Goal: Information Seeking & Learning: Find contact information

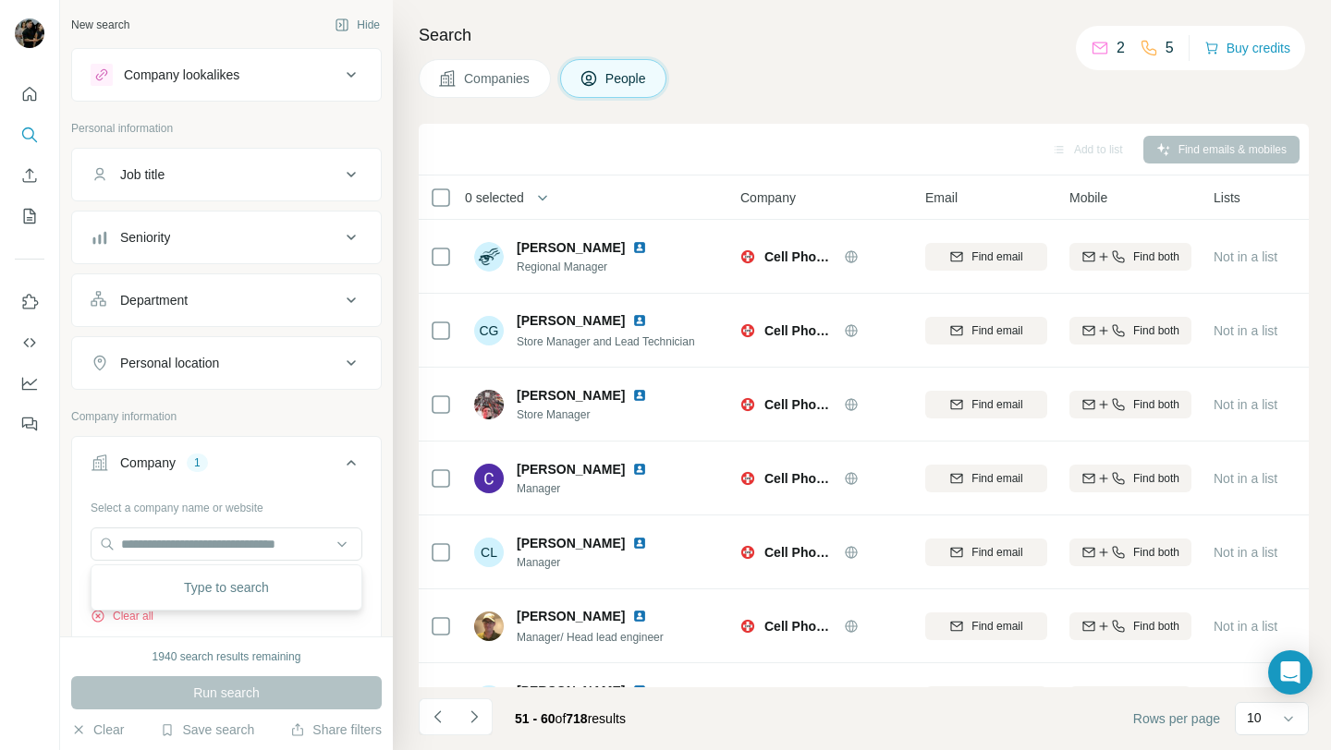
scroll to position [0, 26]
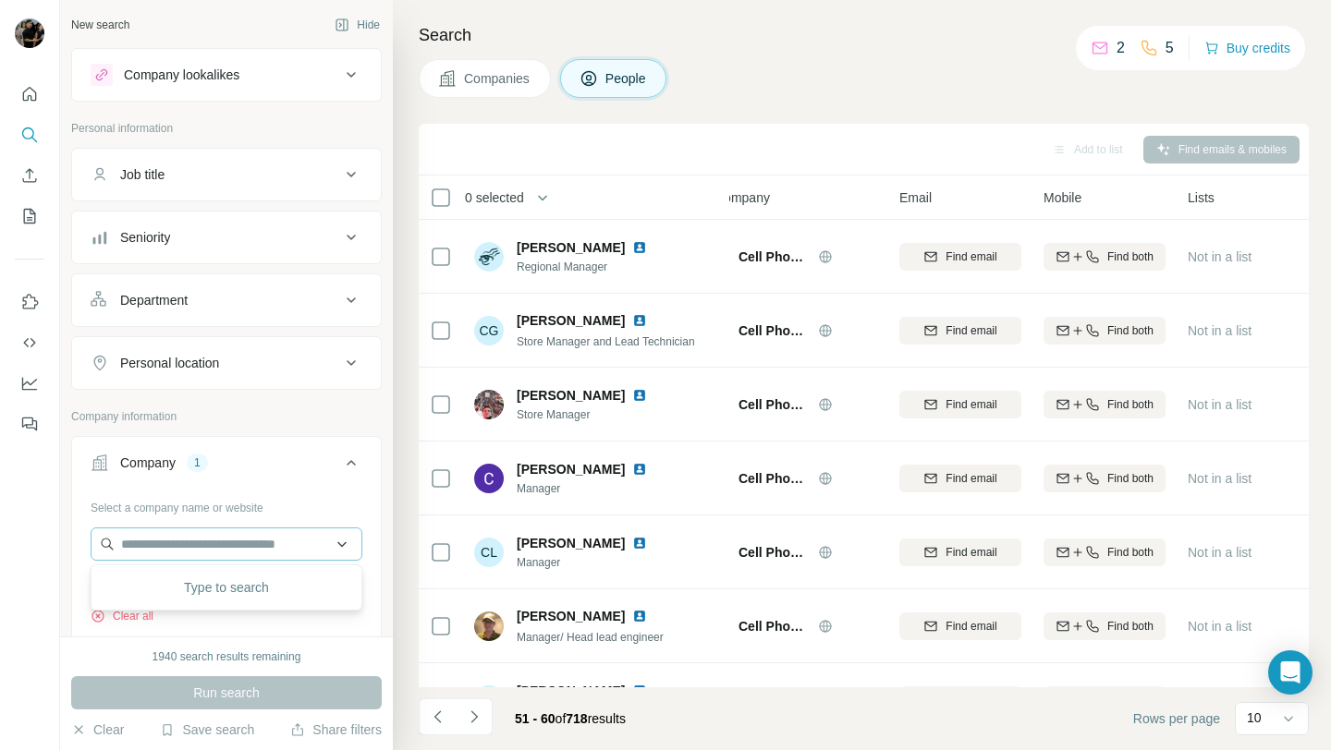
click at [247, 541] on input "text" at bounding box center [227, 544] width 272 height 33
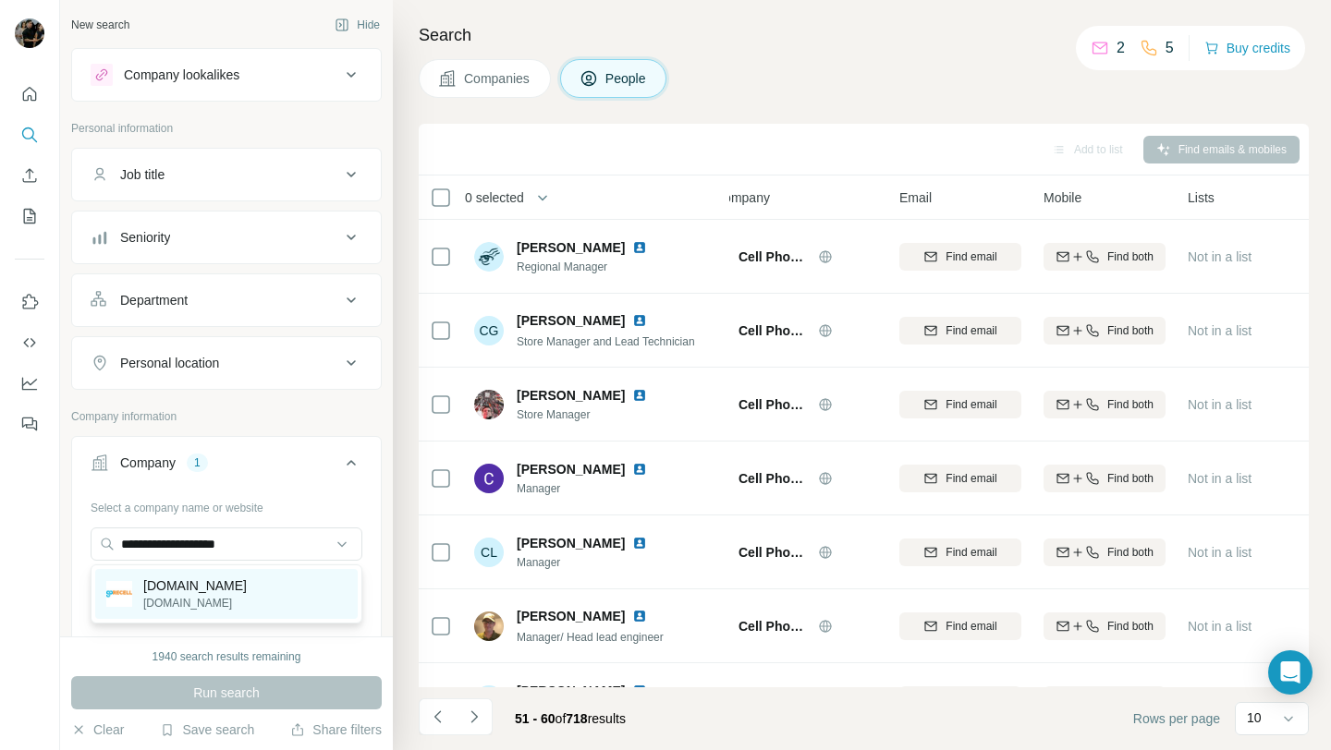
type input "**********"
click at [247, 582] on div "[DOMAIN_NAME] [DOMAIN_NAME]" at bounding box center [226, 594] width 262 height 50
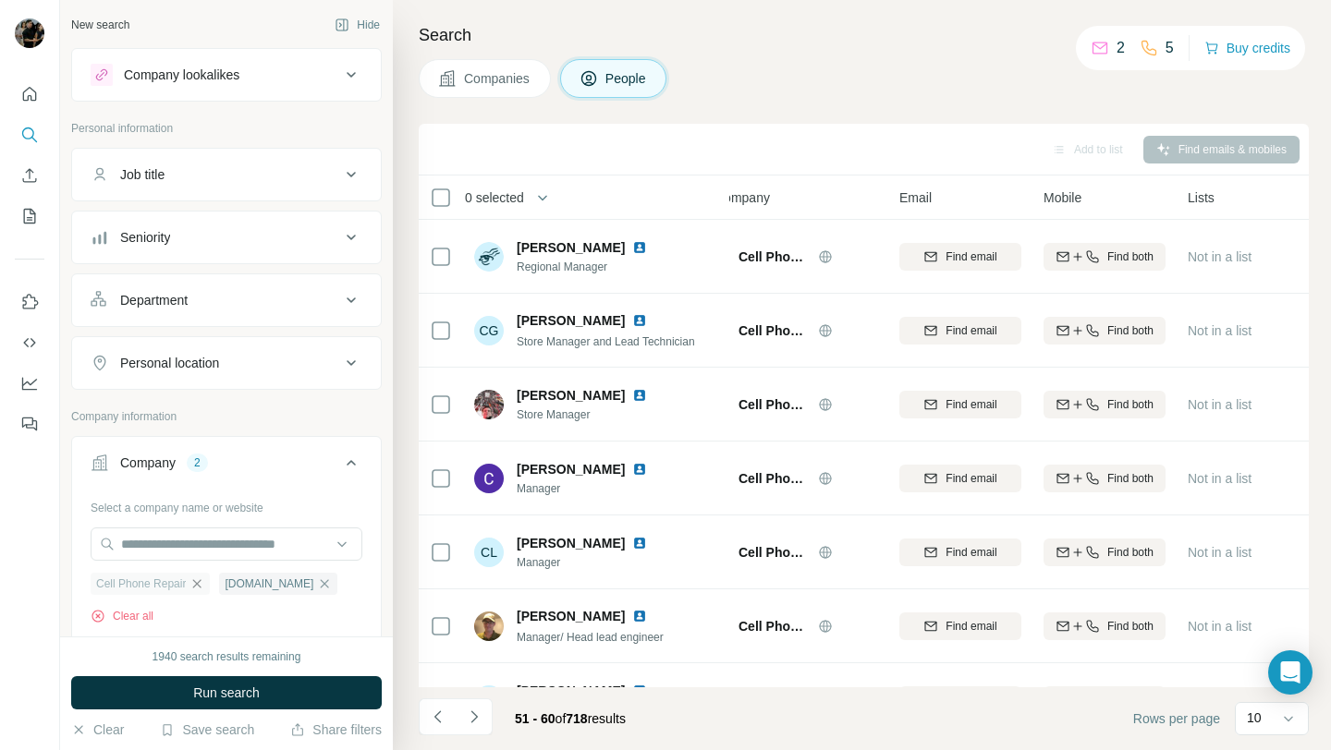
click at [196, 586] on icon "button" at bounding box center [196, 584] width 15 height 15
click at [212, 682] on button "Run search" at bounding box center [226, 692] width 311 height 33
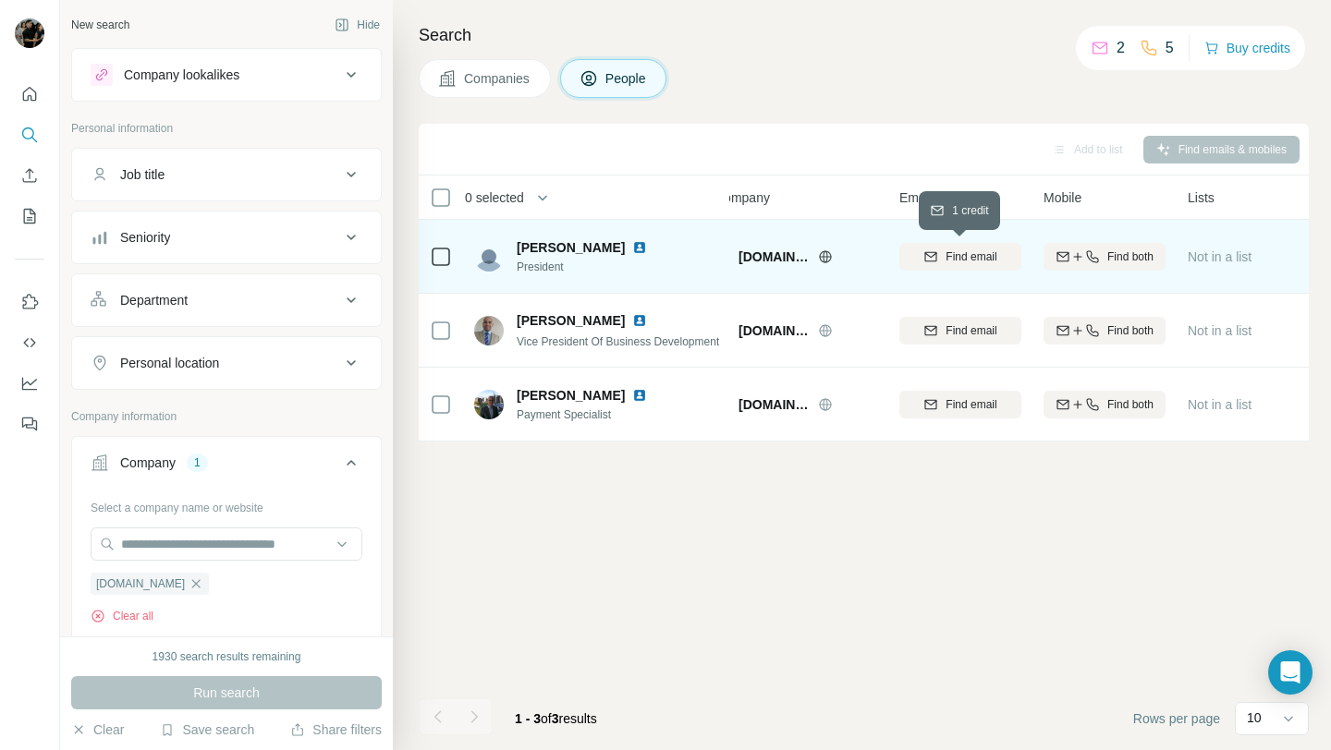
click at [945, 256] on span "Find email" at bounding box center [970, 257] width 51 height 17
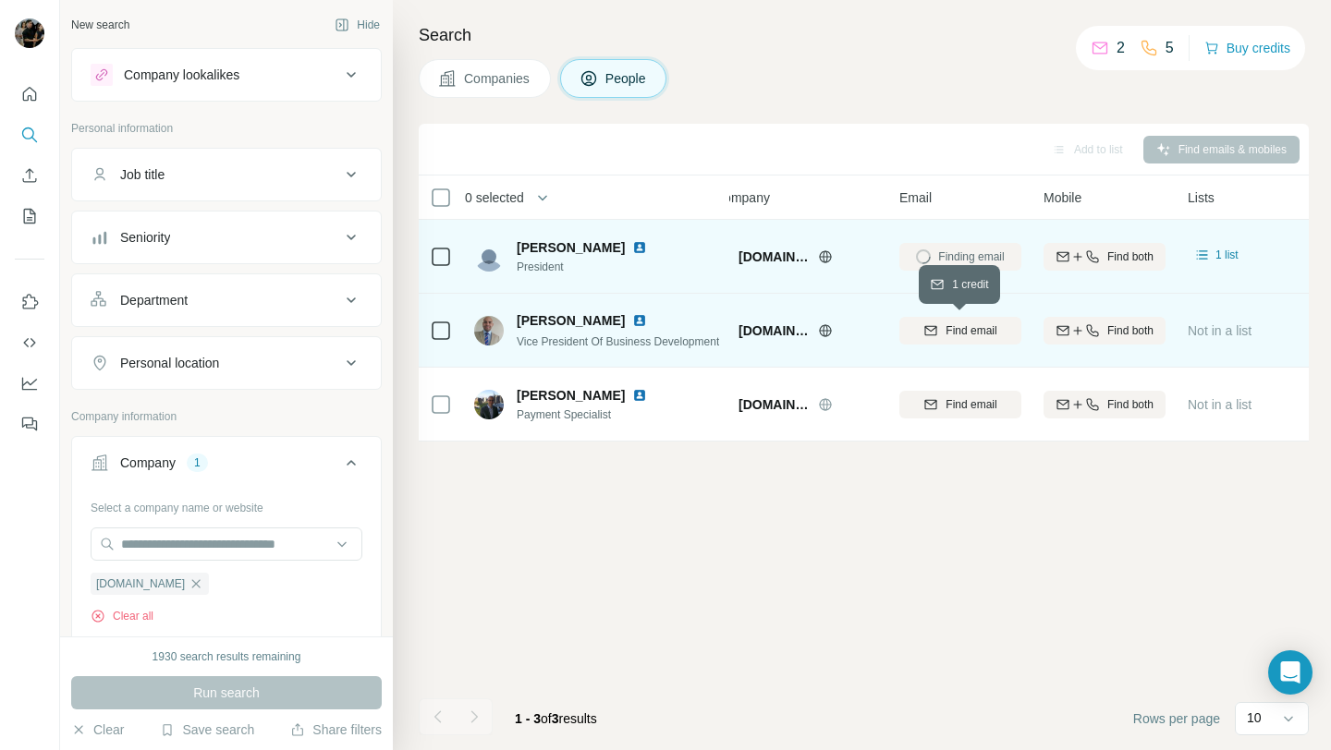
click at [950, 335] on span "Find email" at bounding box center [970, 331] width 51 height 17
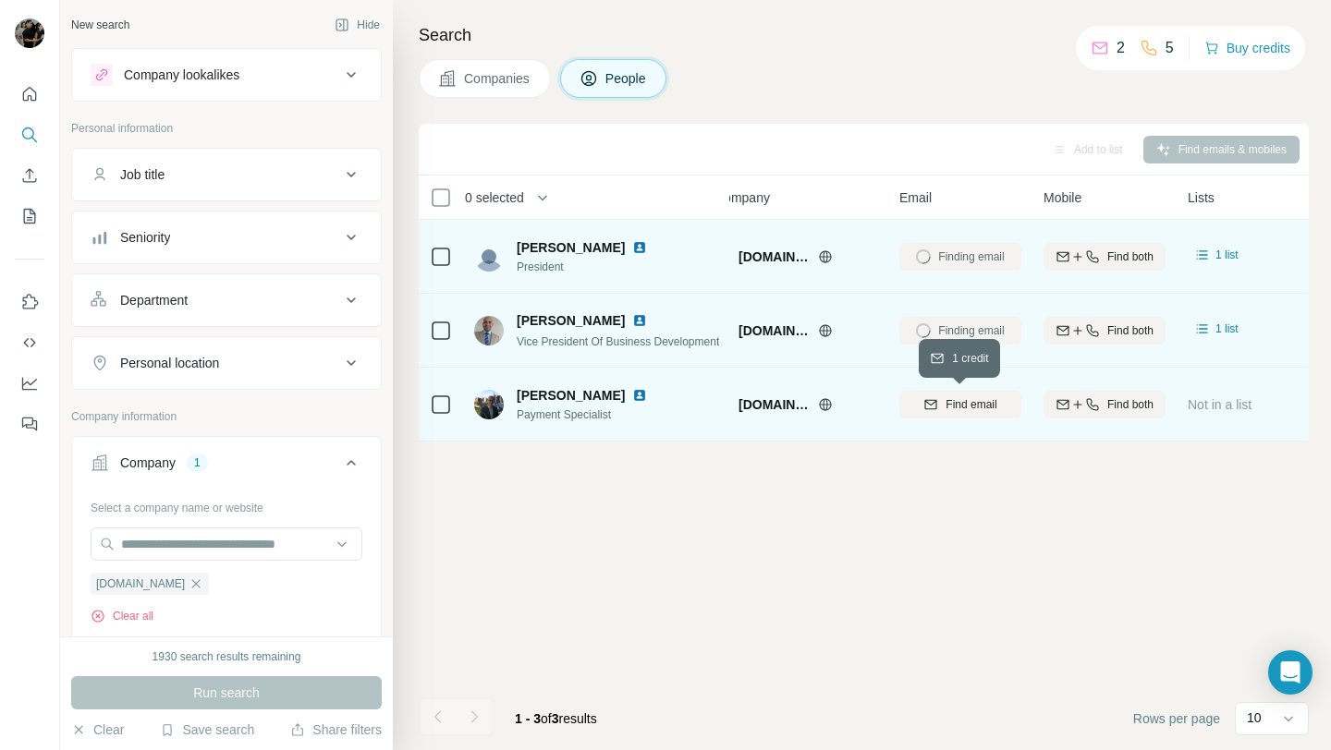
click at [956, 405] on span "Find email" at bounding box center [970, 404] width 51 height 17
click at [632, 250] on img at bounding box center [639, 247] width 15 height 15
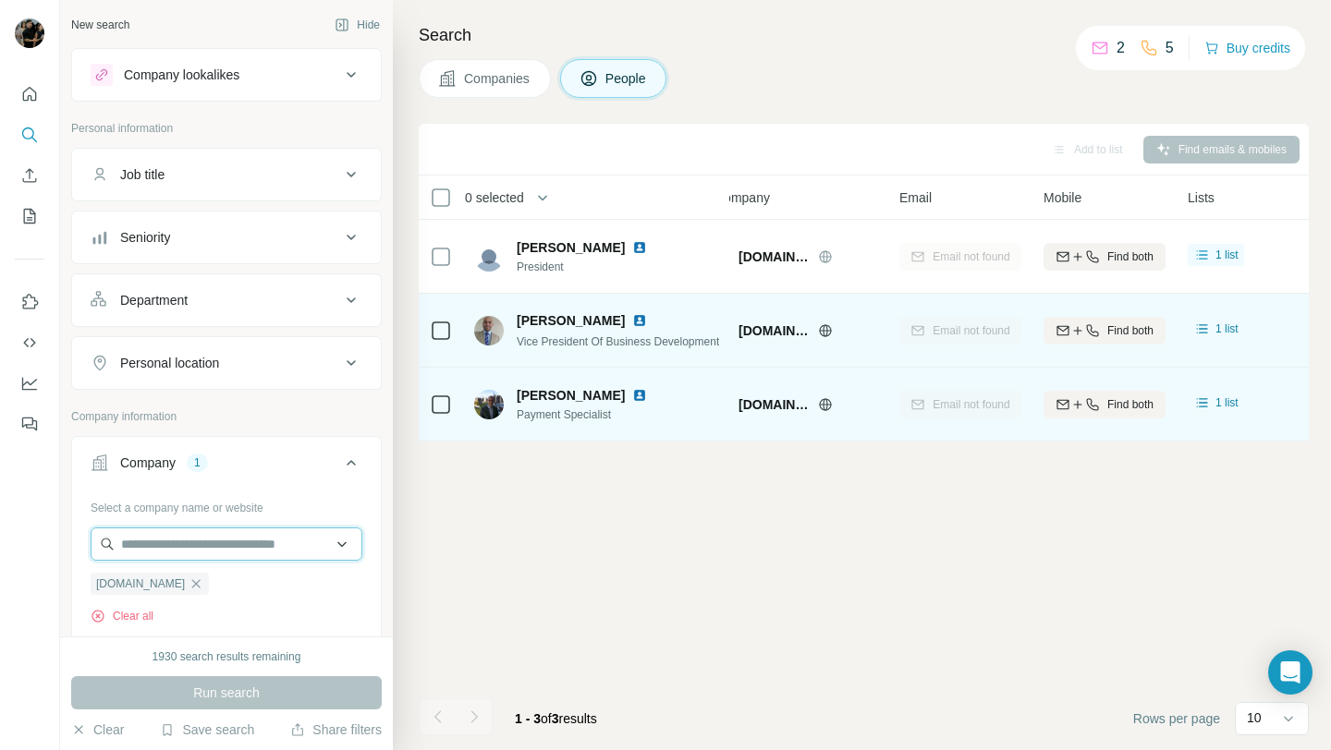
click at [249, 549] on input "text" at bounding box center [227, 544] width 272 height 33
paste input "**********"
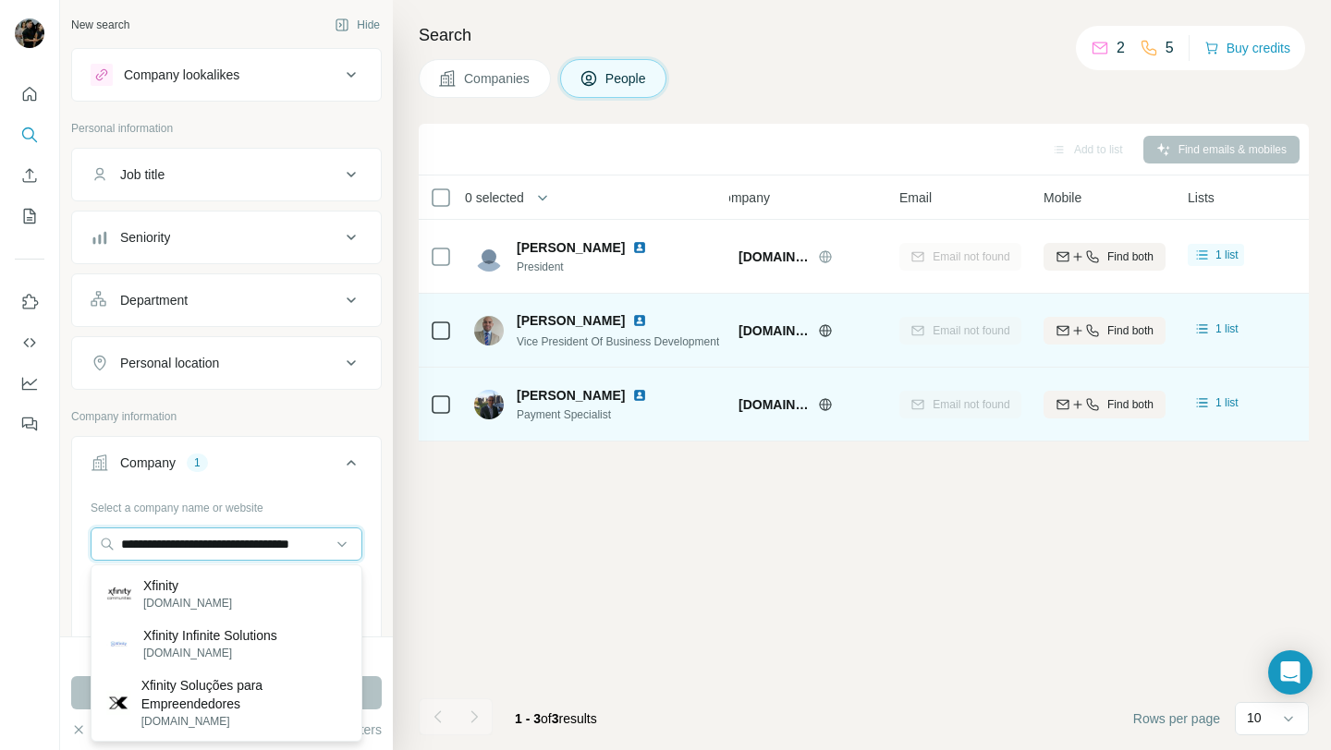
type input "**********"
click at [226, 592] on div "Xfinity [DOMAIN_NAME]" at bounding box center [226, 594] width 262 height 50
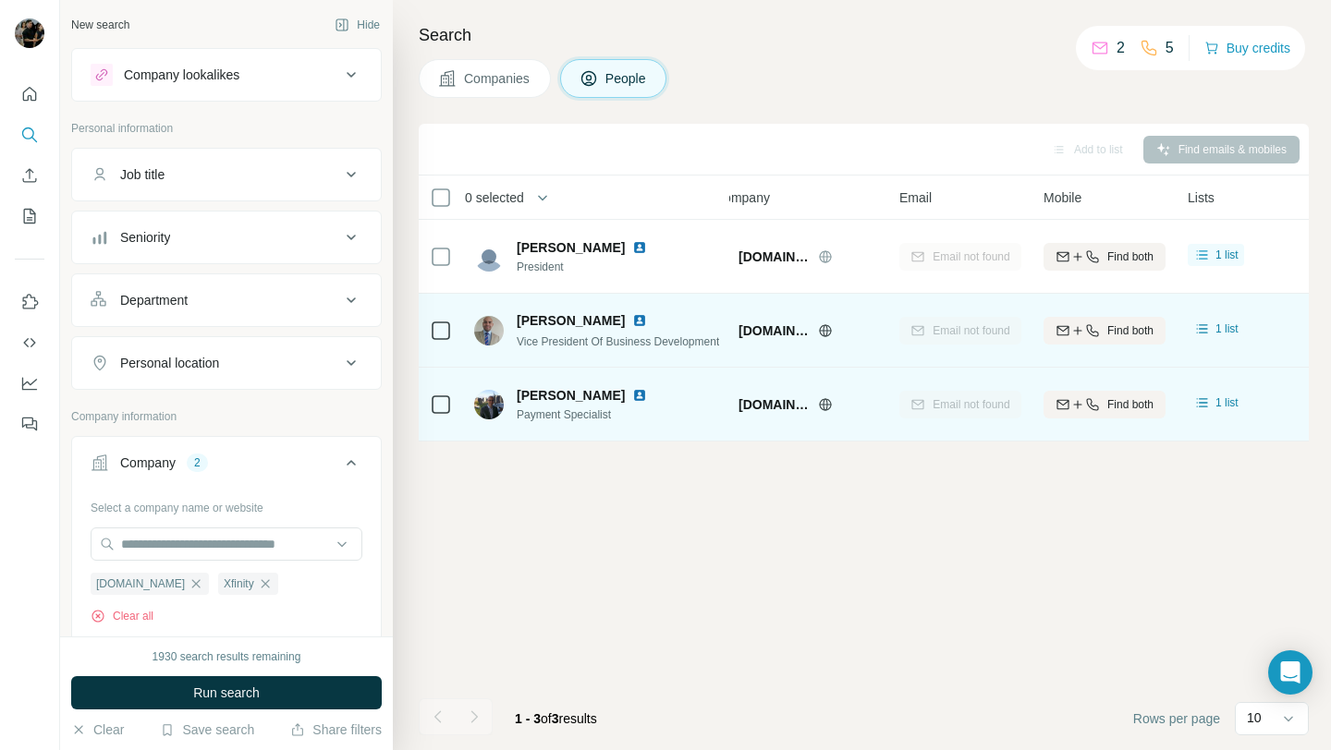
scroll to position [0, 0]
click at [253, 543] on input "text" at bounding box center [227, 544] width 272 height 33
paste input "**********"
type input "**********"
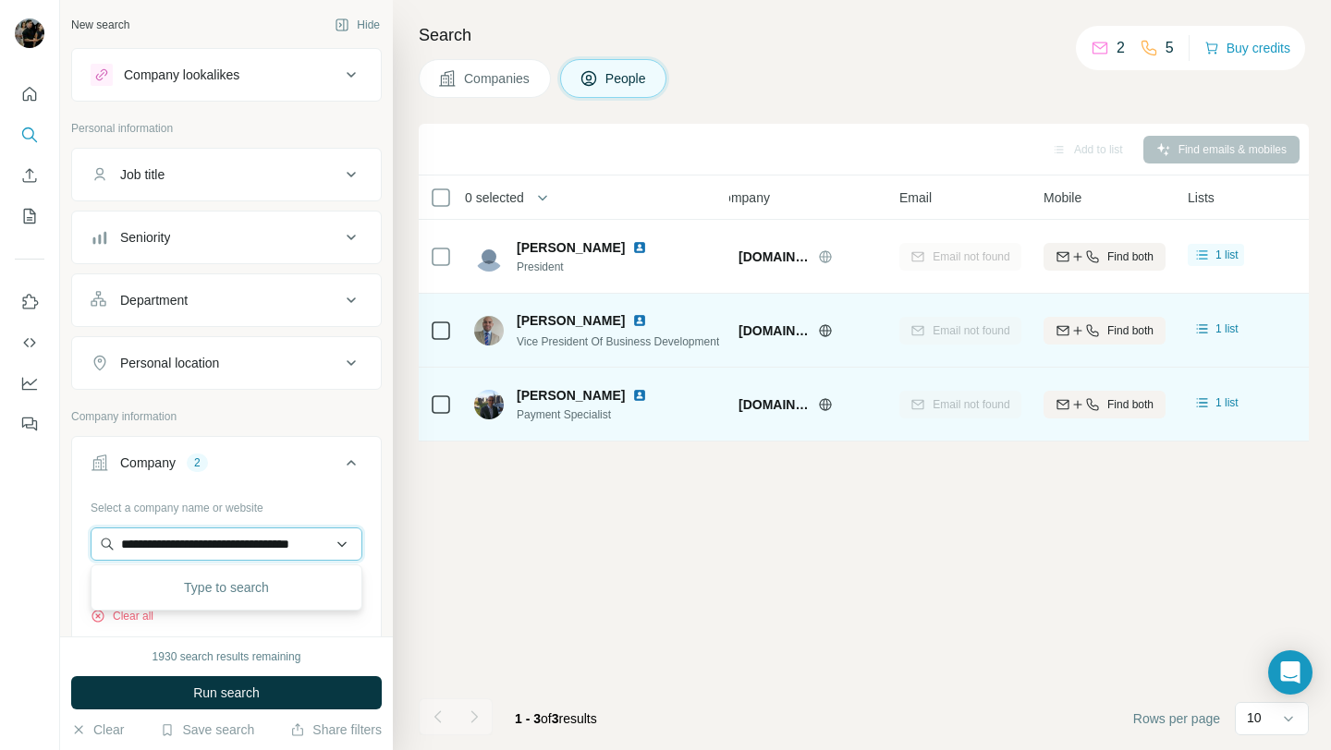
scroll to position [0, 21]
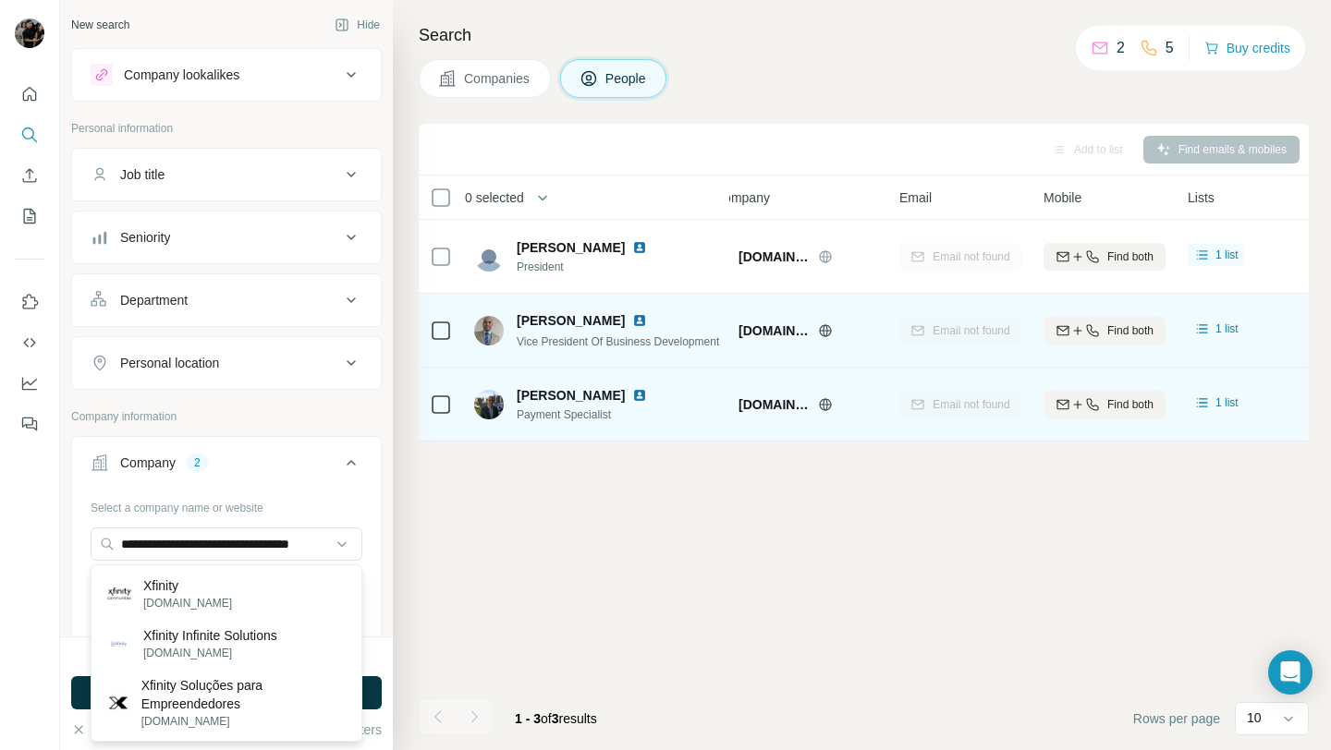
click at [431, 580] on div "Add to list Find emails & mobiles 0 selected People Company Email Mobile Lists …" at bounding box center [864, 437] width 890 height 627
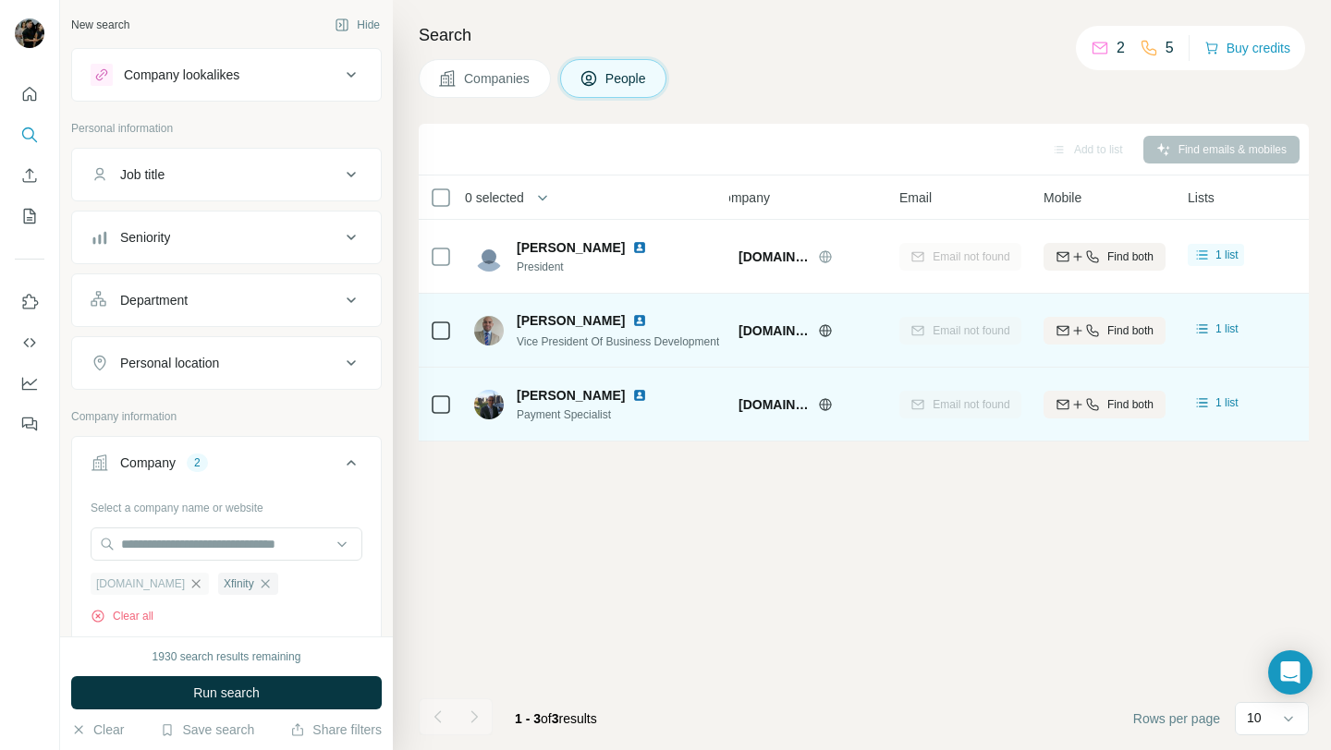
click at [189, 585] on icon "button" at bounding box center [196, 584] width 15 height 15
click at [218, 701] on span "Run search" at bounding box center [226, 693] width 67 height 18
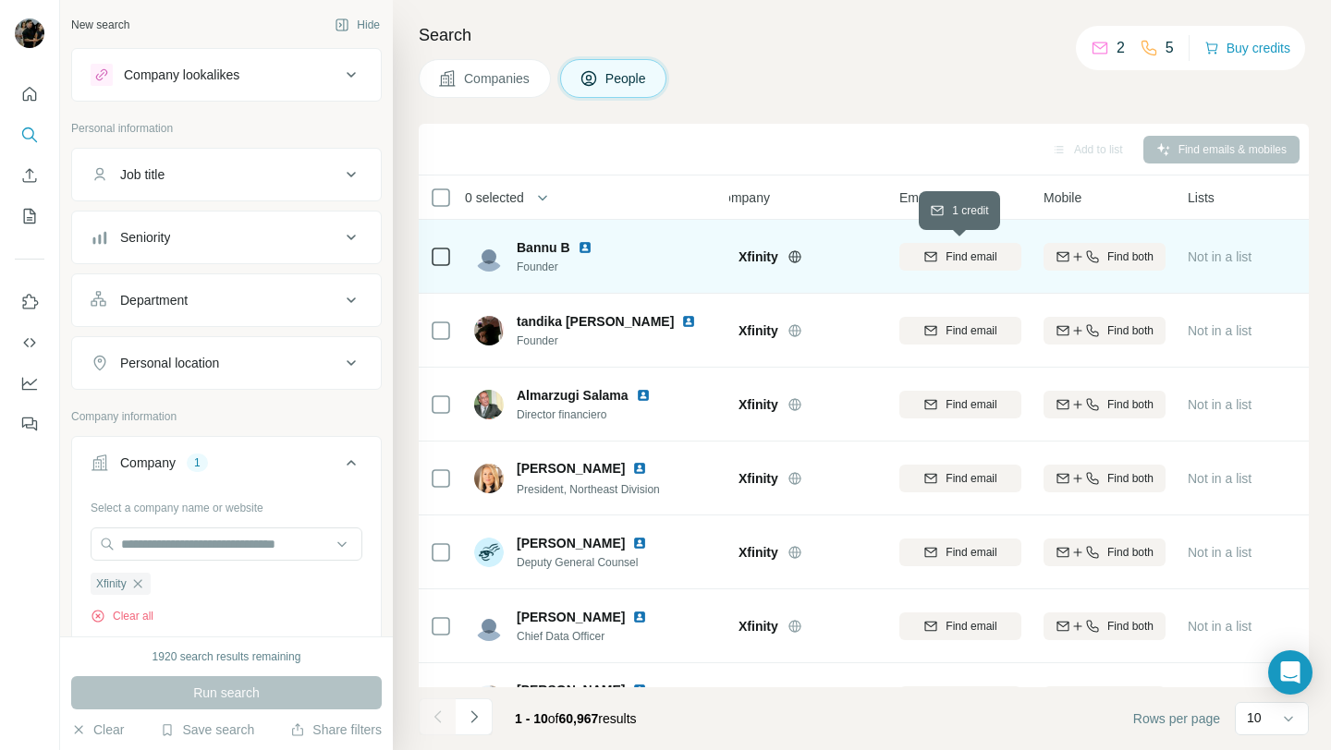
click at [930, 265] on button "Find email" at bounding box center [960, 257] width 122 height 28
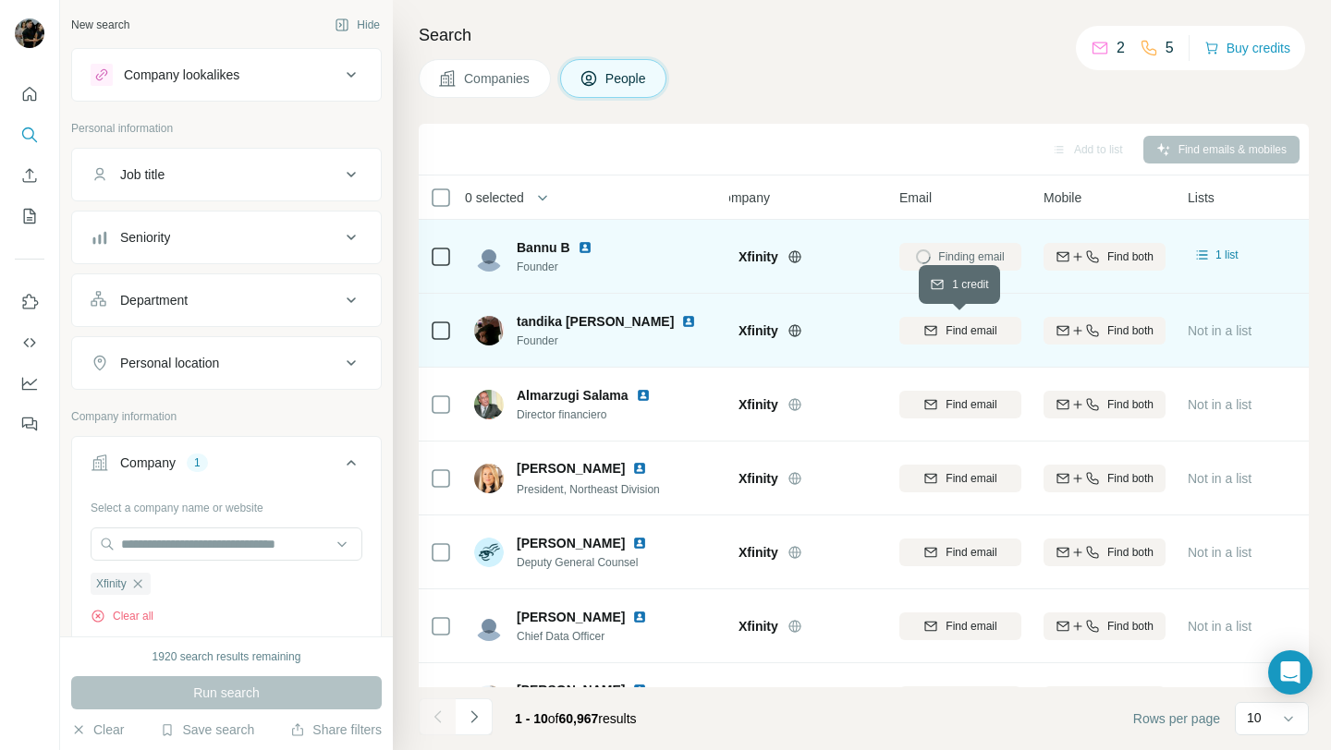
click at [965, 327] on span "Find email" at bounding box center [970, 331] width 51 height 17
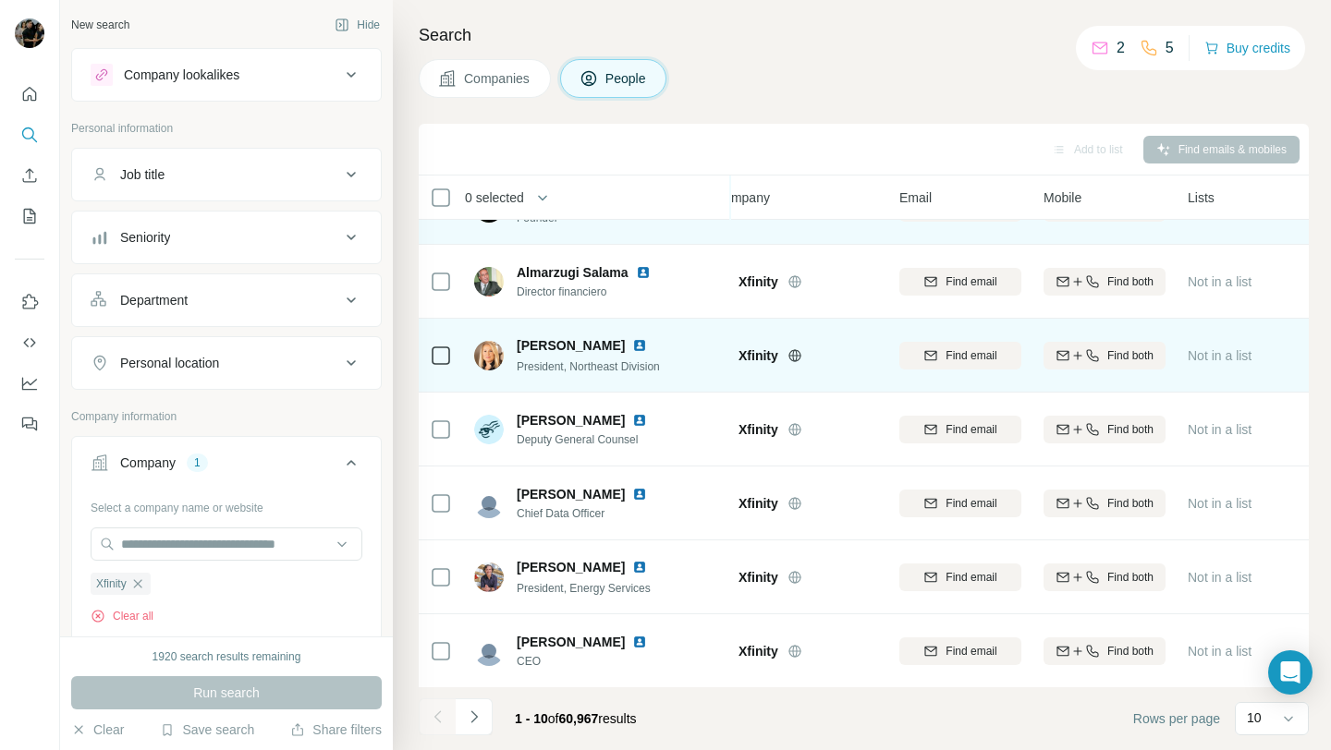
scroll to position [147, 26]
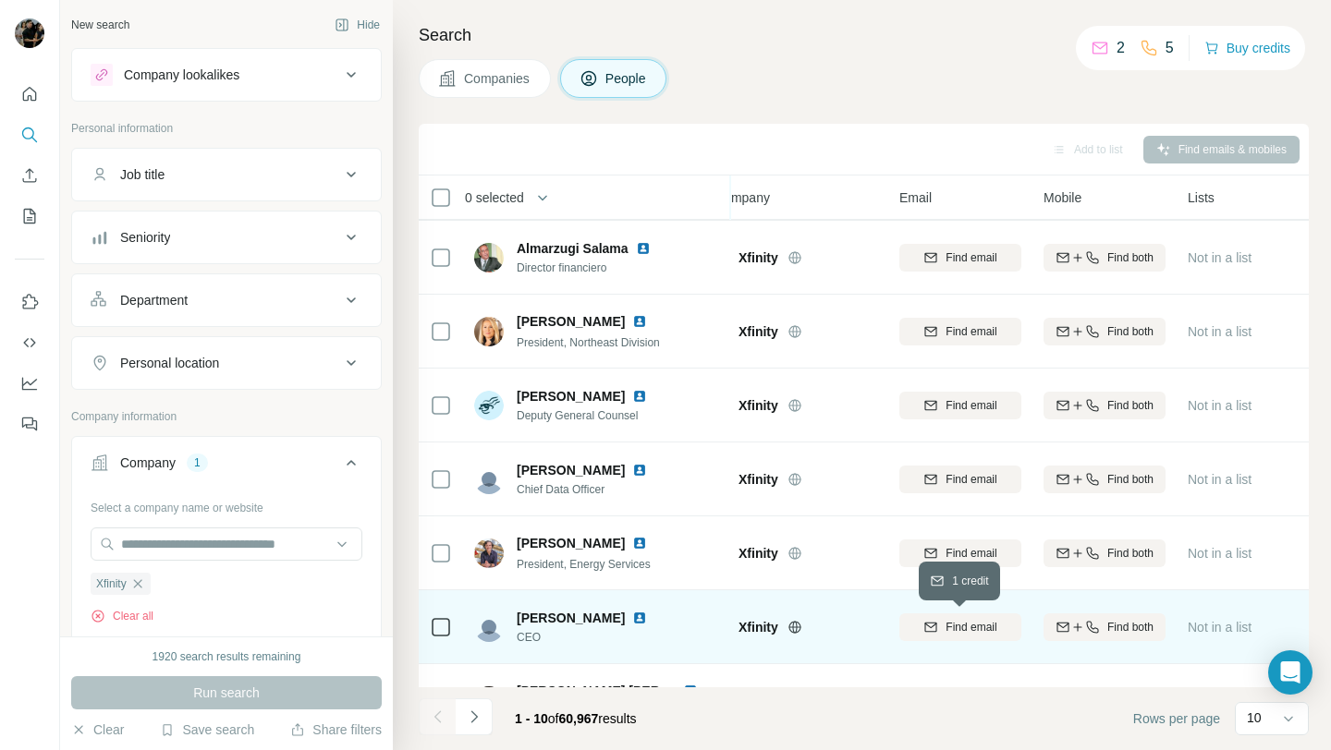
click at [961, 621] on span "Find email" at bounding box center [970, 627] width 51 height 17
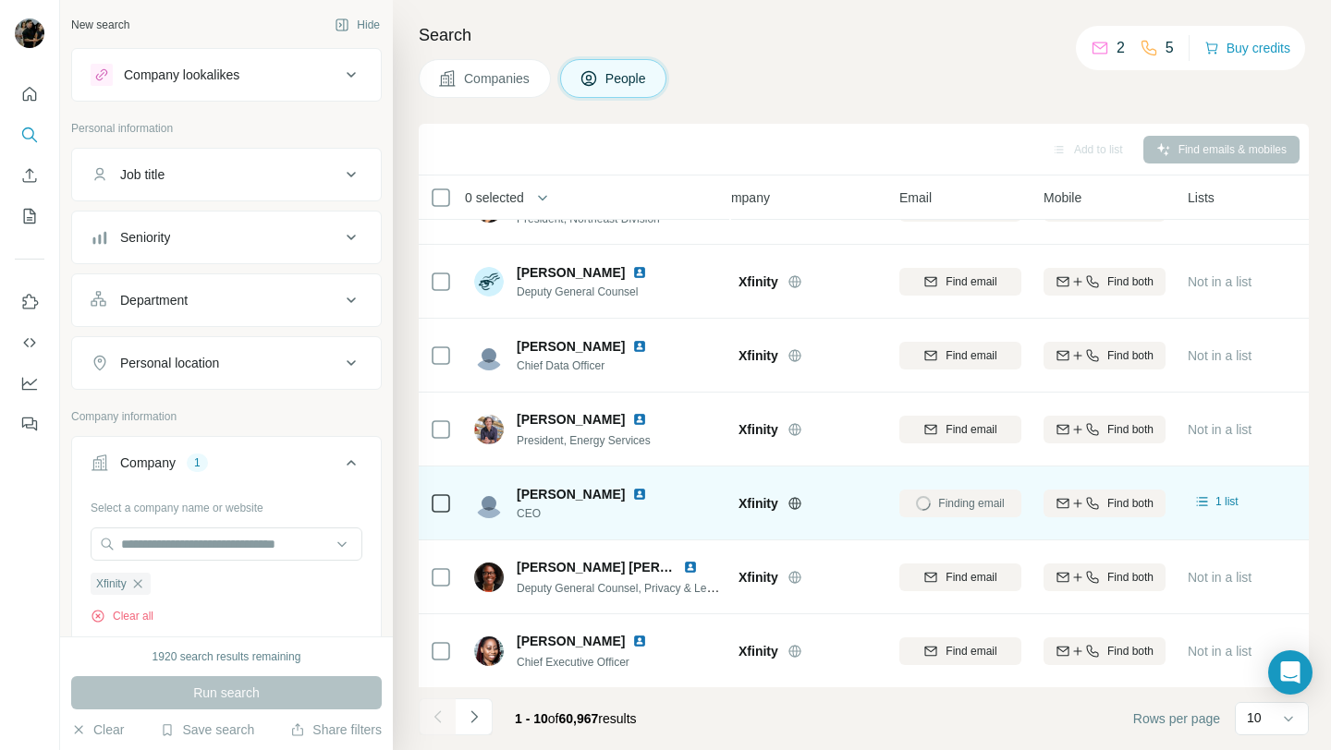
scroll to position [272, 26]
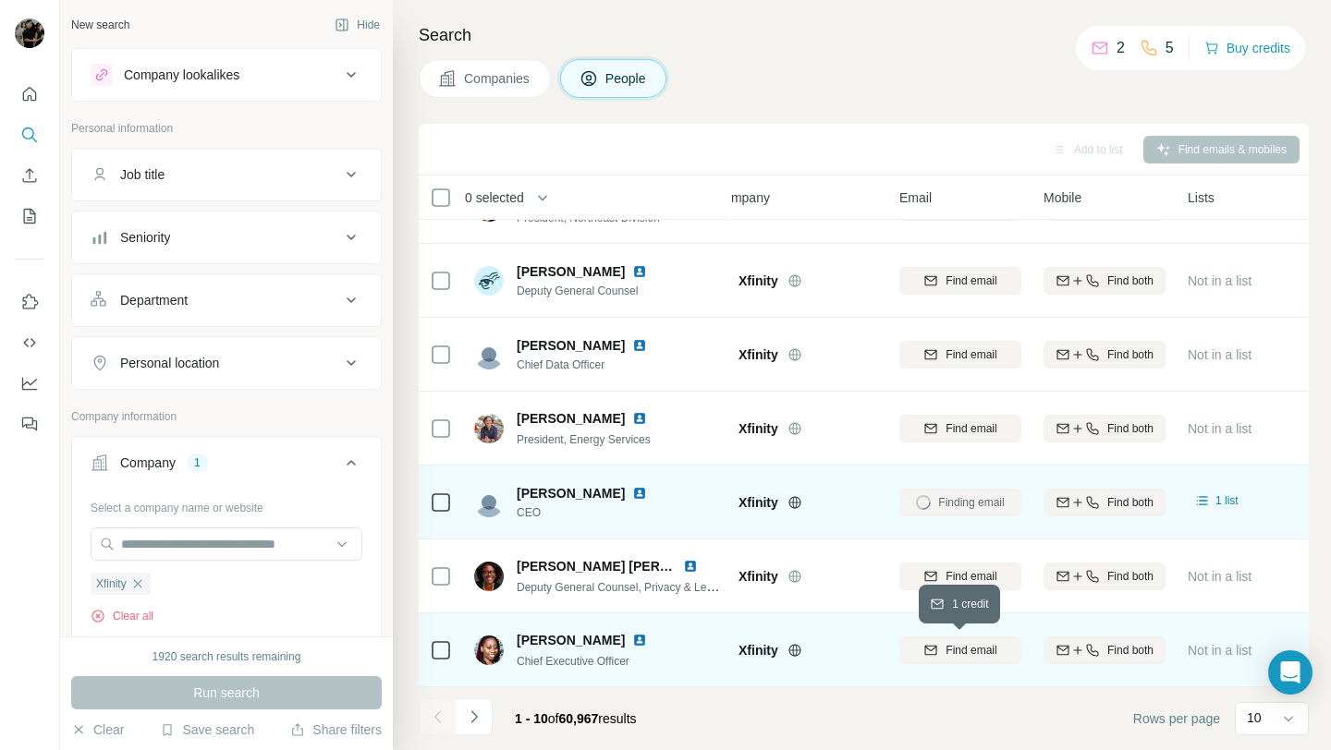
click at [961, 645] on span "Find email" at bounding box center [970, 650] width 51 height 17
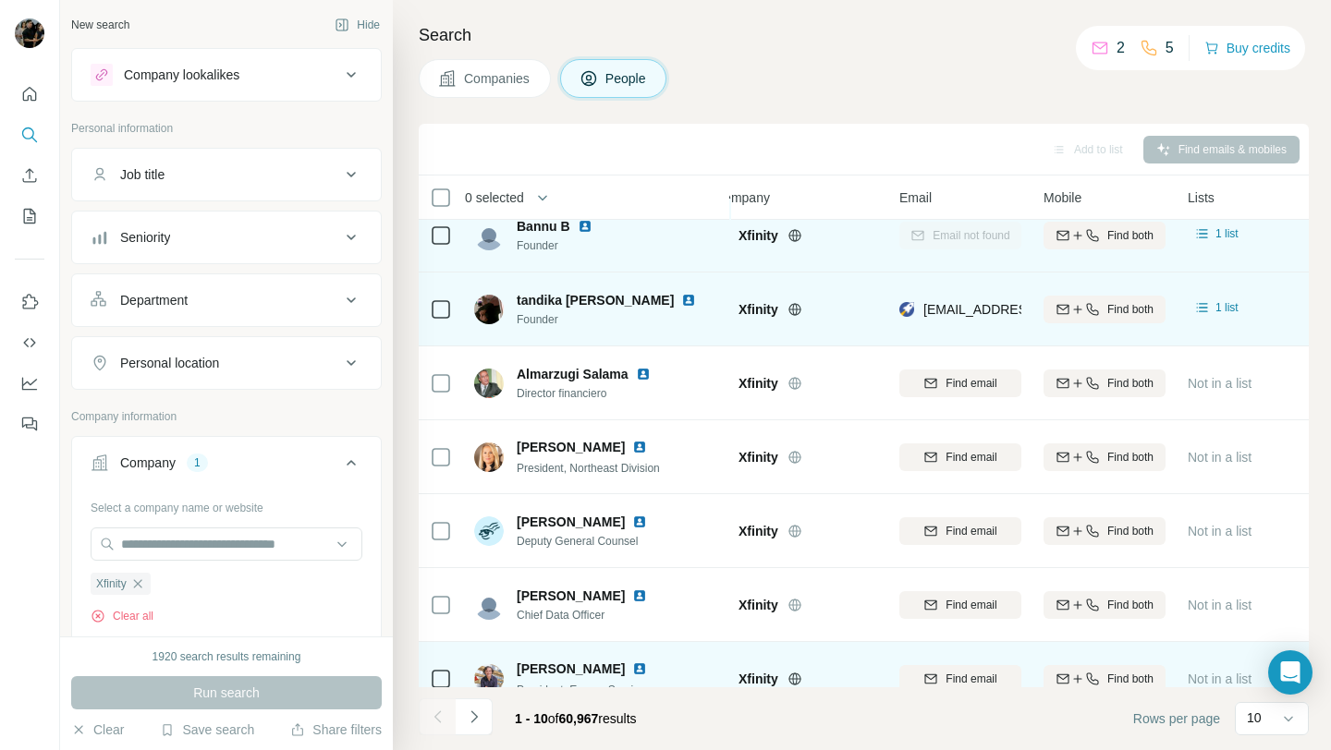
scroll to position [19, 26]
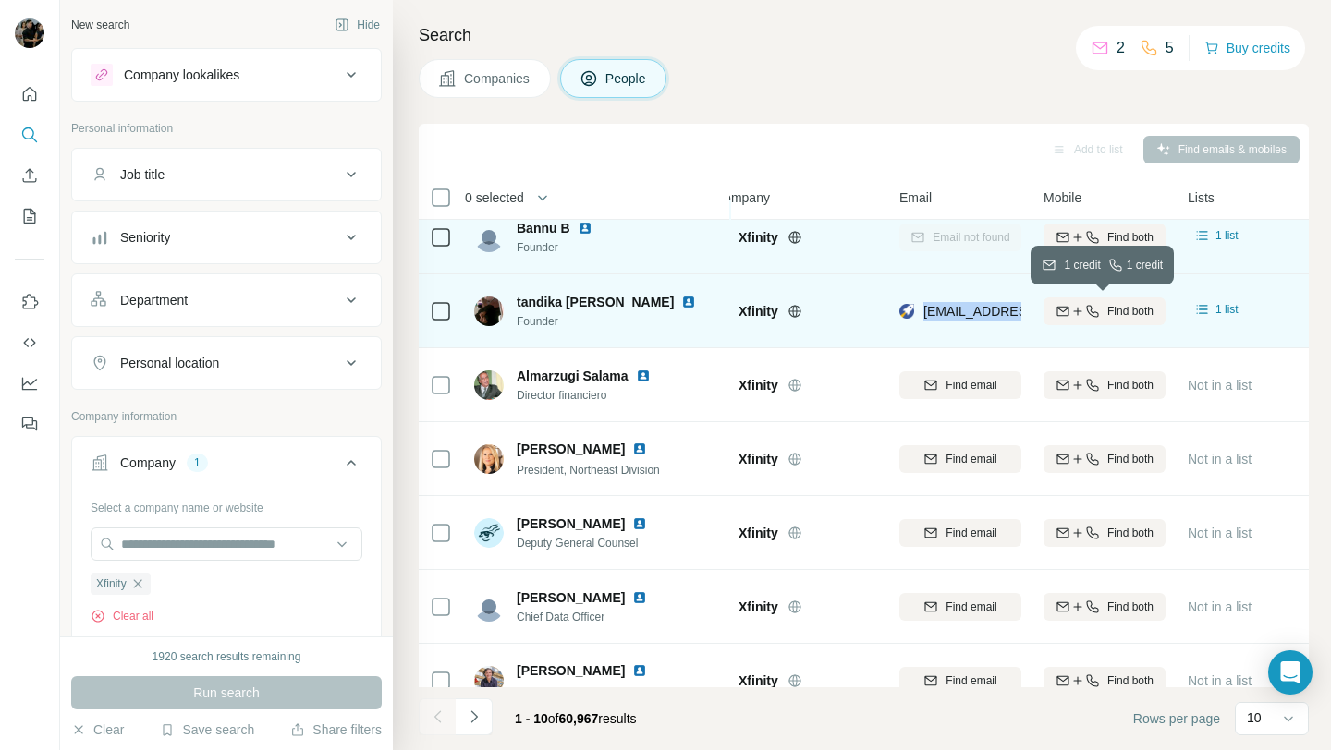
drag, startPoint x: 921, startPoint y: 315, endPoint x: 1067, endPoint y: 314, distance: 146.0
click at [0, 0] on tr "tandika cindy wyrick Founder Xfinity tandika_wyrick@newyorklife.com Find both 1…" at bounding box center [0, 0] width 0 height 0
copy tr "tandika_wyrick@newyorklife.com"
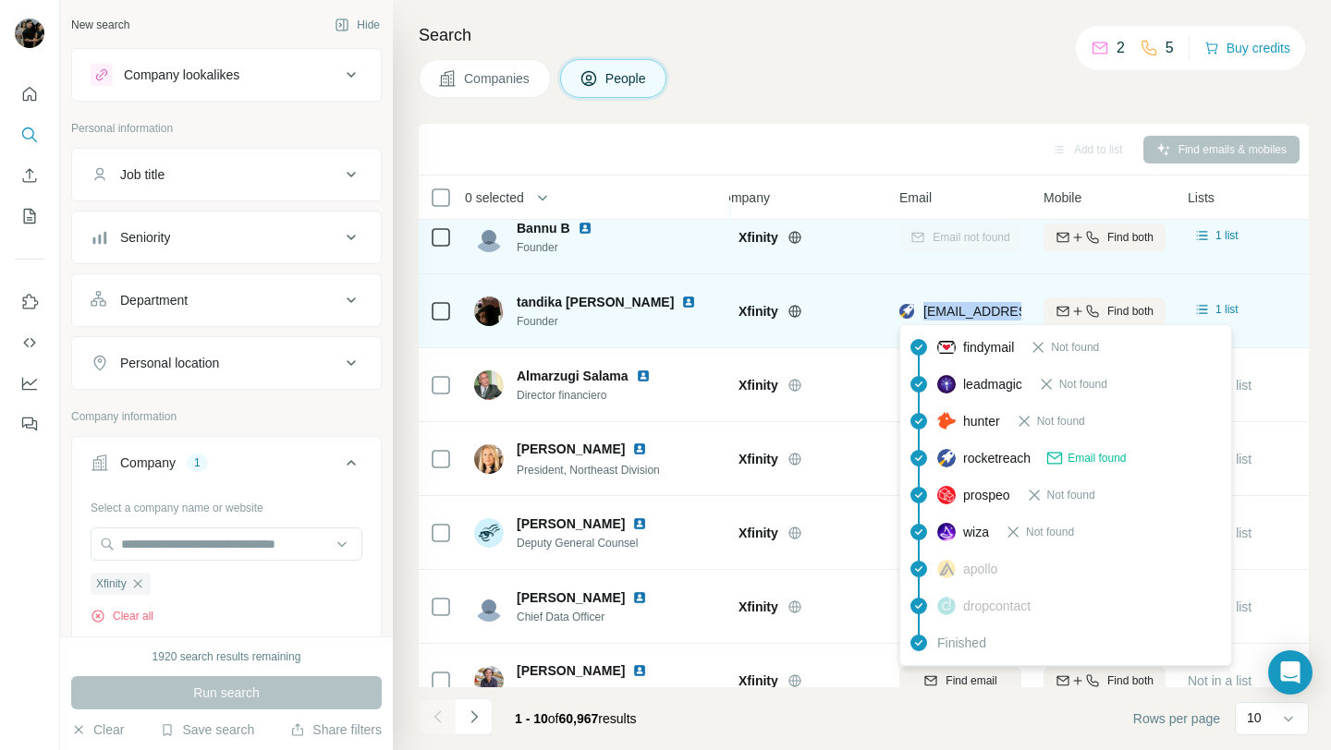
copy tr "tandika_wyrick@newyorklife.com"
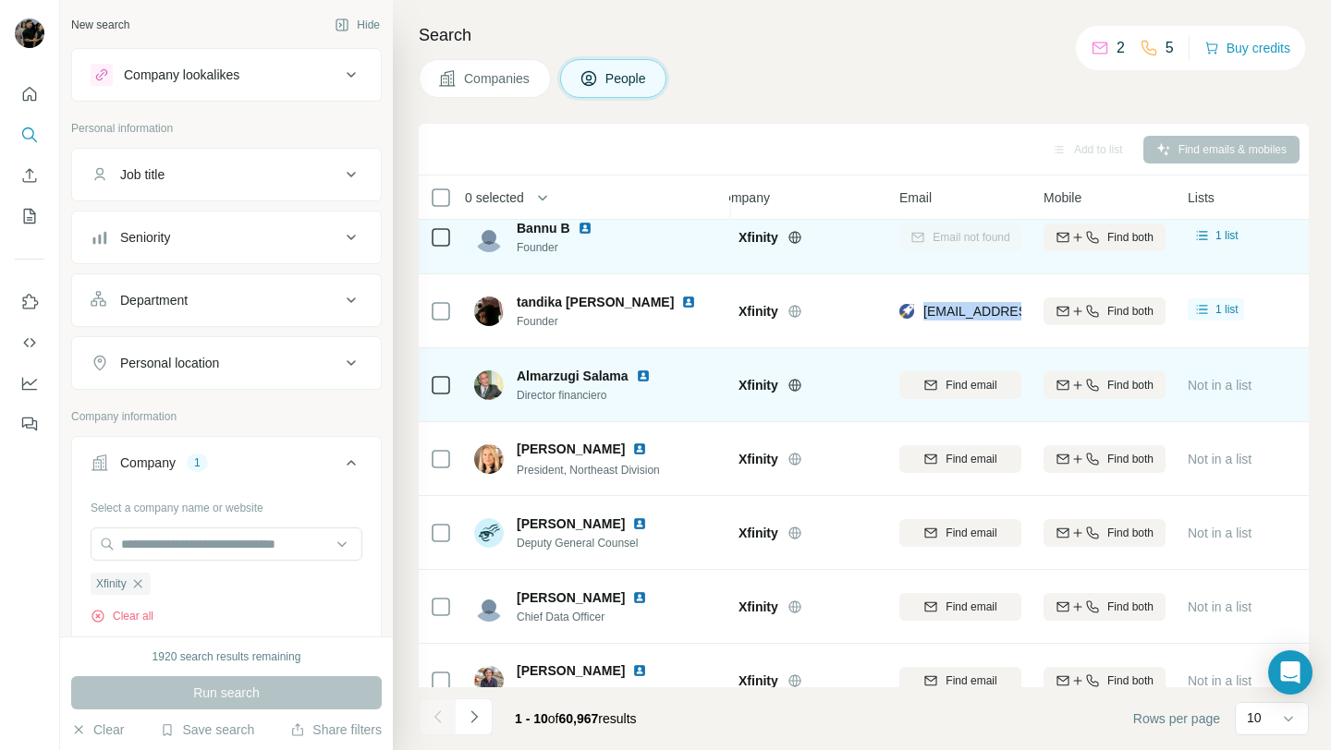
scroll to position [272, 26]
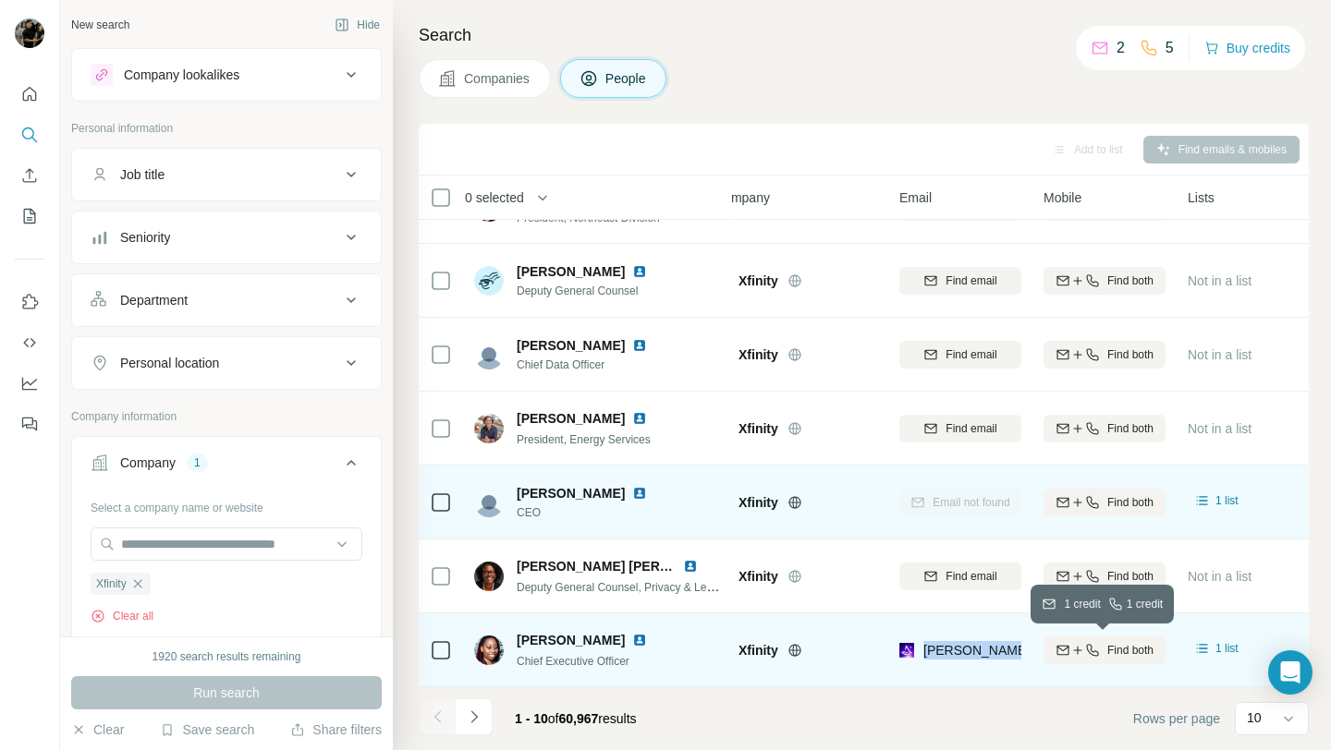
drag, startPoint x: 920, startPoint y: 646, endPoint x: 1089, endPoint y: 662, distance: 169.8
click at [0, 0] on tr "Briana Dawson Chief Executive Officer Xfinity briana@kartistryvirtual.com Find …" at bounding box center [0, 0] width 0 height 0
copy tr "briana@kartistryvirtual.com"
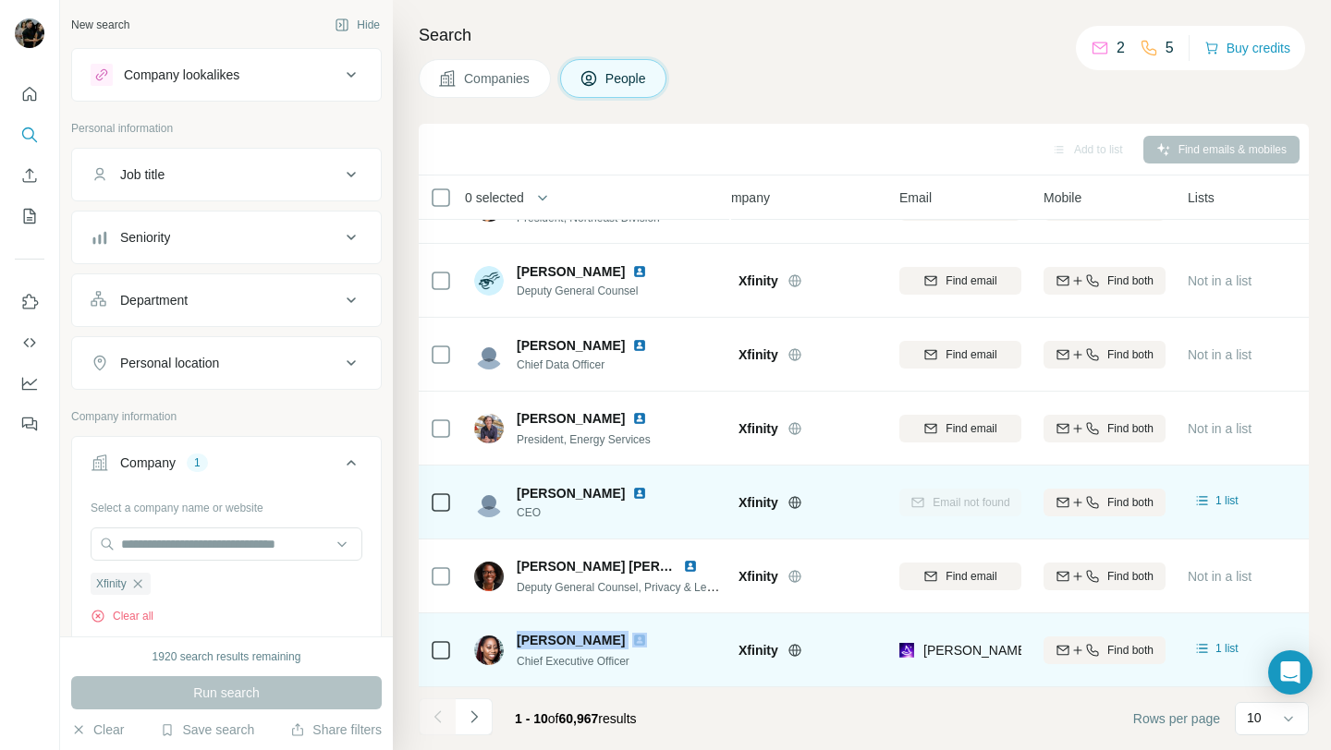
drag, startPoint x: 518, startPoint y: 635, endPoint x: 661, endPoint y: 628, distance: 143.4
click at [661, 628] on div "Briana Dawson Chief Executive Officer" at bounding box center [597, 650] width 246 height 51
copy div "Briana Dawson"
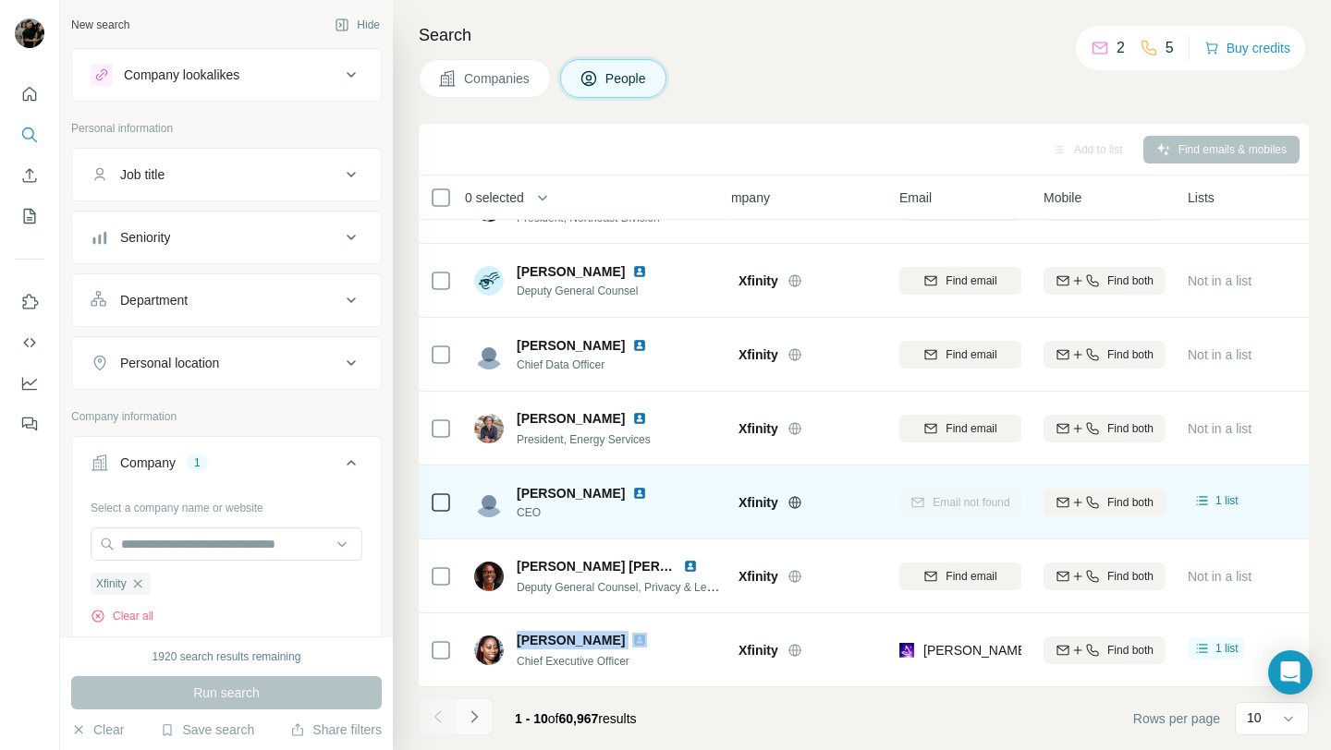
click at [466, 717] on icon "Navigate to next page" at bounding box center [474, 717] width 18 height 18
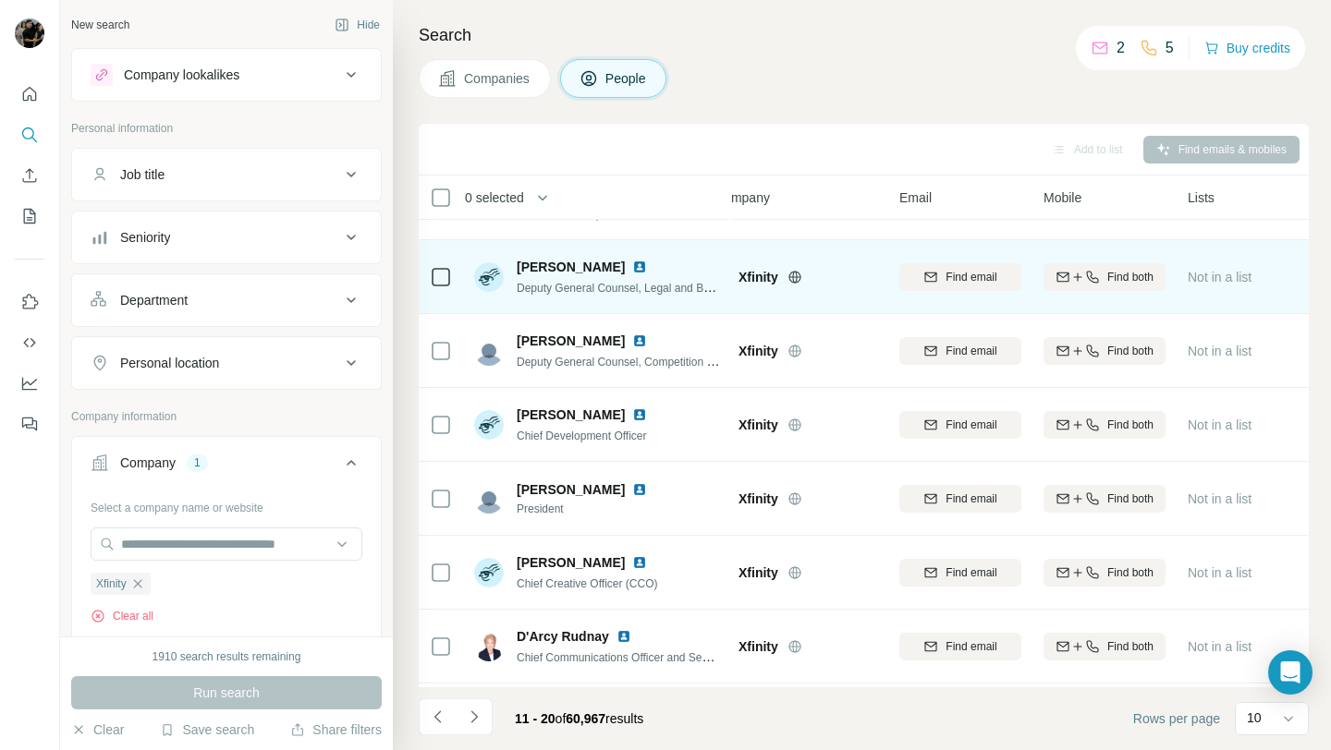
scroll to position [125, 26]
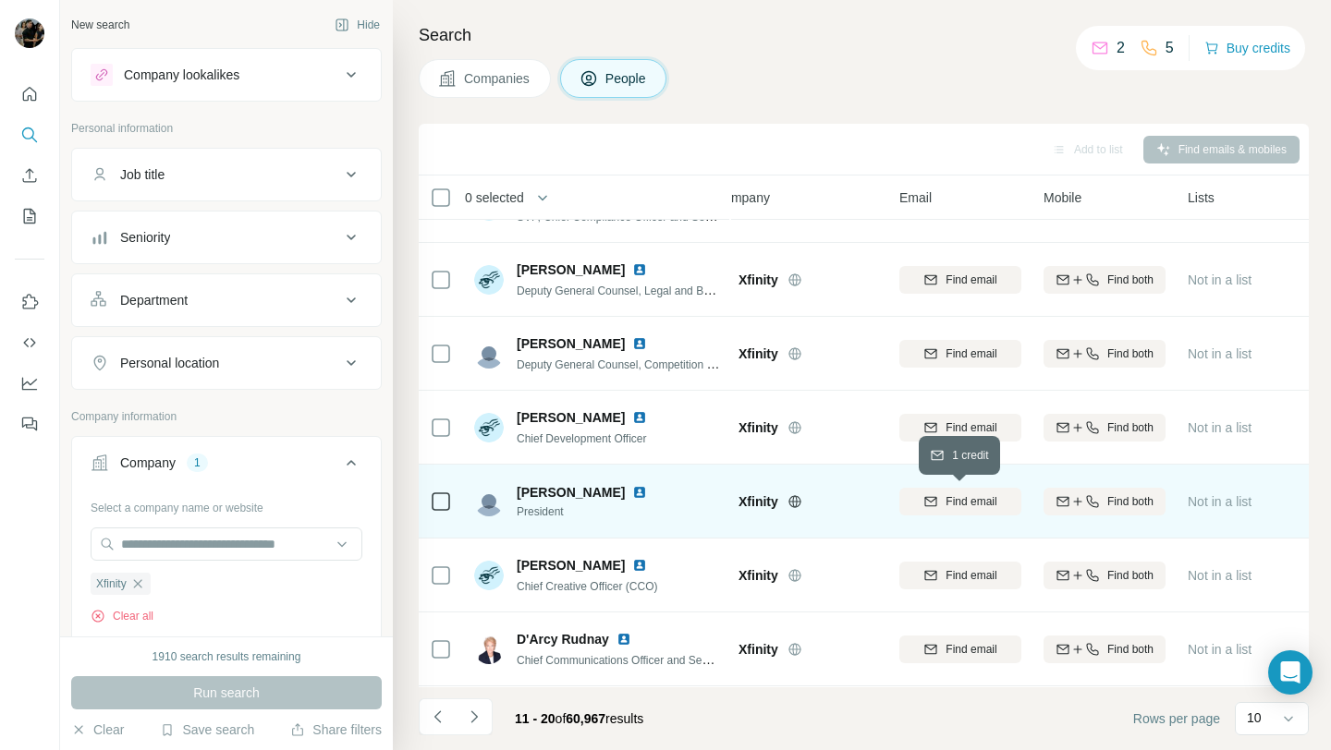
click at [935, 515] on button "Find email" at bounding box center [960, 502] width 122 height 28
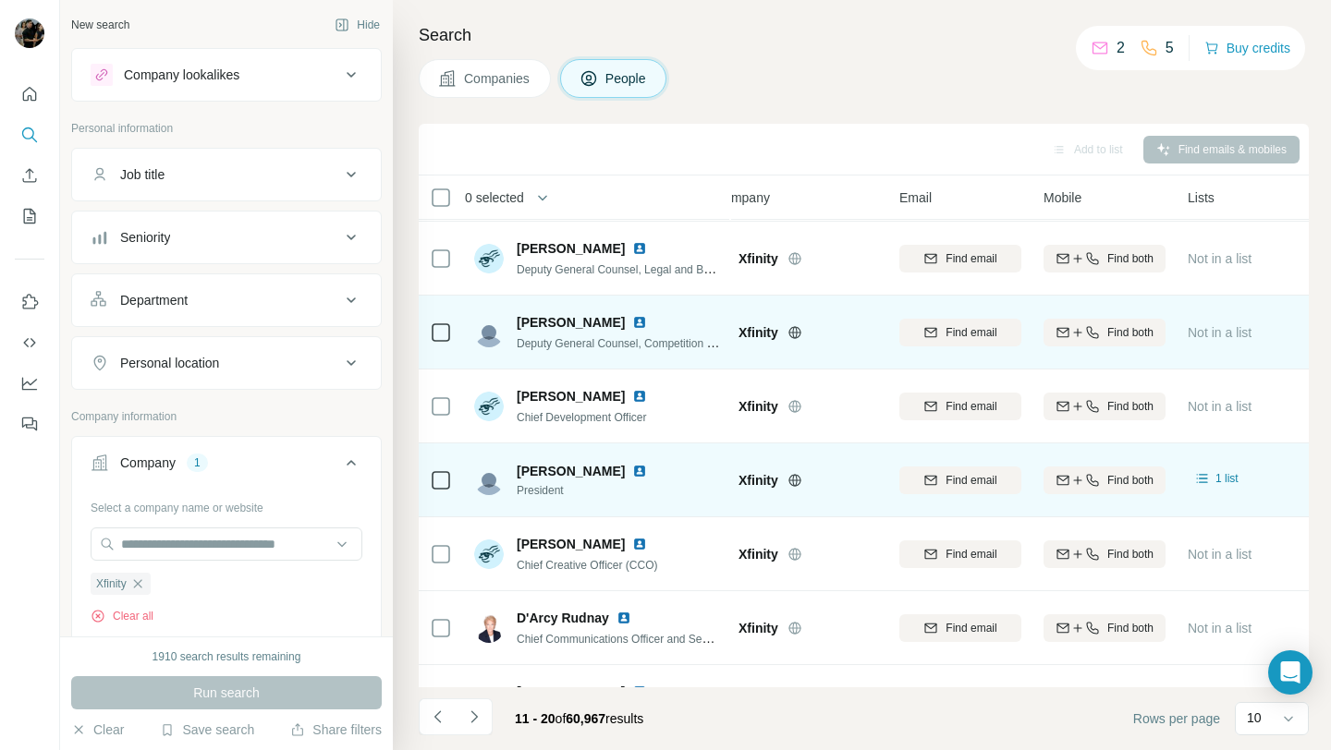
scroll to position [272, 26]
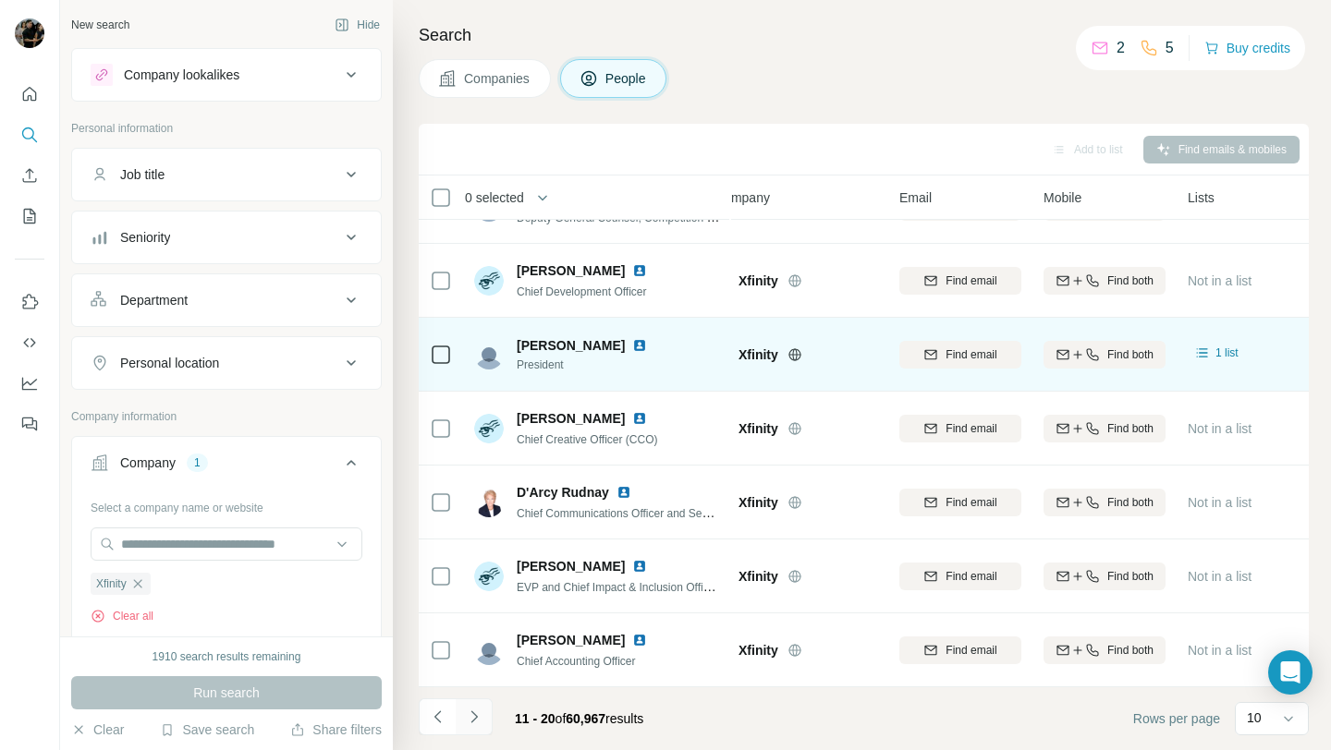
click at [474, 717] on icon "Navigate to next page" at bounding box center [474, 717] width 18 height 18
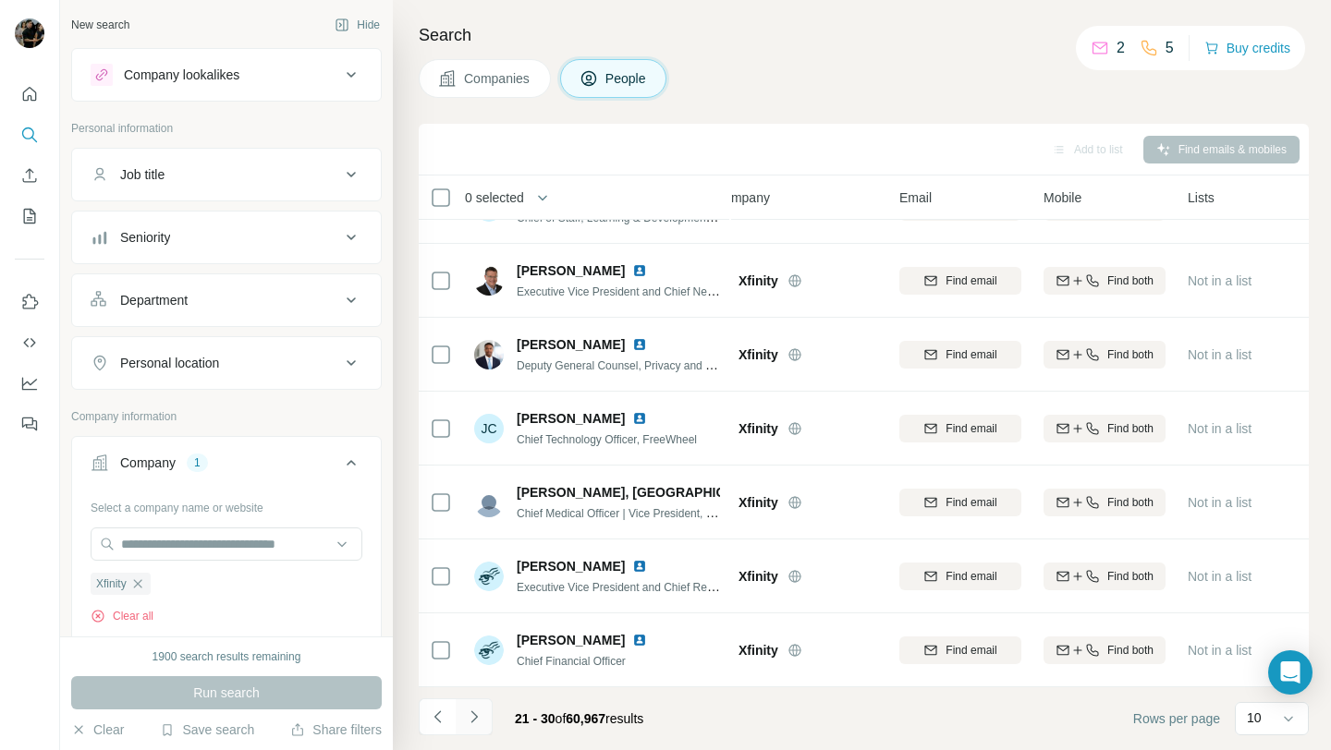
click at [476, 718] on icon "Navigate to next page" at bounding box center [474, 717] width 18 height 18
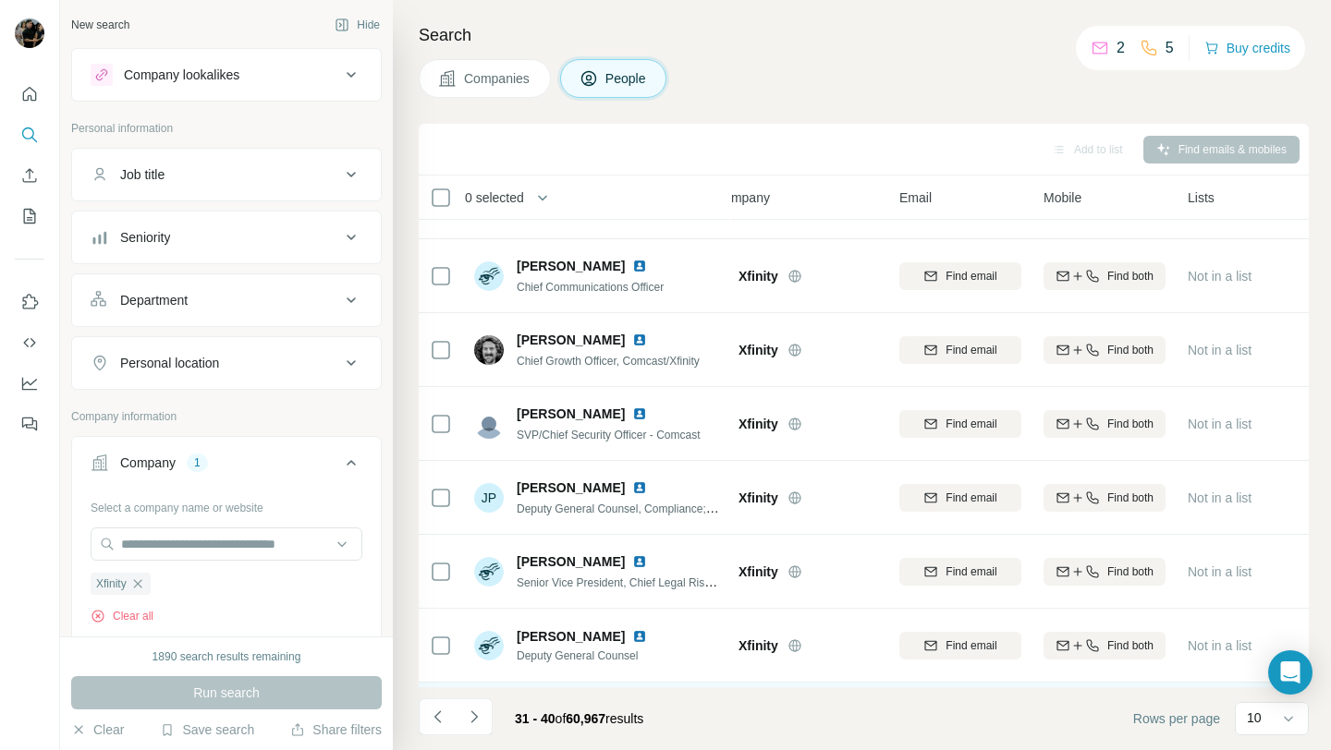
scroll to position [0, 26]
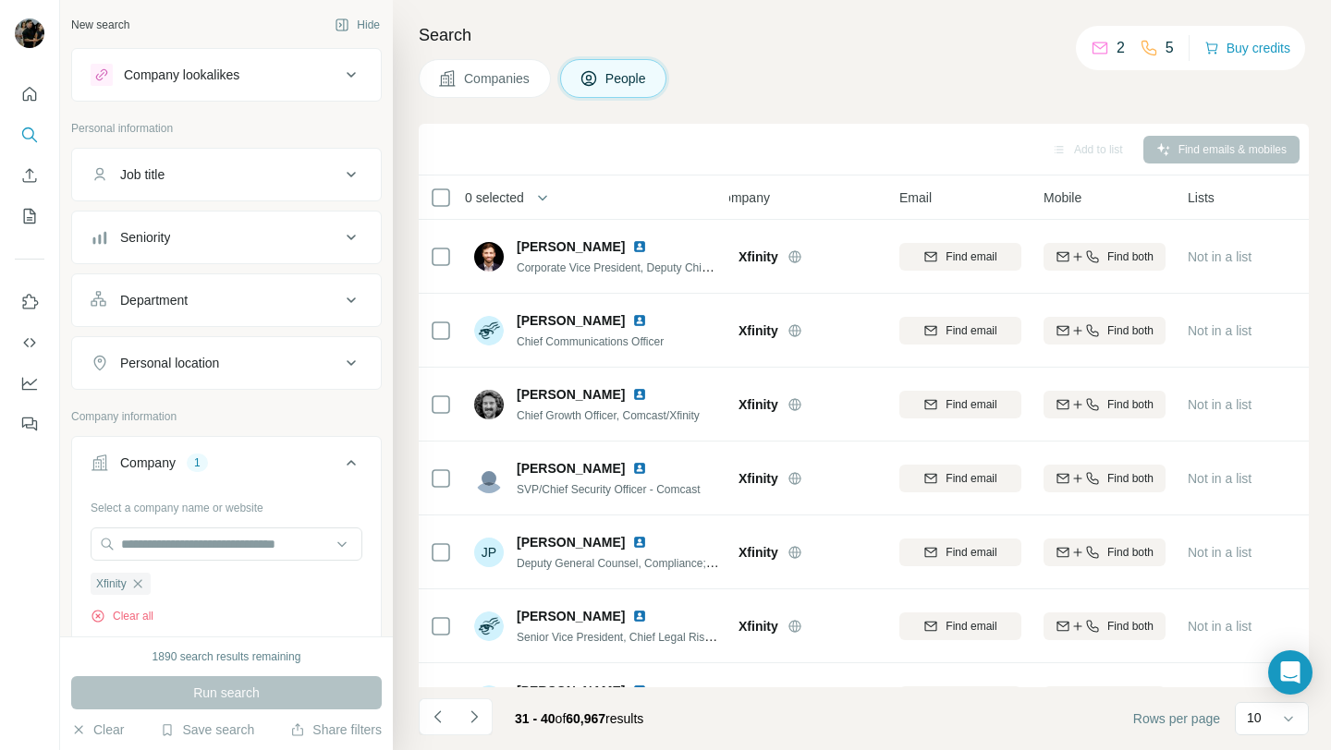
click at [261, 318] on button "Department" at bounding box center [226, 300] width 309 height 44
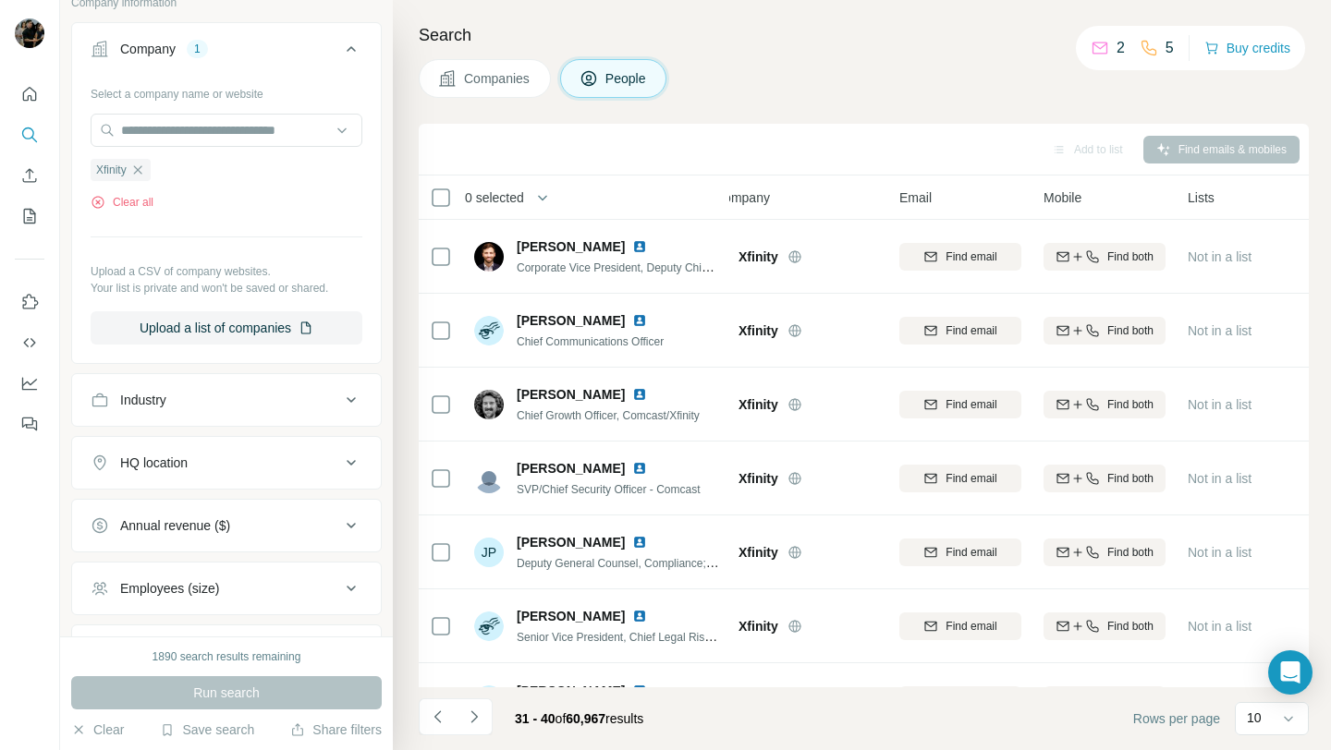
scroll to position [0, 0]
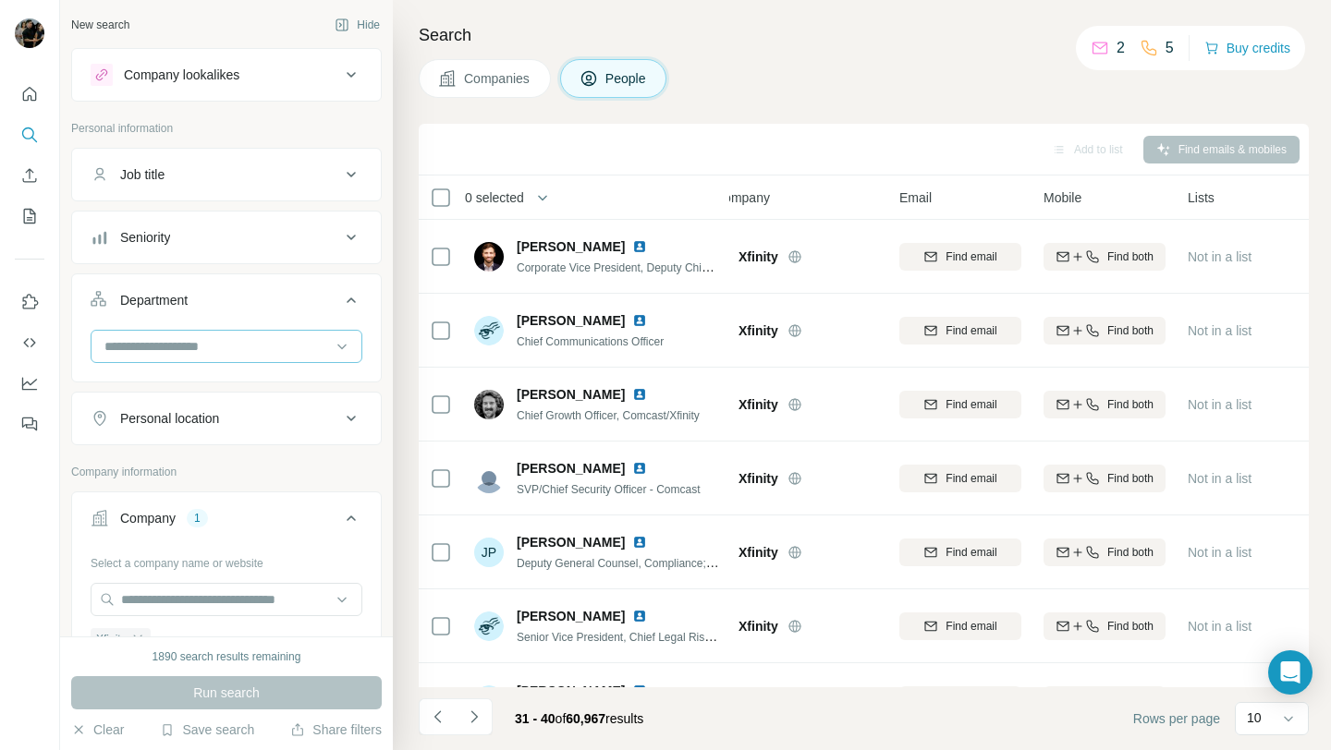
click at [204, 347] on input at bounding box center [217, 346] width 228 height 20
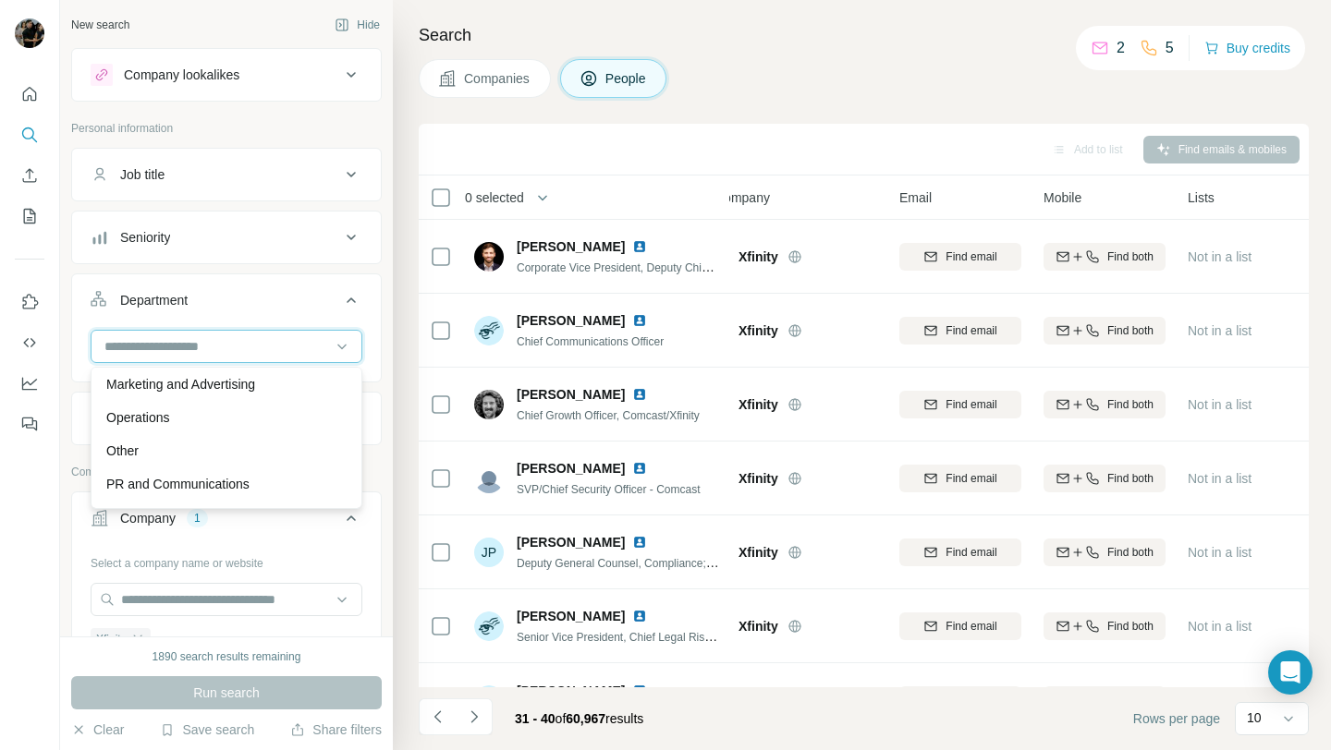
scroll to position [438, 0]
click at [192, 423] on div "Operations" at bounding box center [226, 416] width 240 height 18
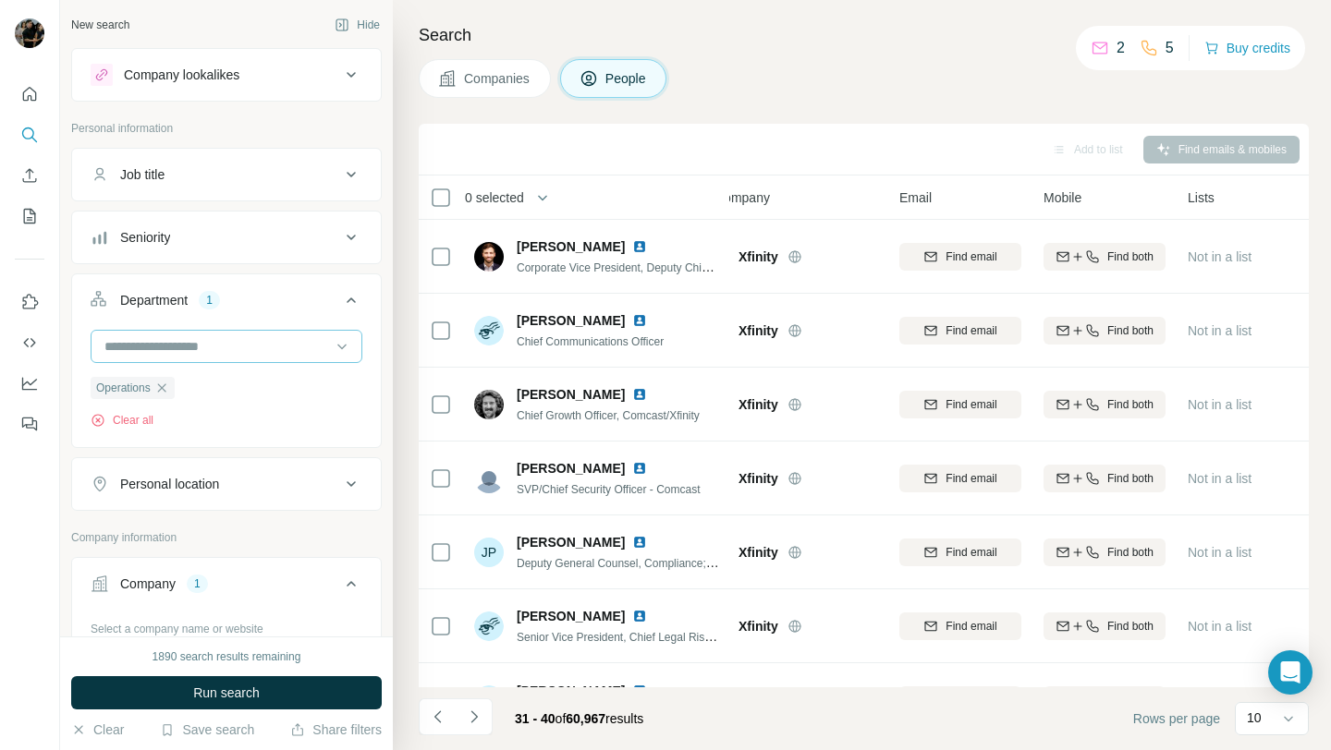
click at [203, 352] on input at bounding box center [217, 346] width 228 height 20
click at [77, 409] on div "Operations Clear all" at bounding box center [226, 387] width 309 height 114
click at [235, 687] on span "Run search" at bounding box center [226, 693] width 67 height 18
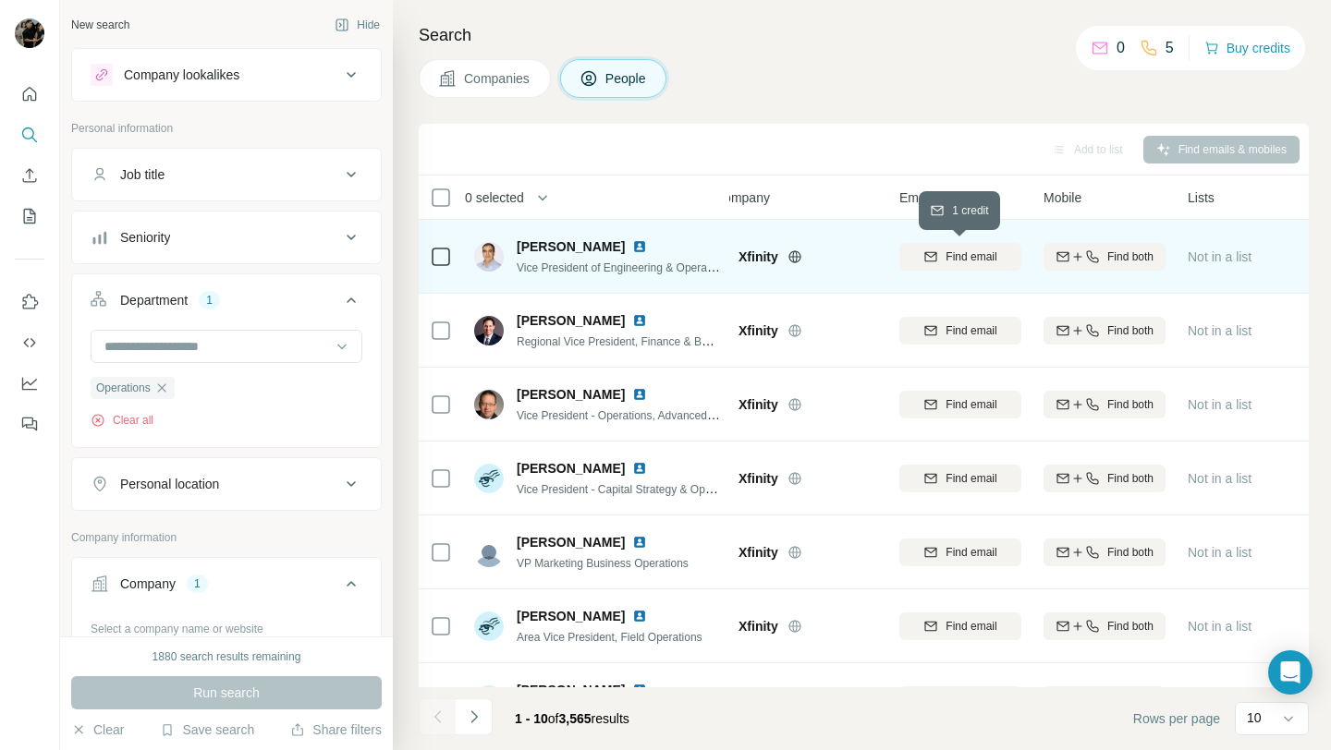
click at [963, 262] on span "Find email" at bounding box center [970, 257] width 51 height 17
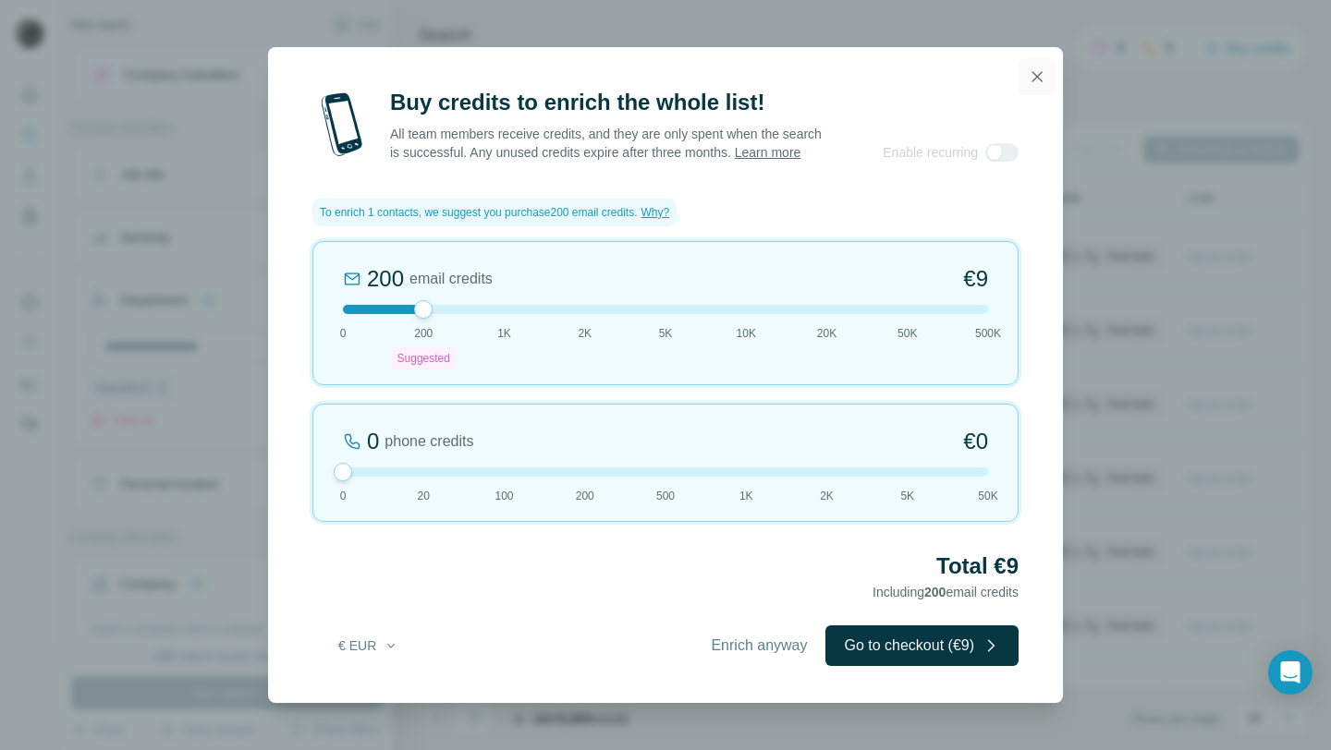
click at [1037, 71] on icon "button" at bounding box center [1037, 76] width 10 height 10
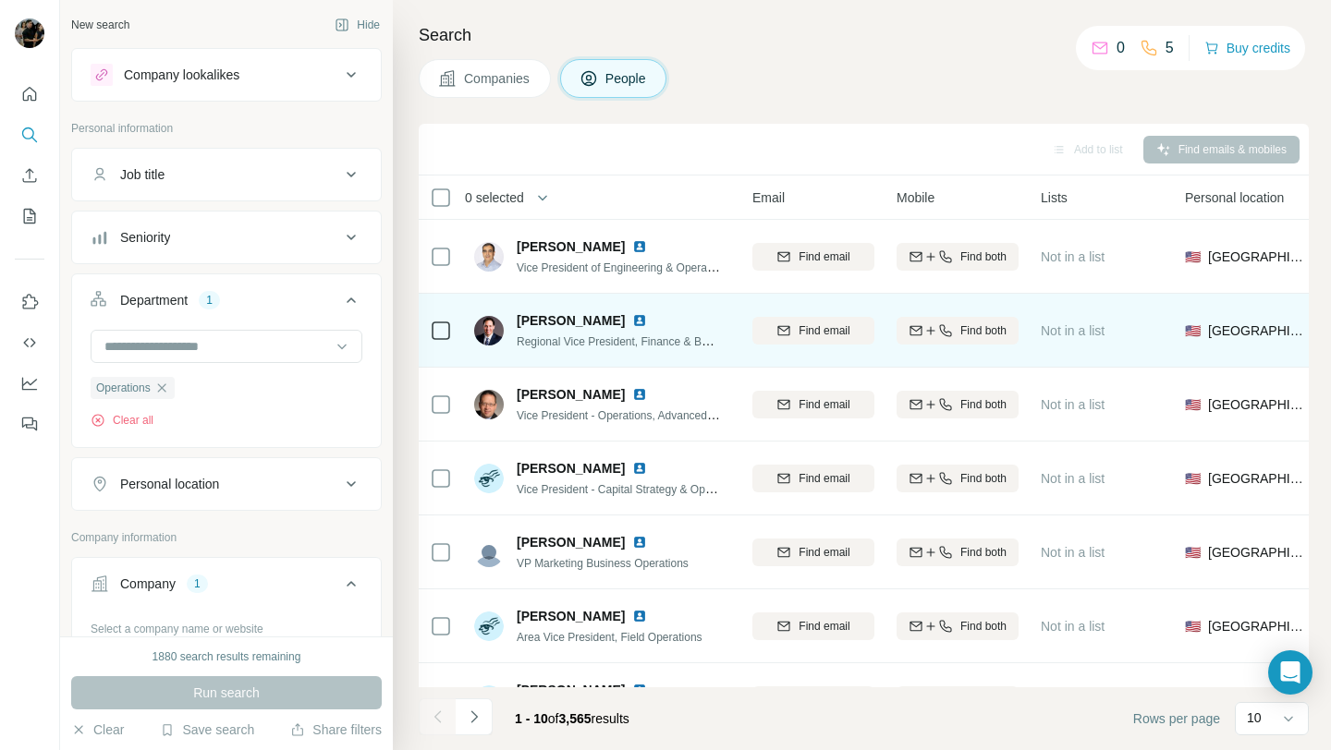
scroll to position [0, 0]
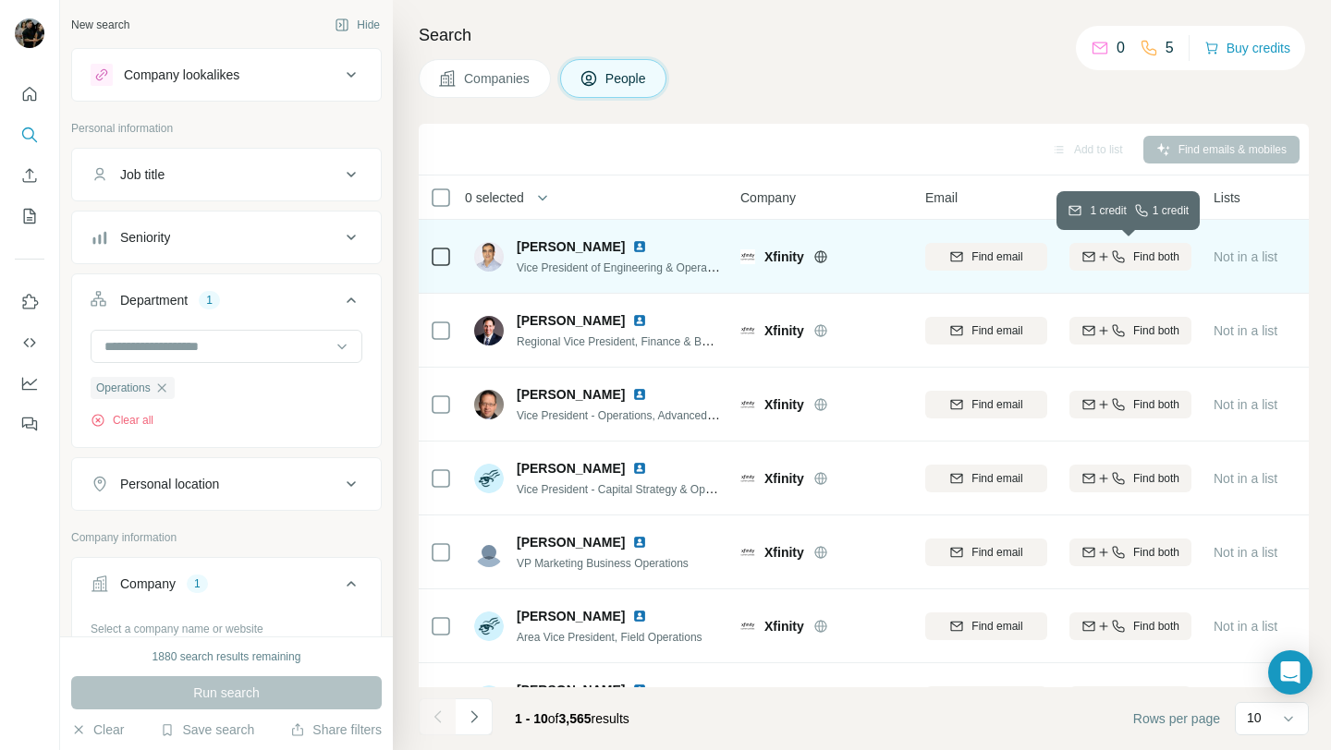
click at [1139, 261] on span "Find both" at bounding box center [1156, 257] width 46 height 17
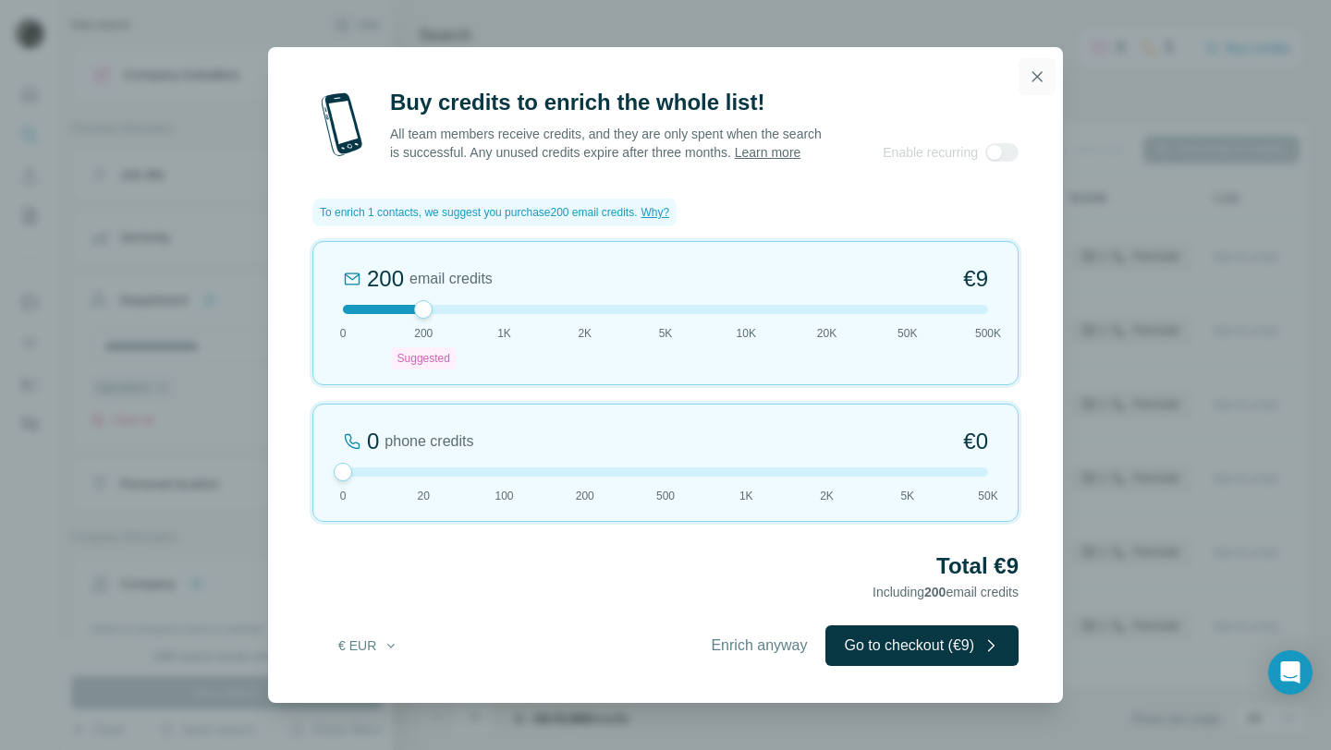
click at [1026, 79] on button "button" at bounding box center [1036, 76] width 37 height 37
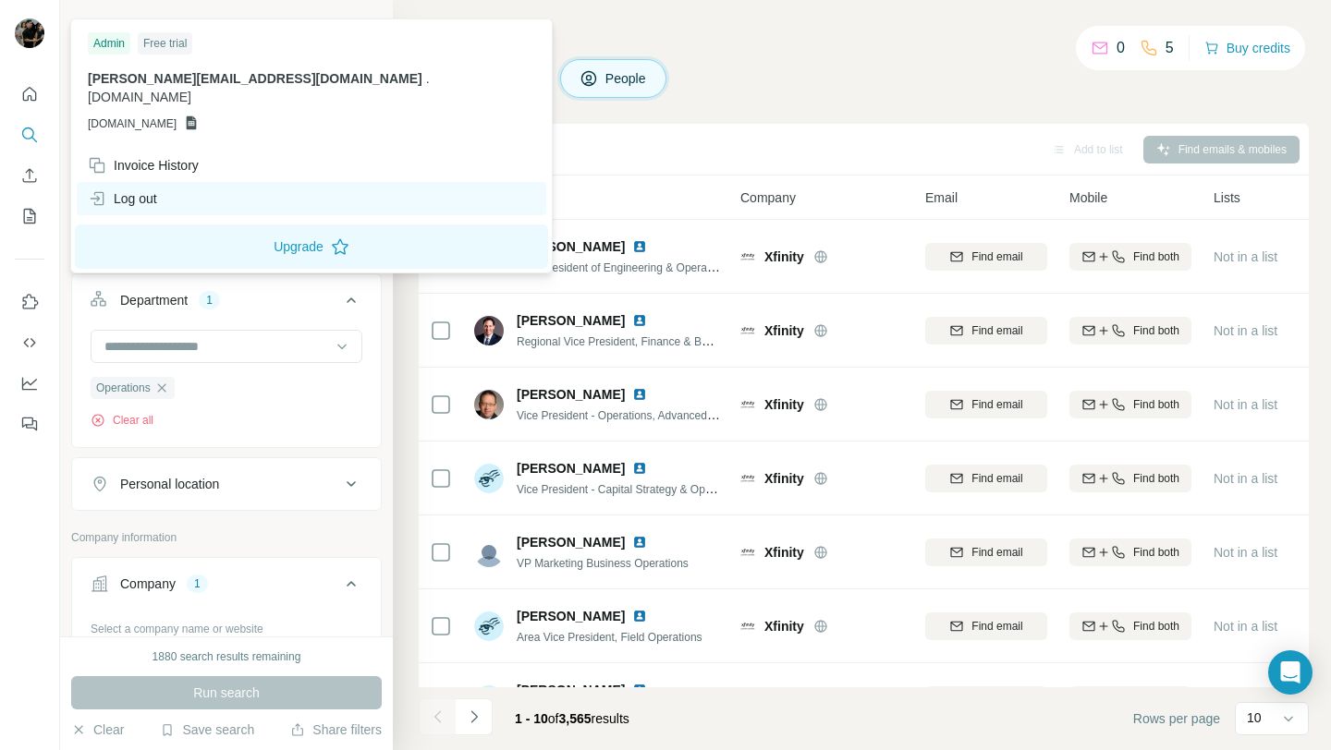
click at [157, 189] on div "Log out" at bounding box center [122, 198] width 69 height 18
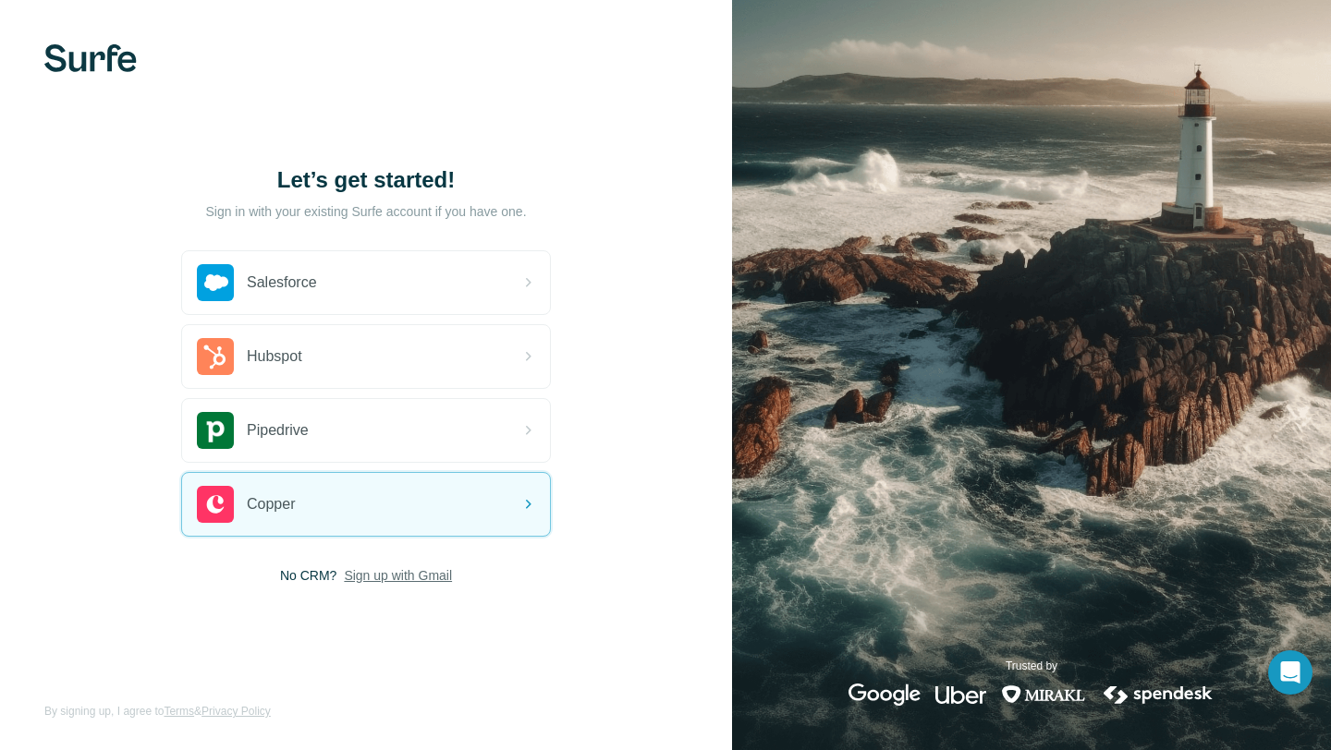
click at [384, 572] on span "Sign up with Gmail" at bounding box center [398, 576] width 108 height 18
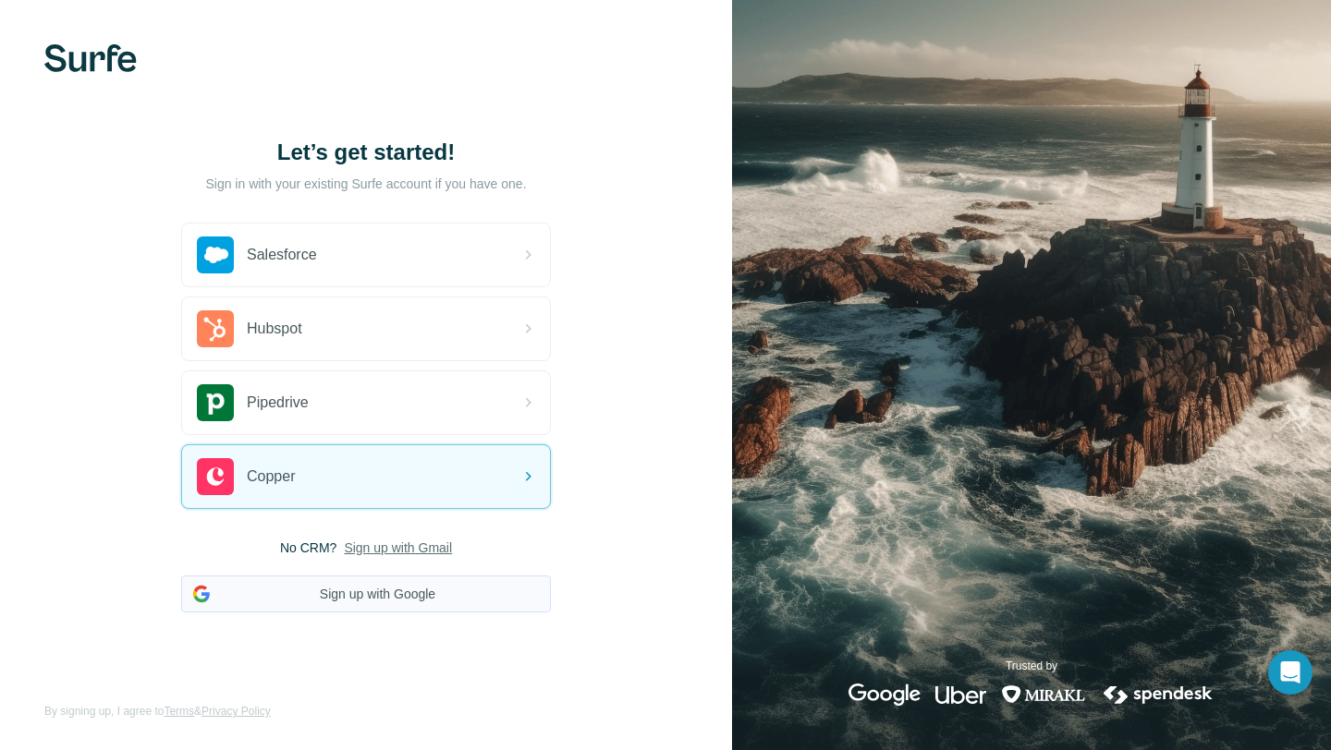
click at [382, 586] on button "Sign up with Google" at bounding box center [366, 594] width 370 height 37
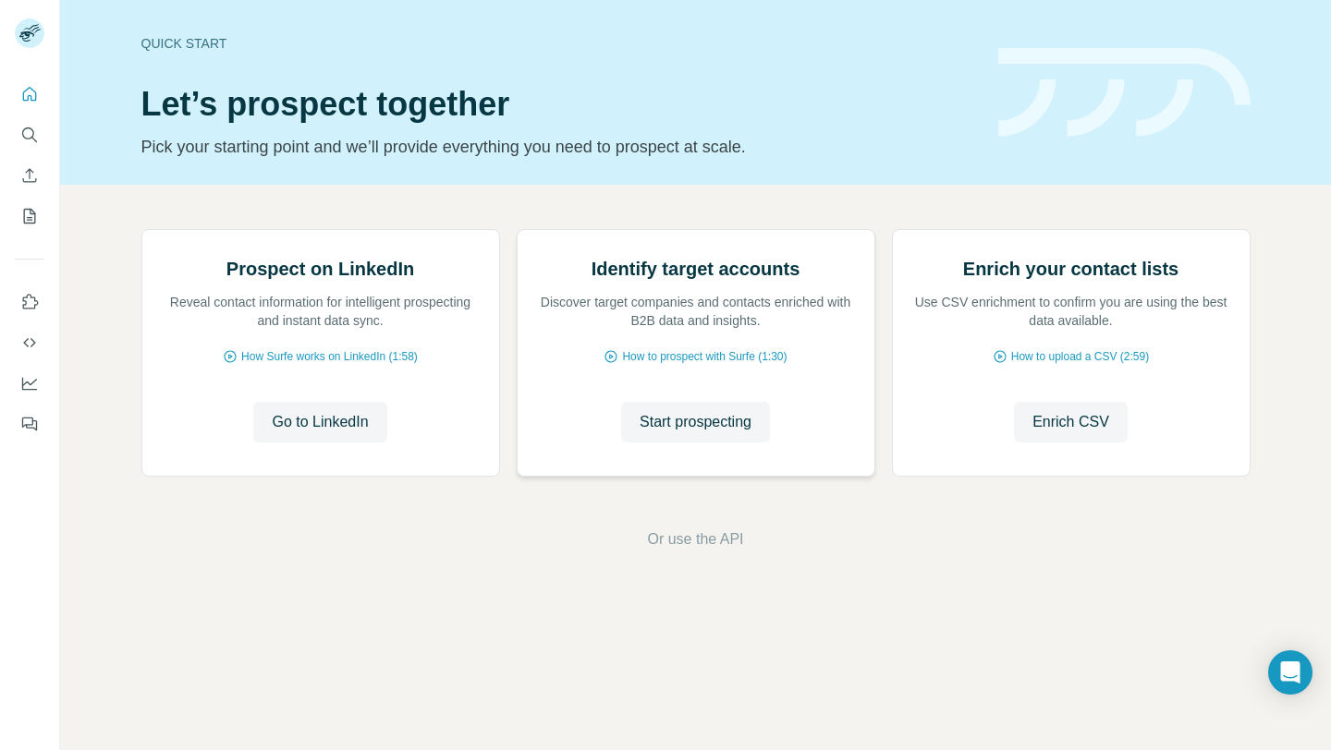
scroll to position [44, 0]
click at [29, 133] on icon "Search" at bounding box center [29, 135] width 18 height 18
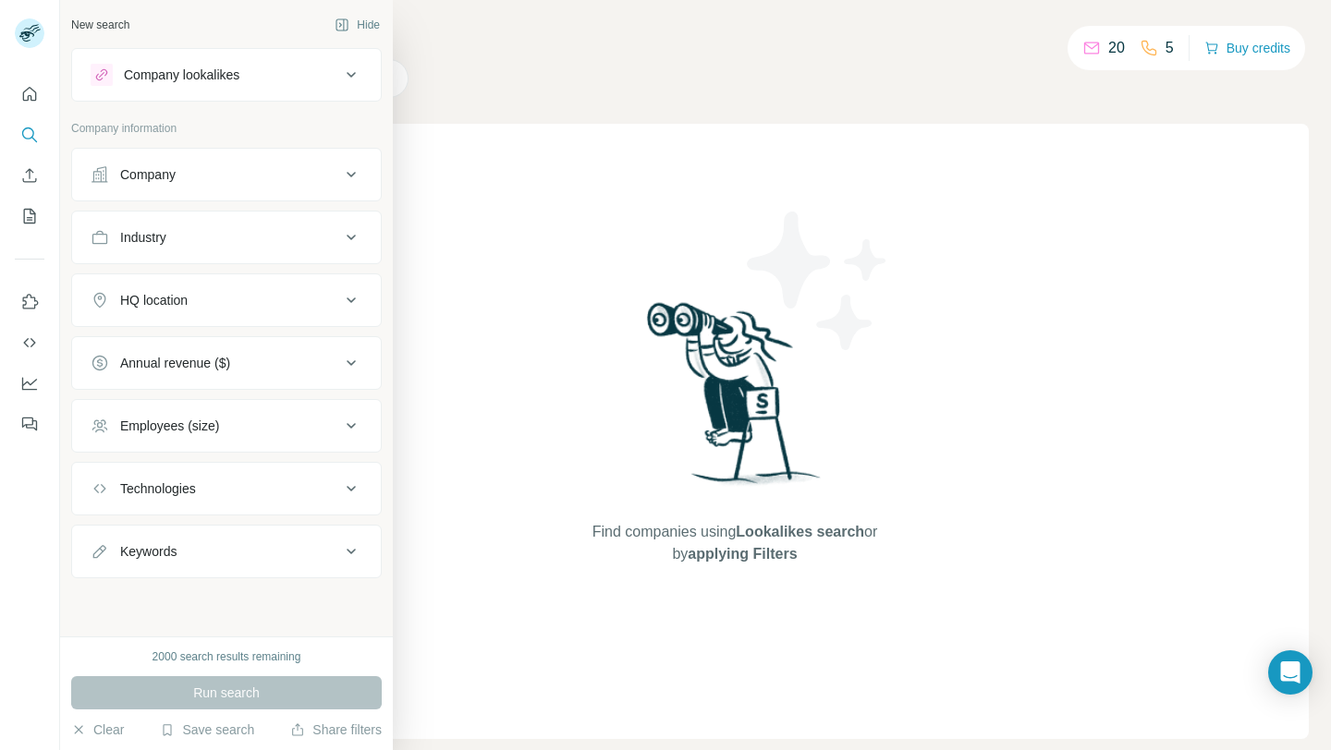
click at [229, 175] on div "Company" at bounding box center [216, 174] width 250 height 18
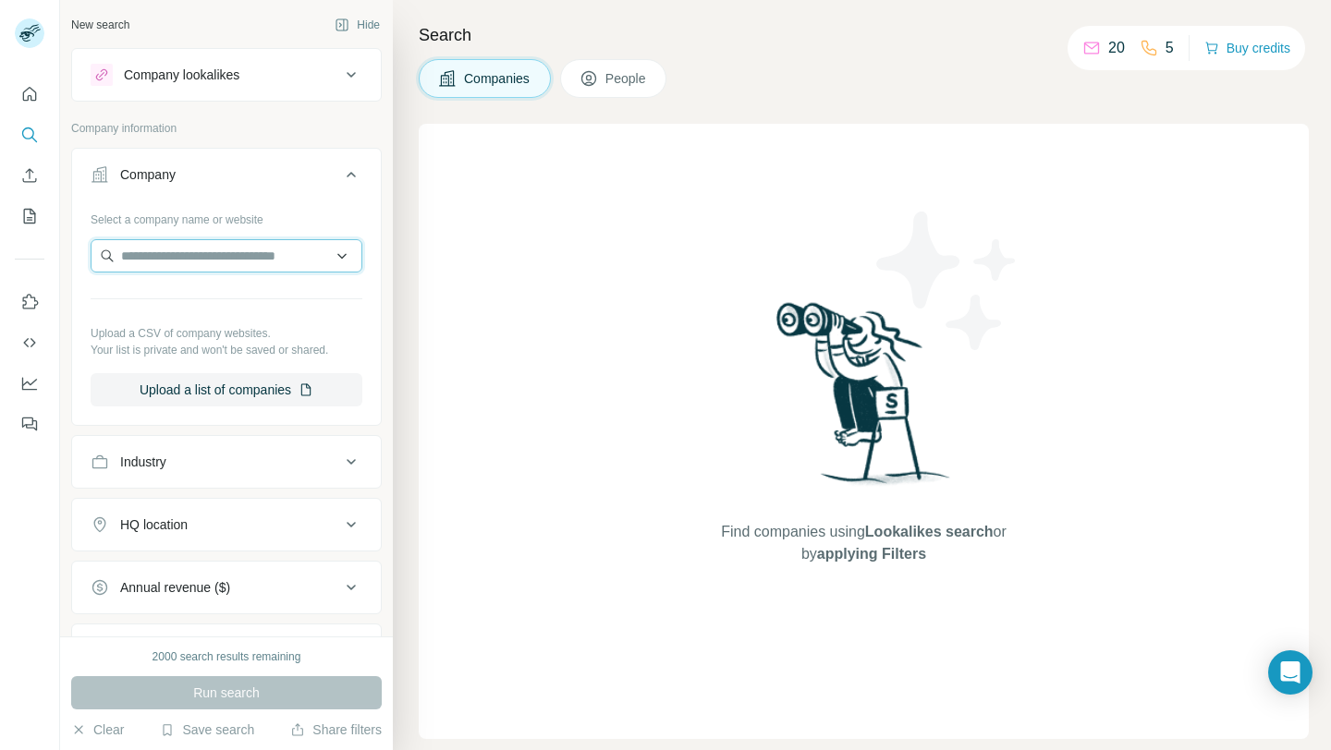
click at [215, 262] on input "text" at bounding box center [227, 255] width 272 height 33
paste input "**********"
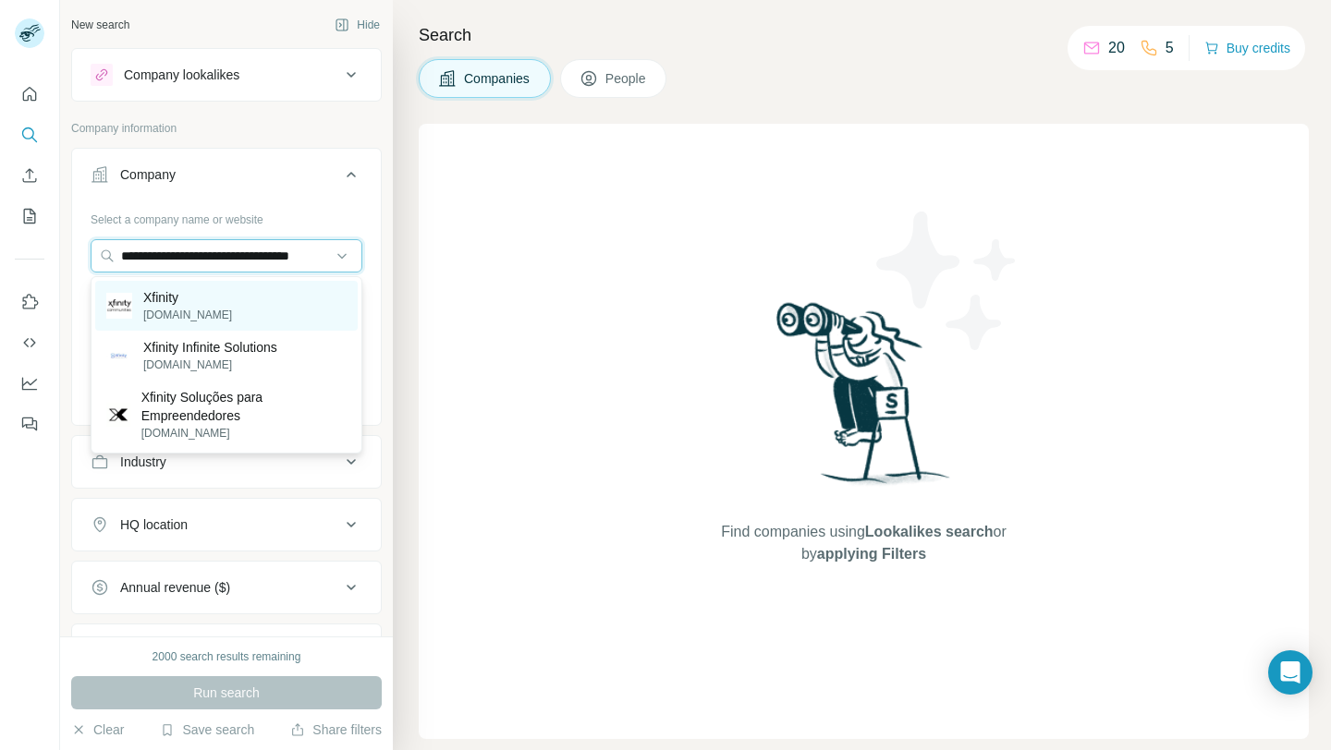
type input "**********"
click at [214, 315] on div "Xfinity [DOMAIN_NAME]" at bounding box center [226, 306] width 262 height 50
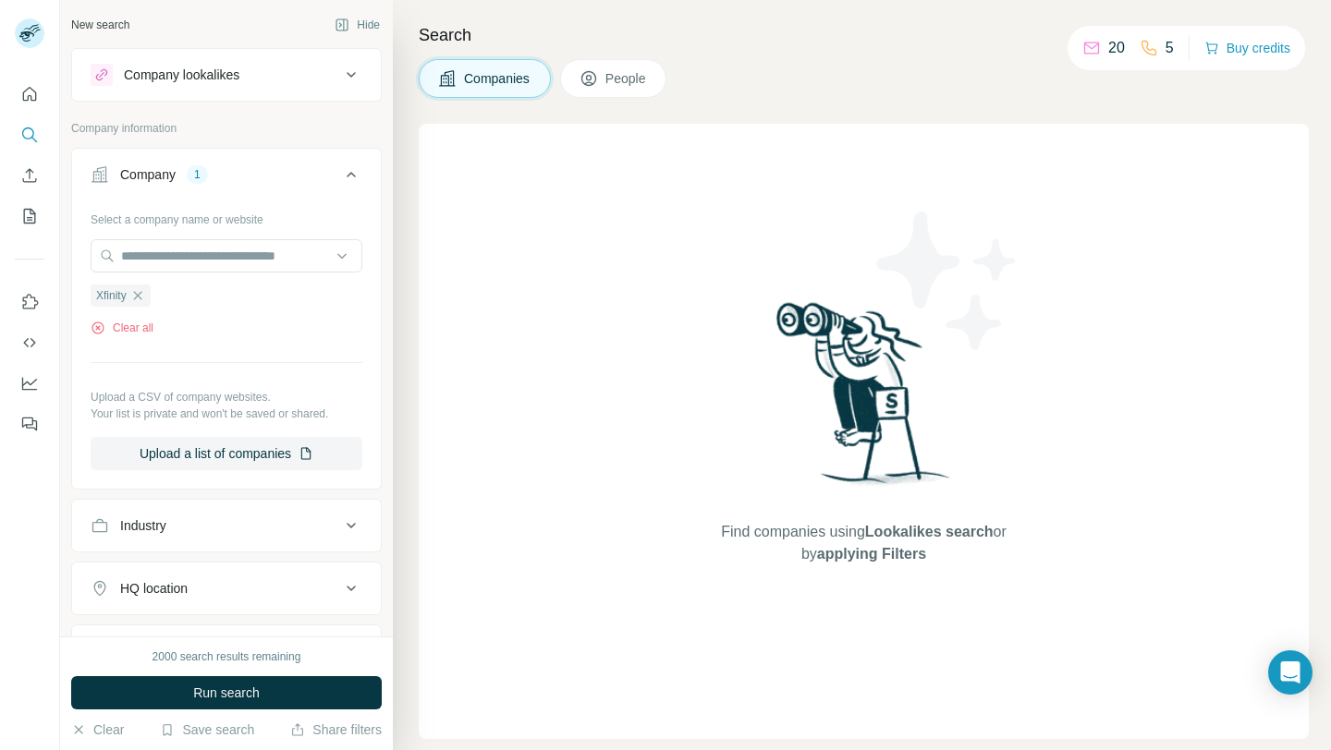
scroll to position [0, 0]
click at [190, 512] on button "Industry" at bounding box center [226, 526] width 309 height 44
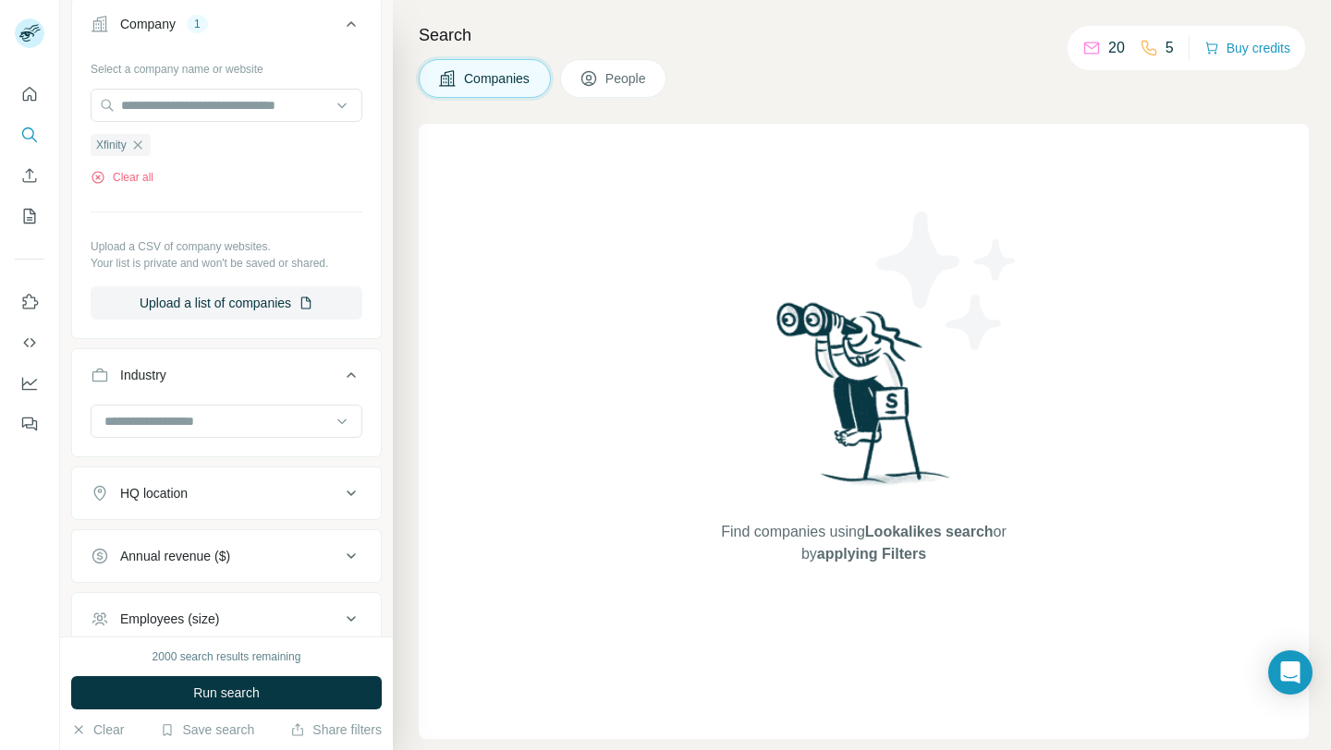
click at [195, 385] on button "Industry" at bounding box center [226, 379] width 309 height 52
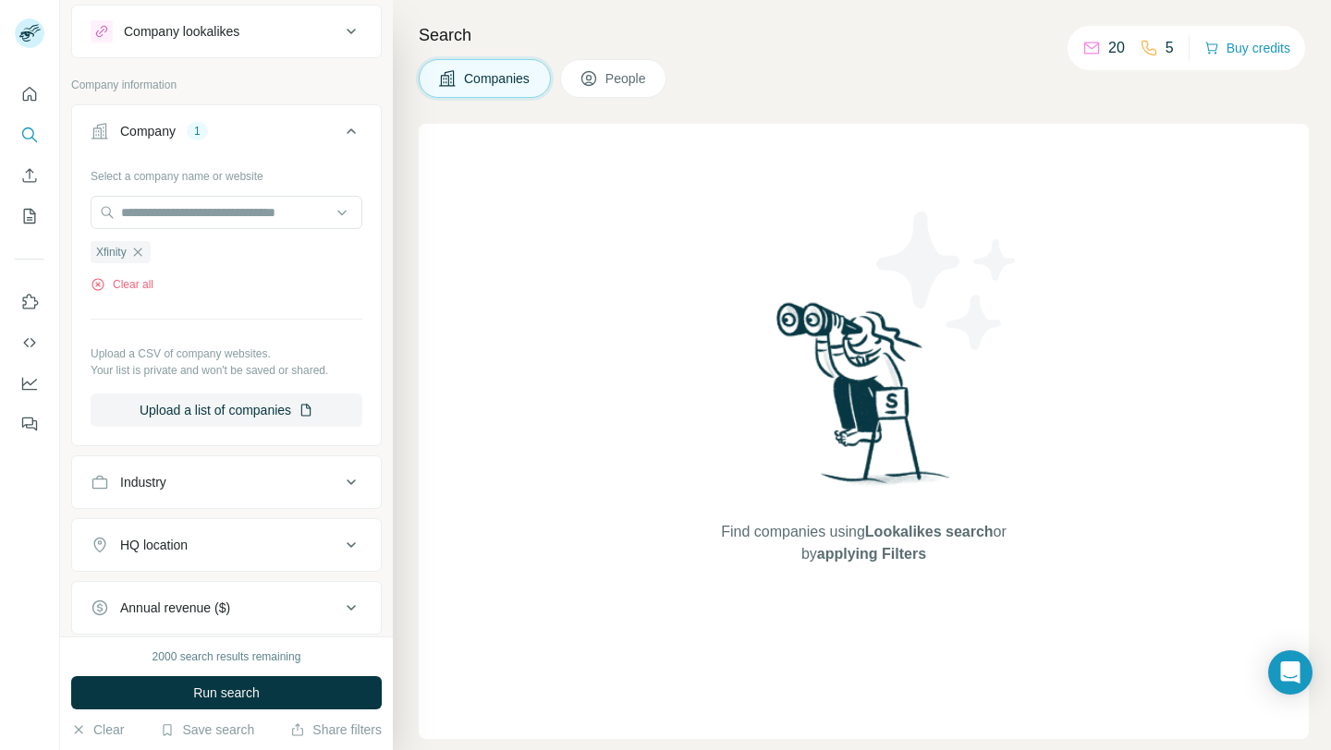
scroll to position [102, 0]
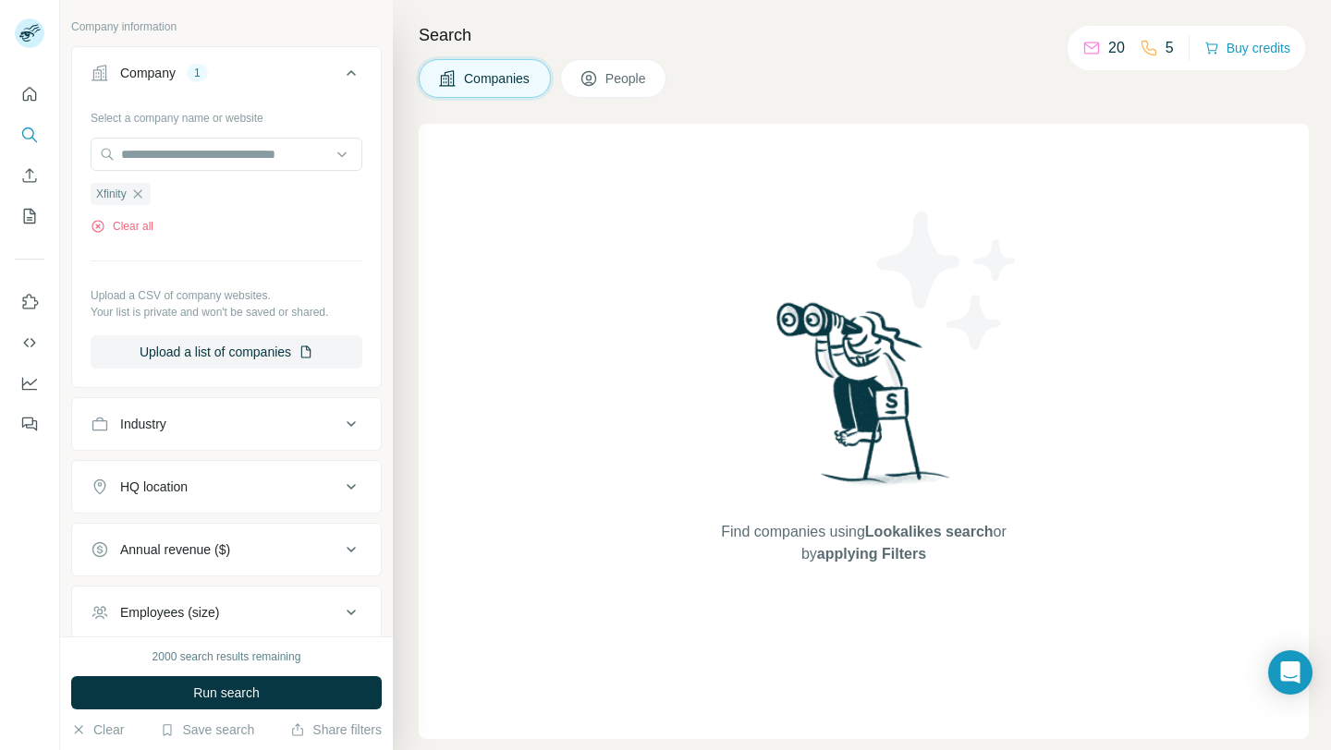
click at [606, 74] on button "People" at bounding box center [613, 78] width 107 height 39
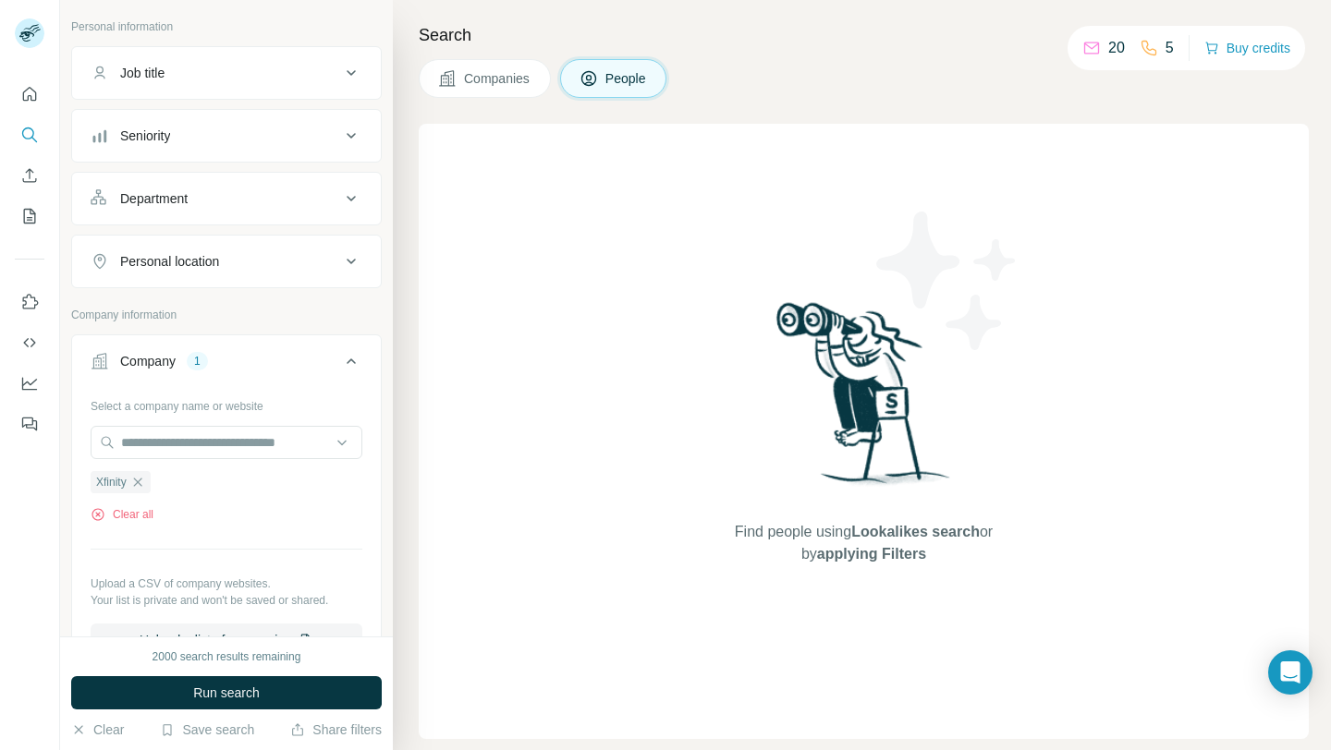
scroll to position [390, 0]
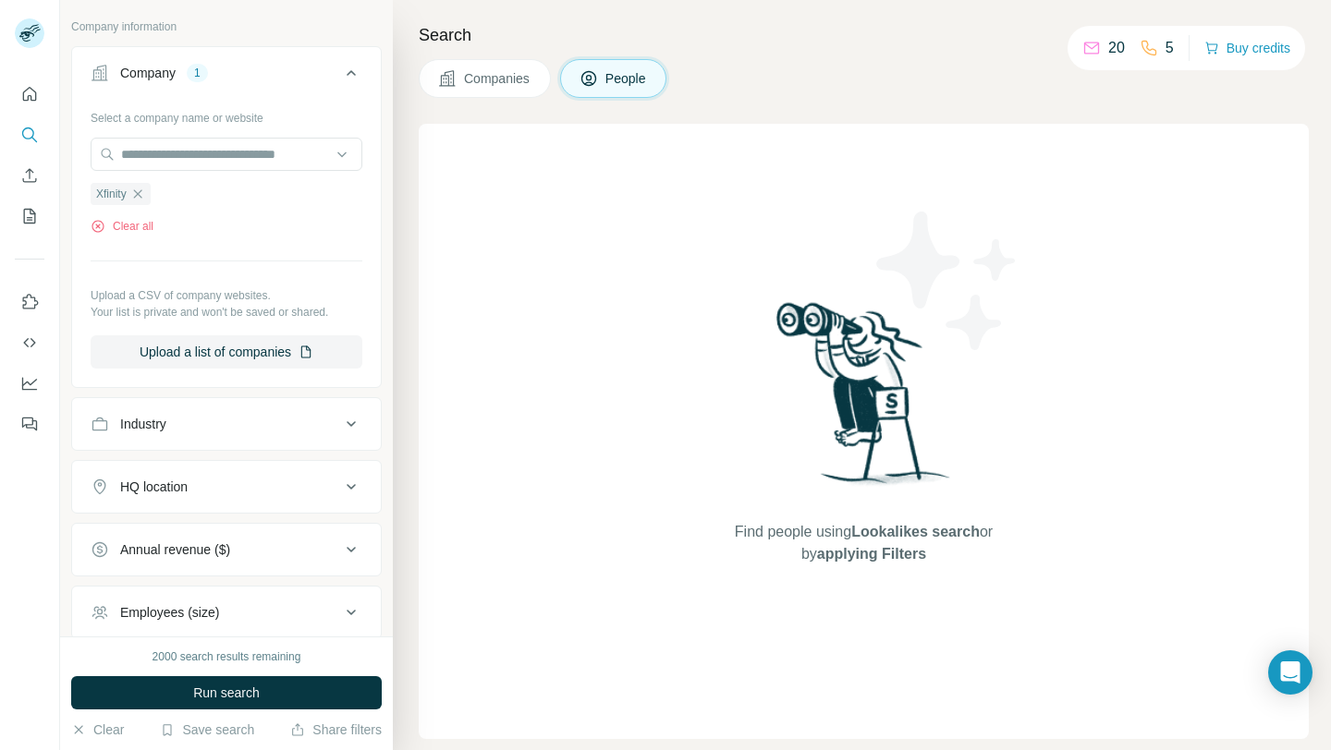
click at [228, 426] on div "Industry" at bounding box center [216, 424] width 250 height 18
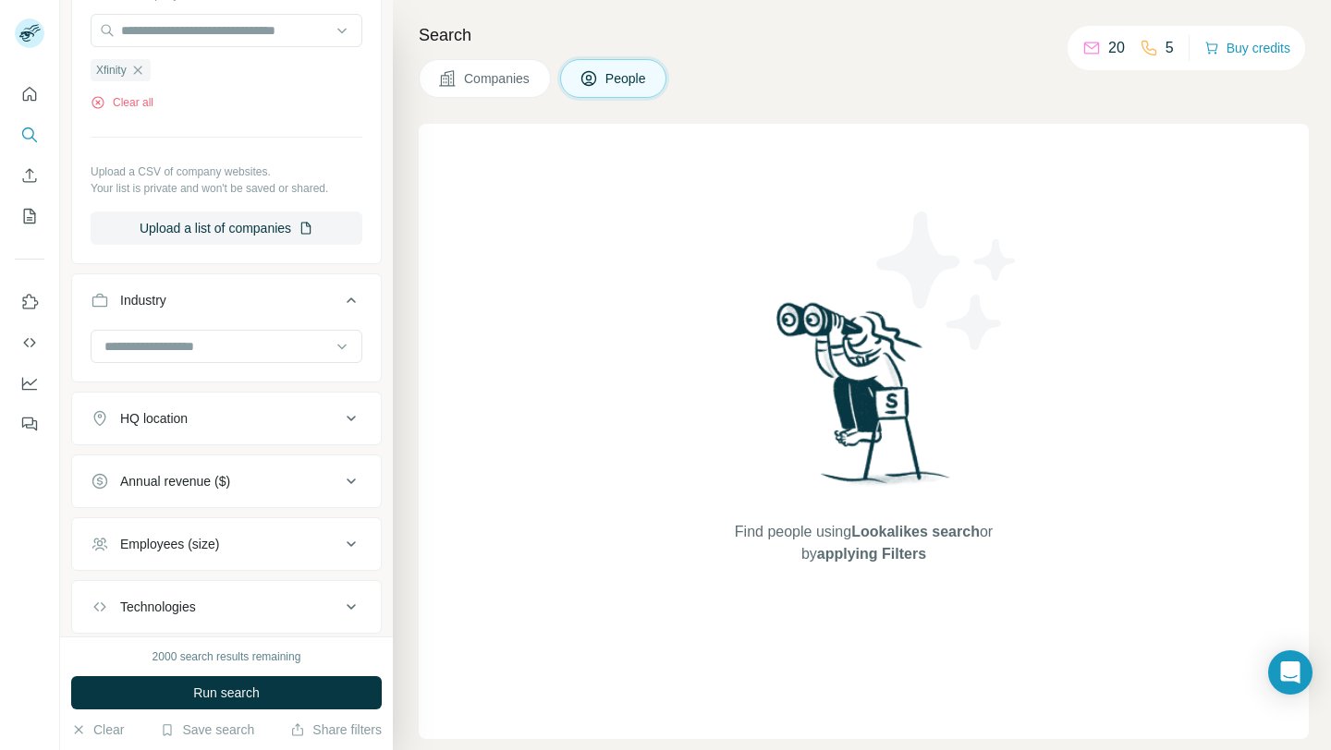
scroll to position [516, 0]
click at [208, 358] on div at bounding box center [217, 344] width 228 height 31
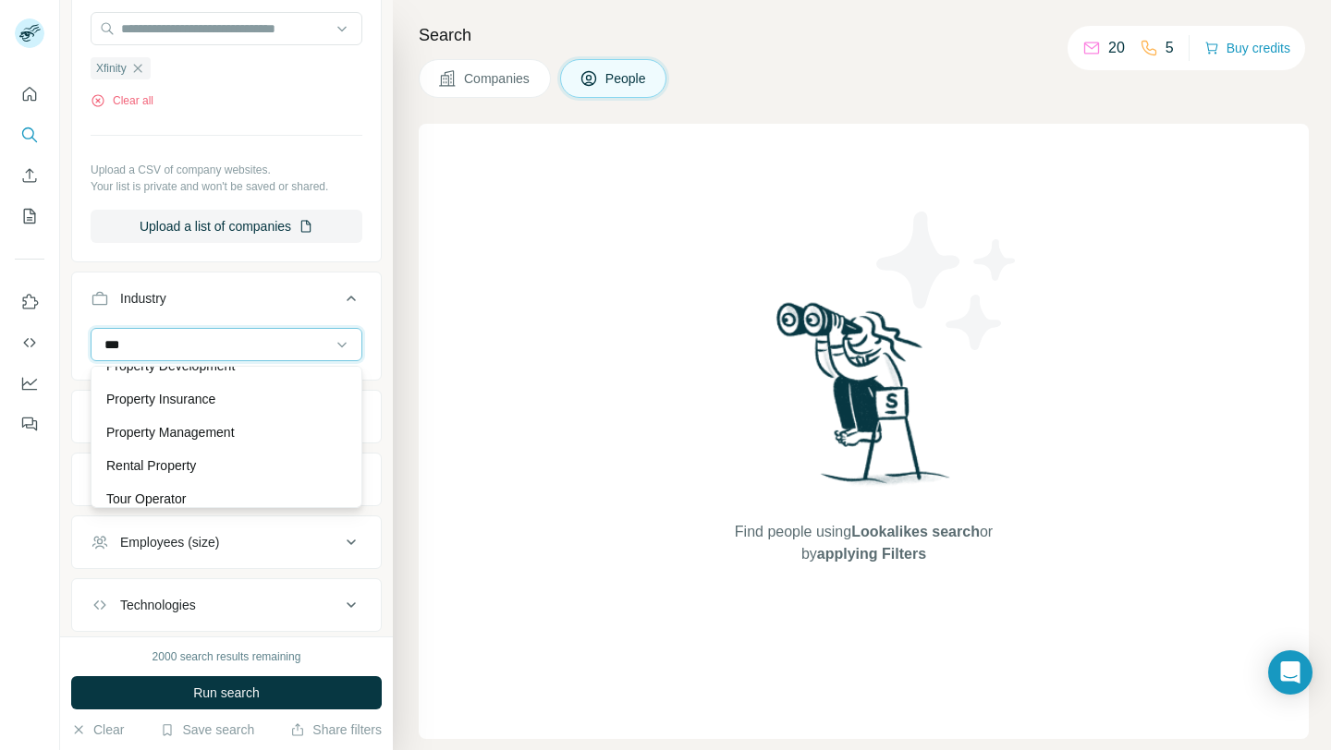
scroll to position [190, 0]
type input "*"
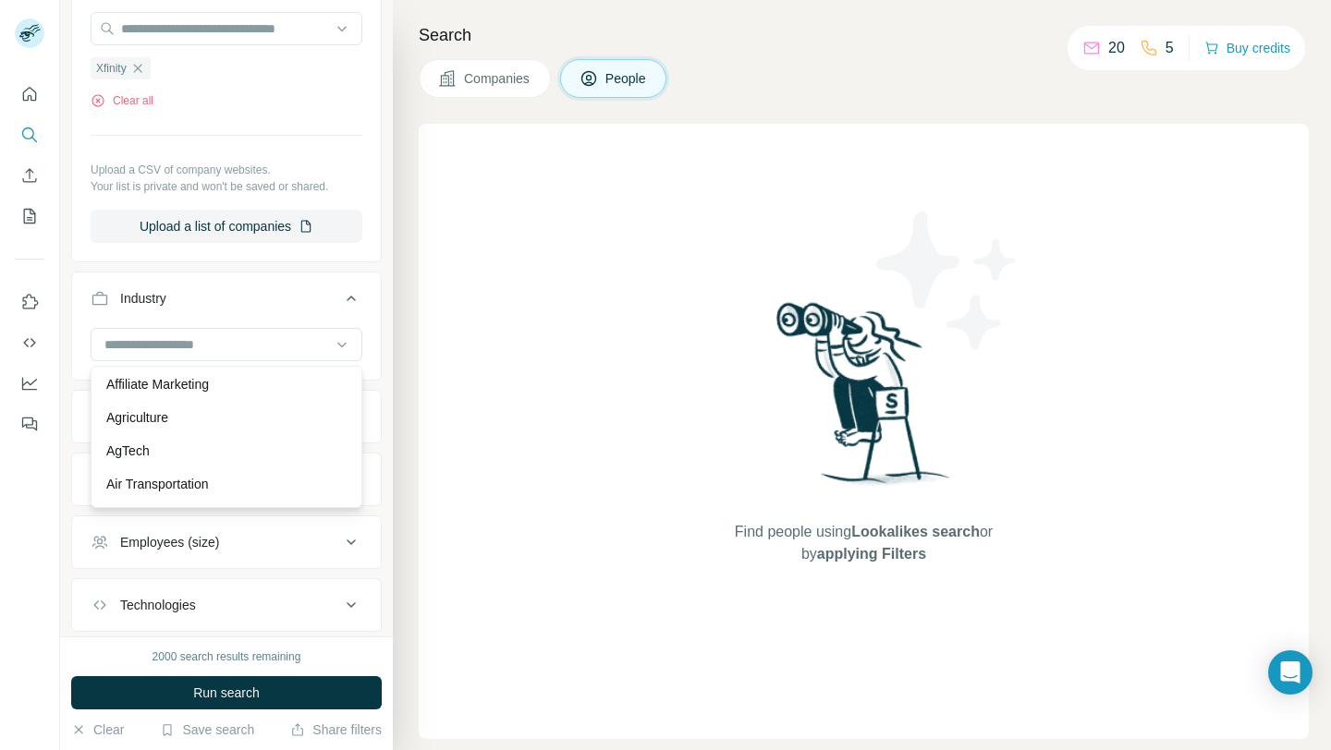
click at [58, 414] on div at bounding box center [29, 254] width 59 height 374
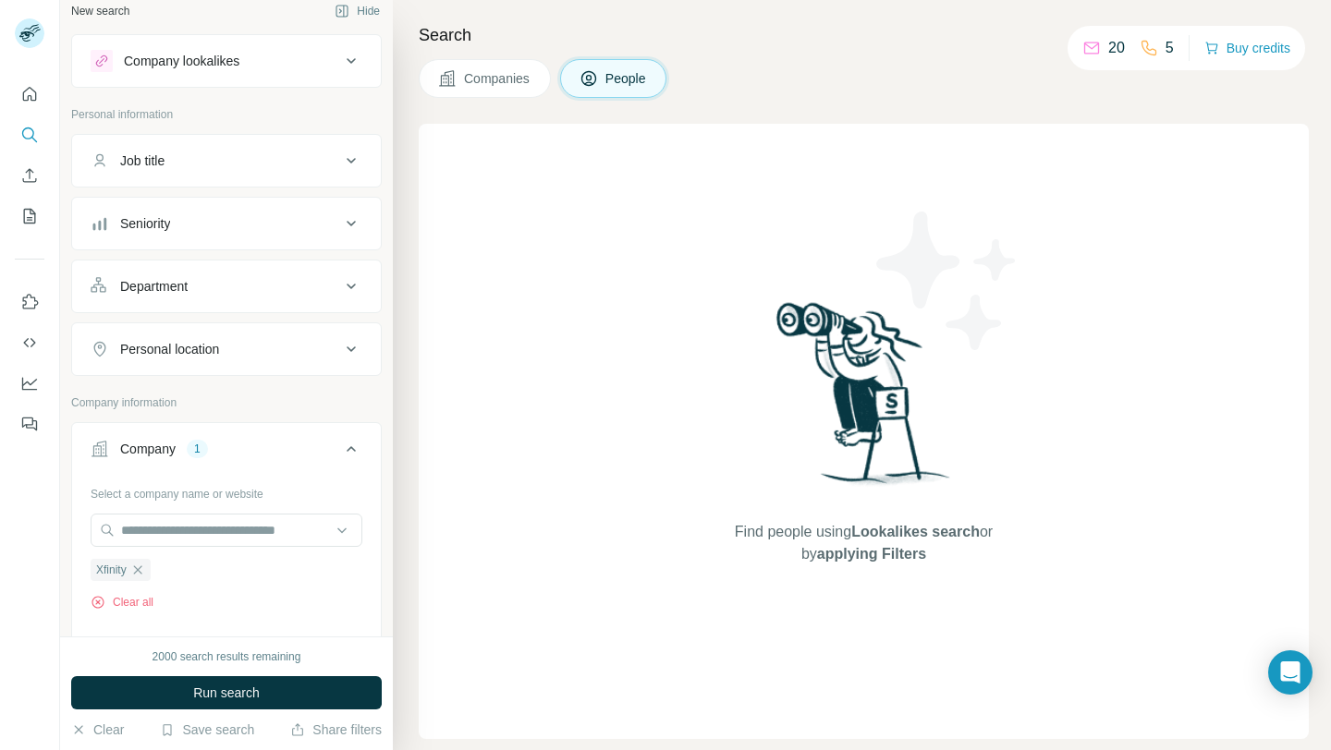
scroll to position [0, 0]
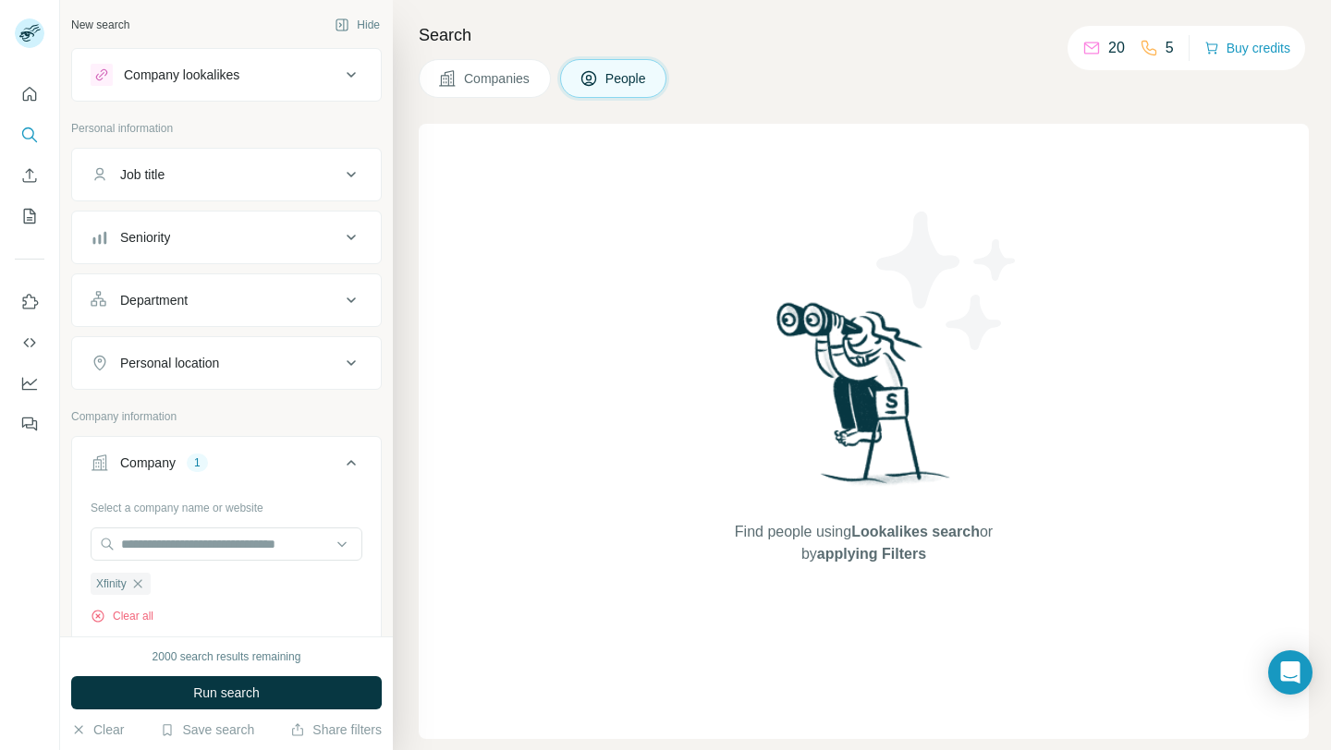
click at [208, 171] on div "Job title" at bounding box center [216, 174] width 250 height 18
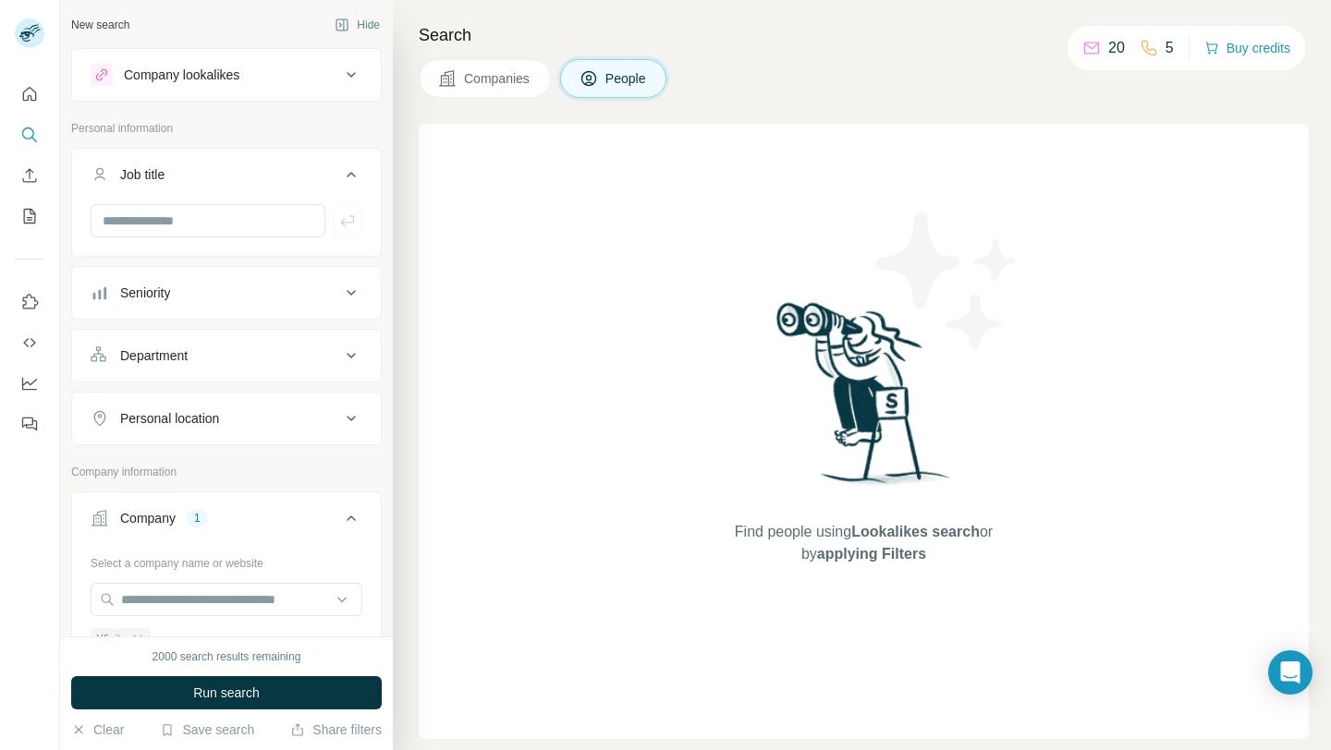
click at [199, 182] on div "Job title" at bounding box center [216, 174] width 250 height 18
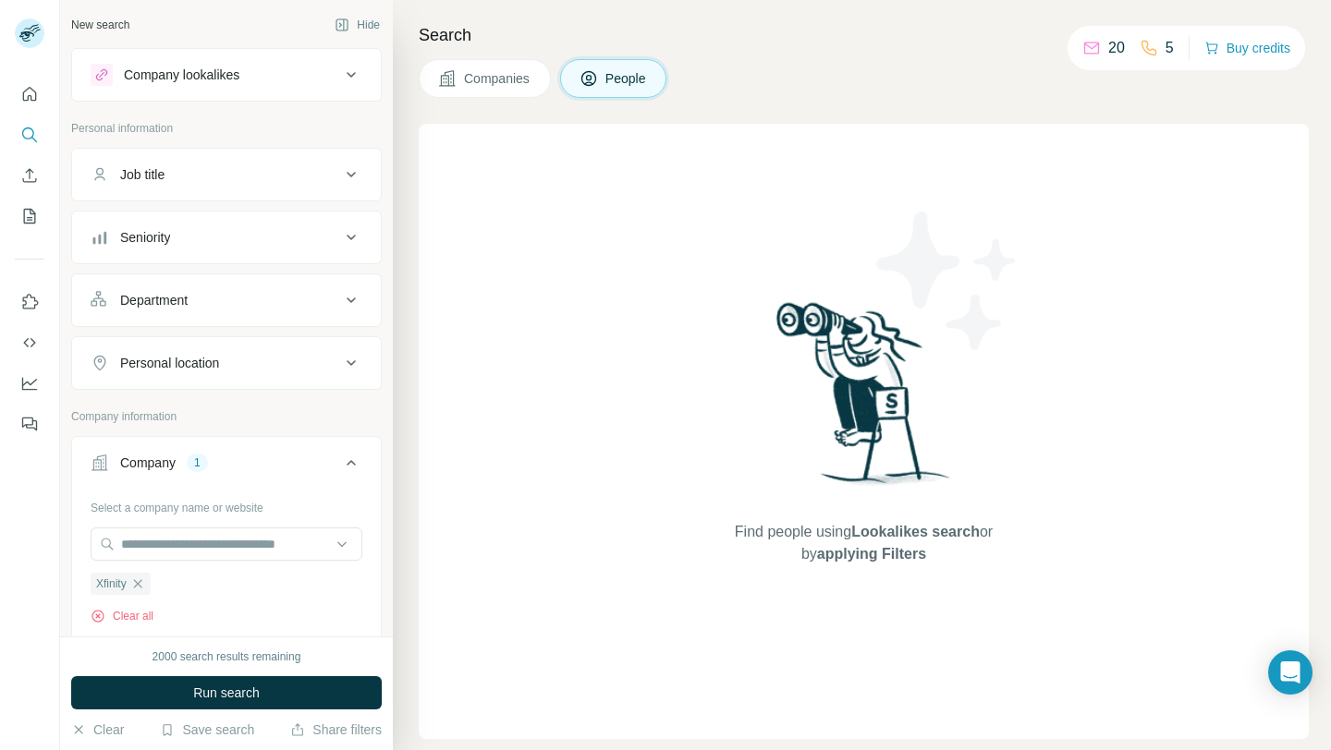
click at [177, 297] on div "Department" at bounding box center [153, 300] width 67 height 18
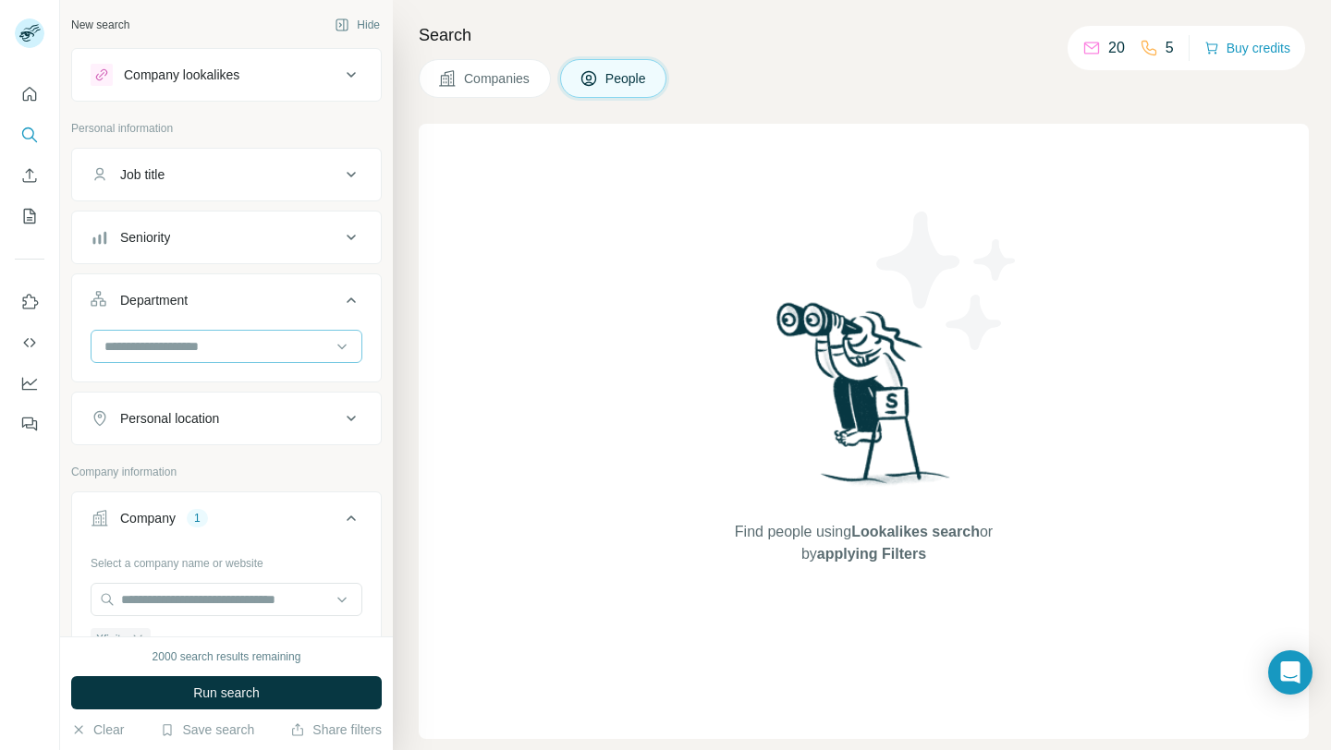
click at [198, 341] on input at bounding box center [217, 346] width 228 height 20
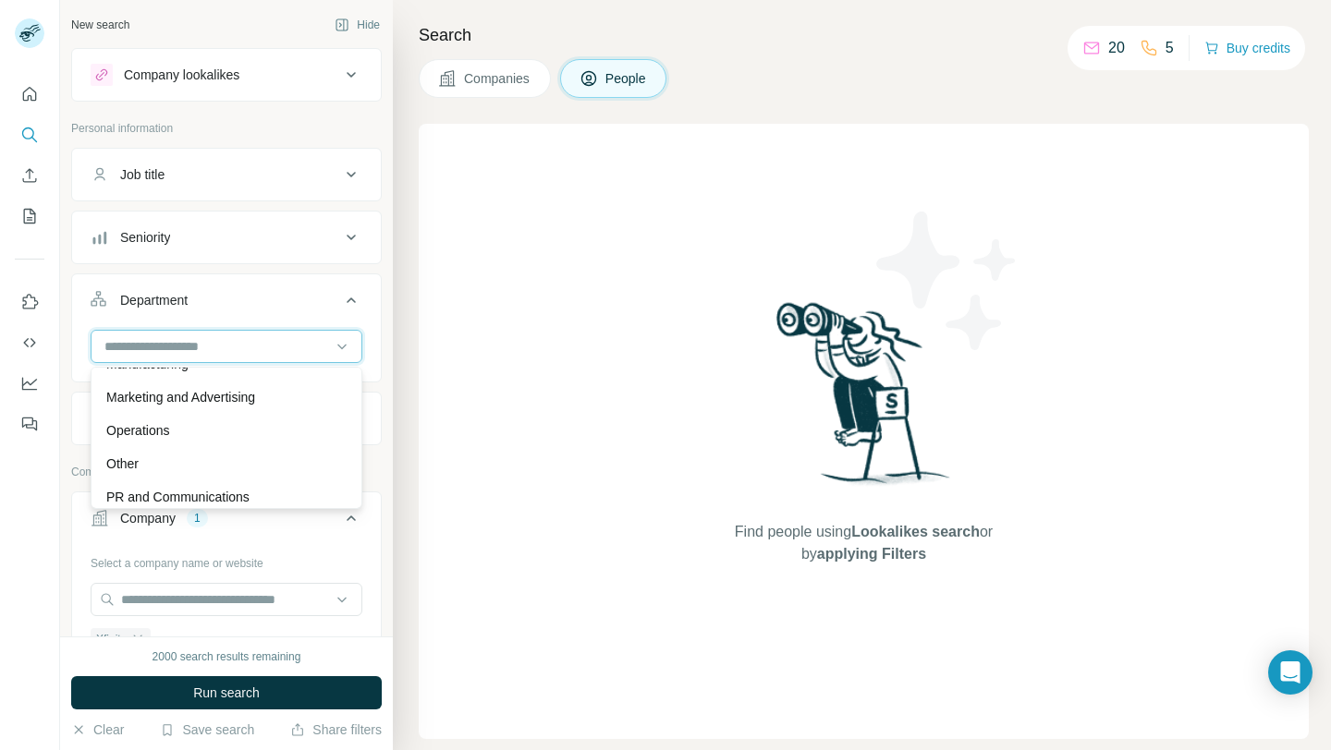
scroll to position [424, 0]
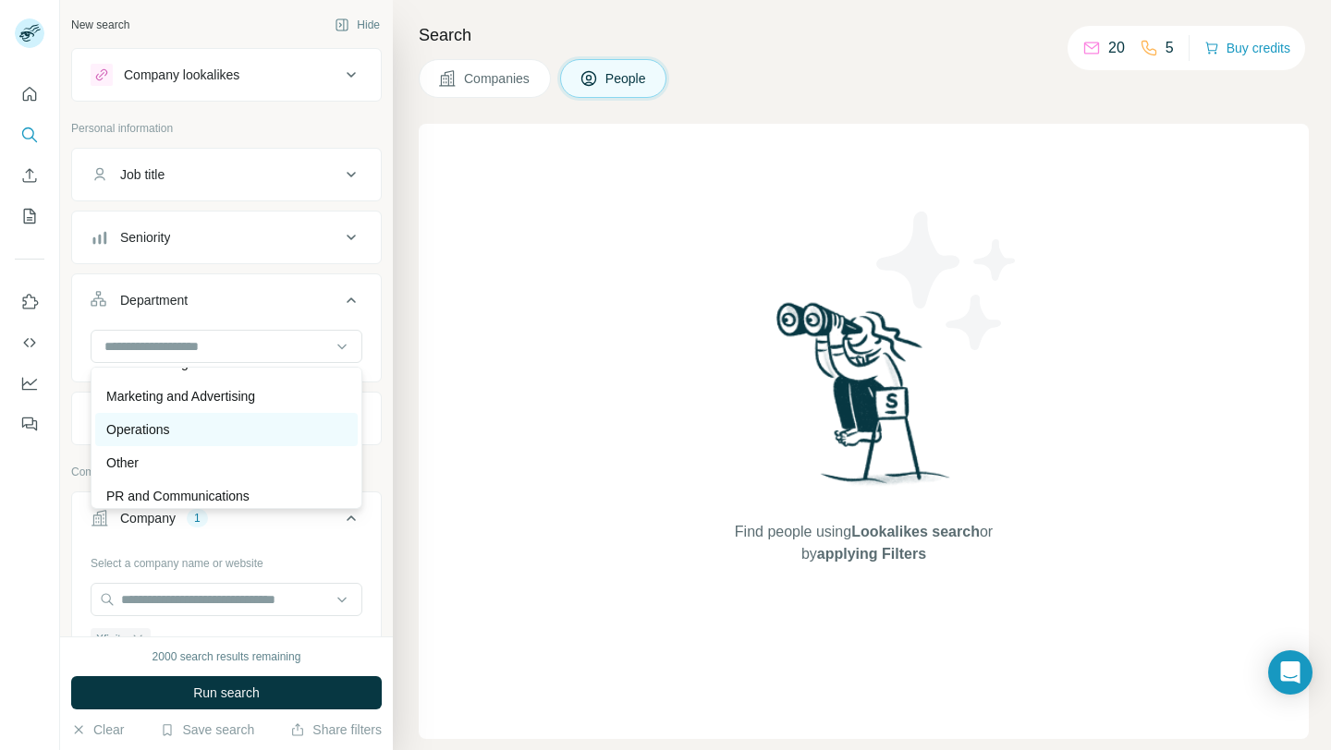
click at [178, 444] on div "Operations" at bounding box center [226, 429] width 262 height 33
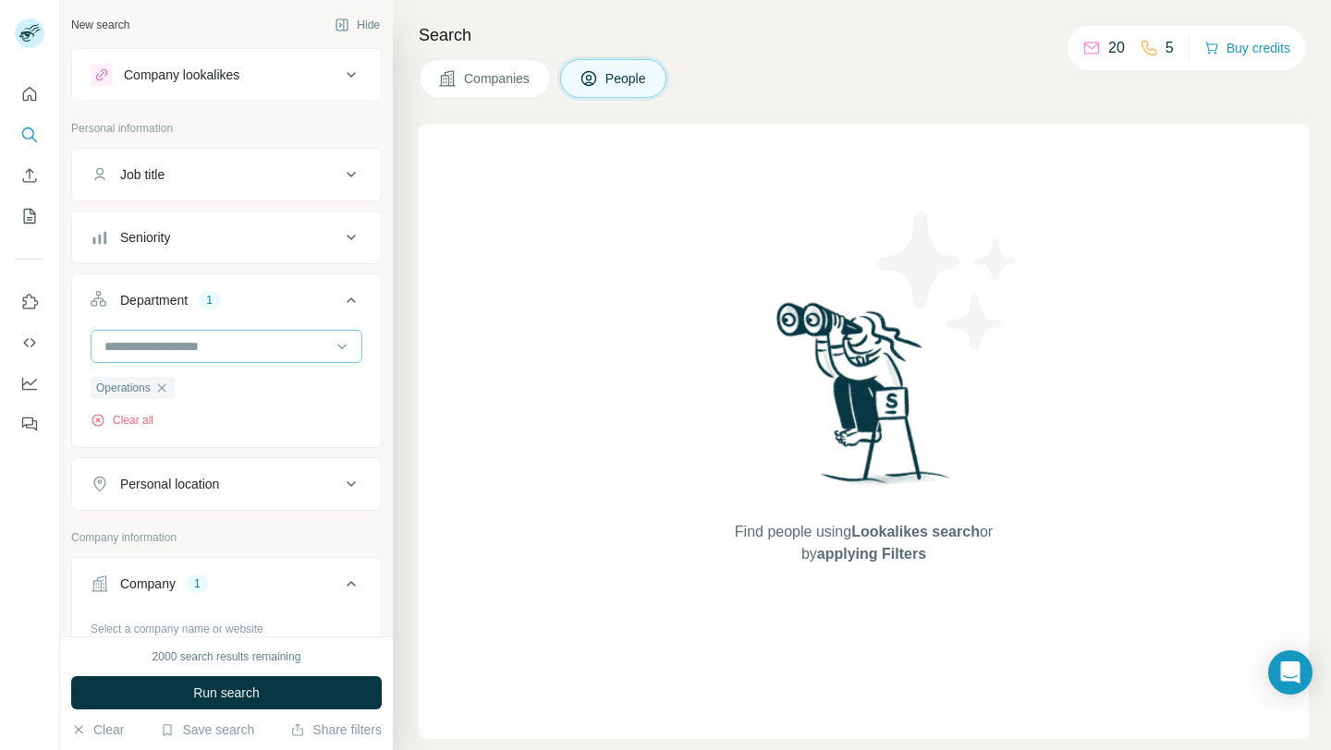
click at [281, 344] on input at bounding box center [217, 346] width 228 height 20
click at [430, 491] on div "Find people using Lookalikes search or by applying Filters" at bounding box center [864, 431] width 890 height 615
click at [262, 693] on button "Run search" at bounding box center [226, 692] width 311 height 33
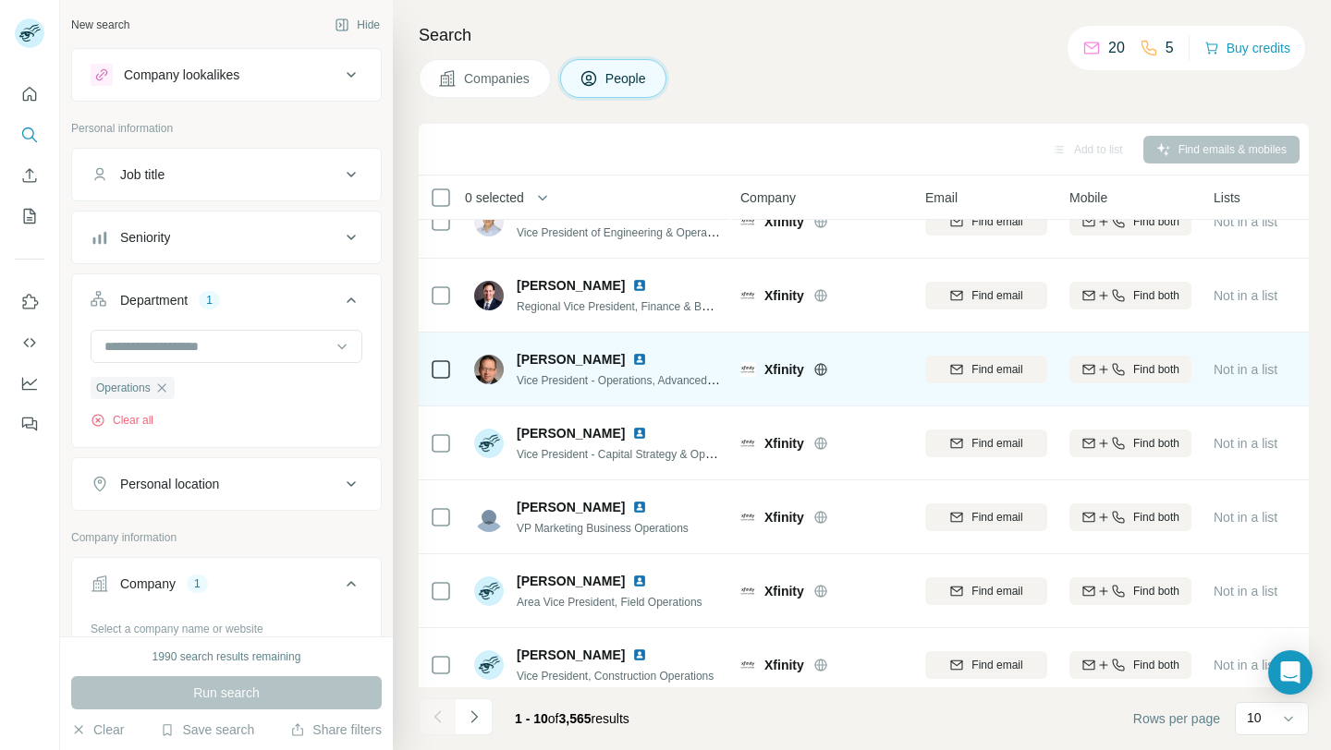
scroll to position [0, 0]
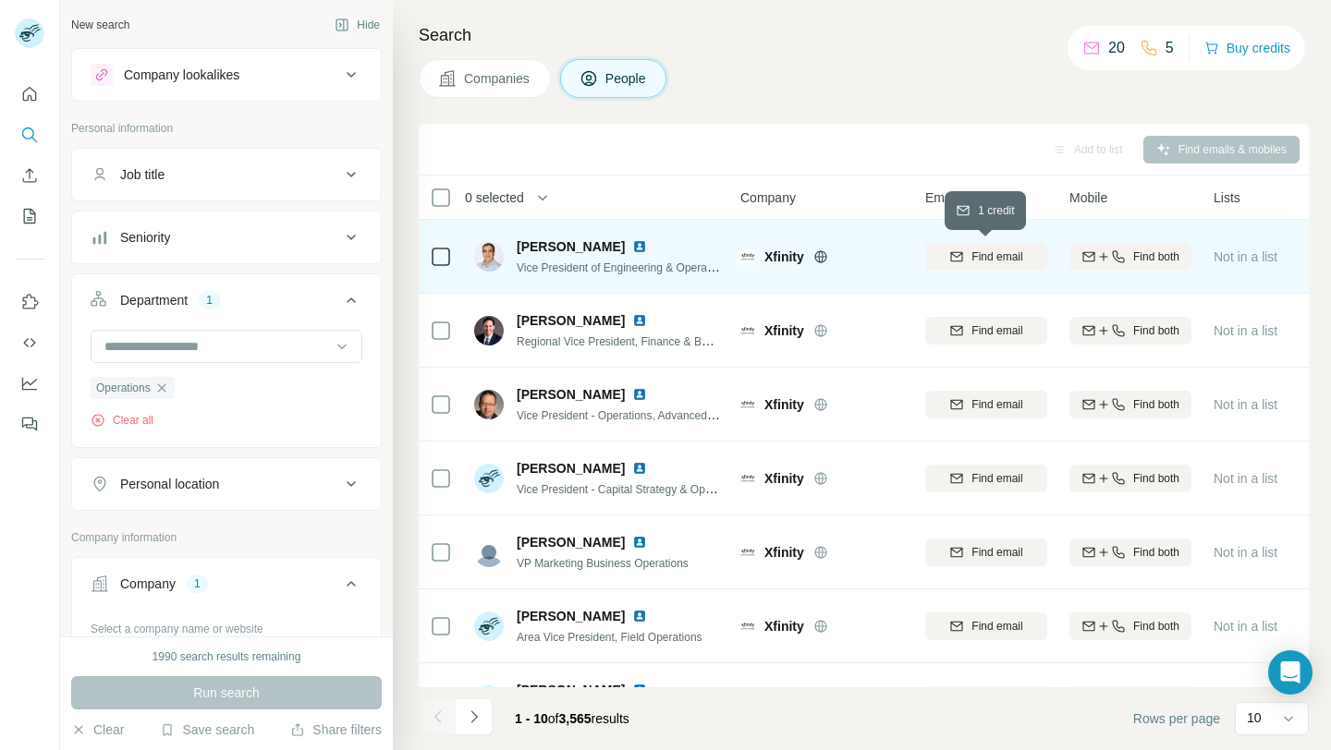
click at [999, 253] on span "Find email" at bounding box center [996, 257] width 51 height 17
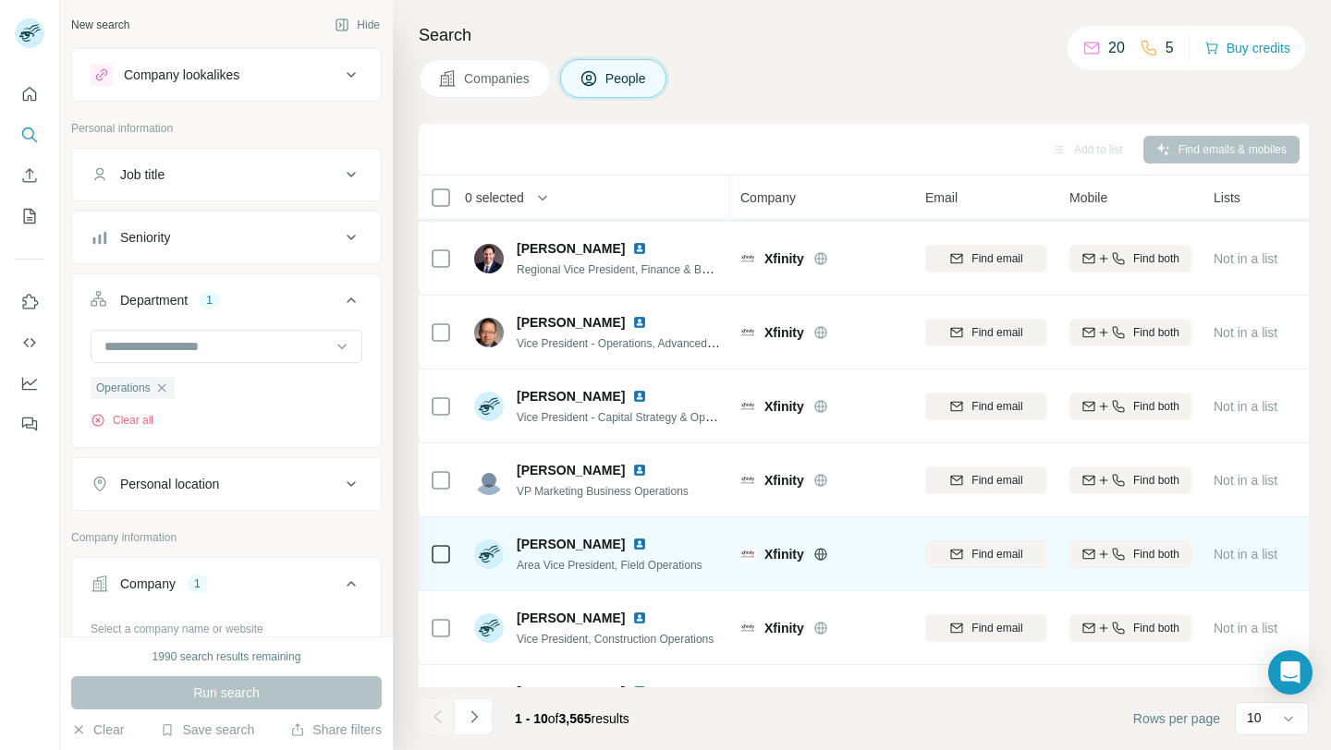
scroll to position [102, 0]
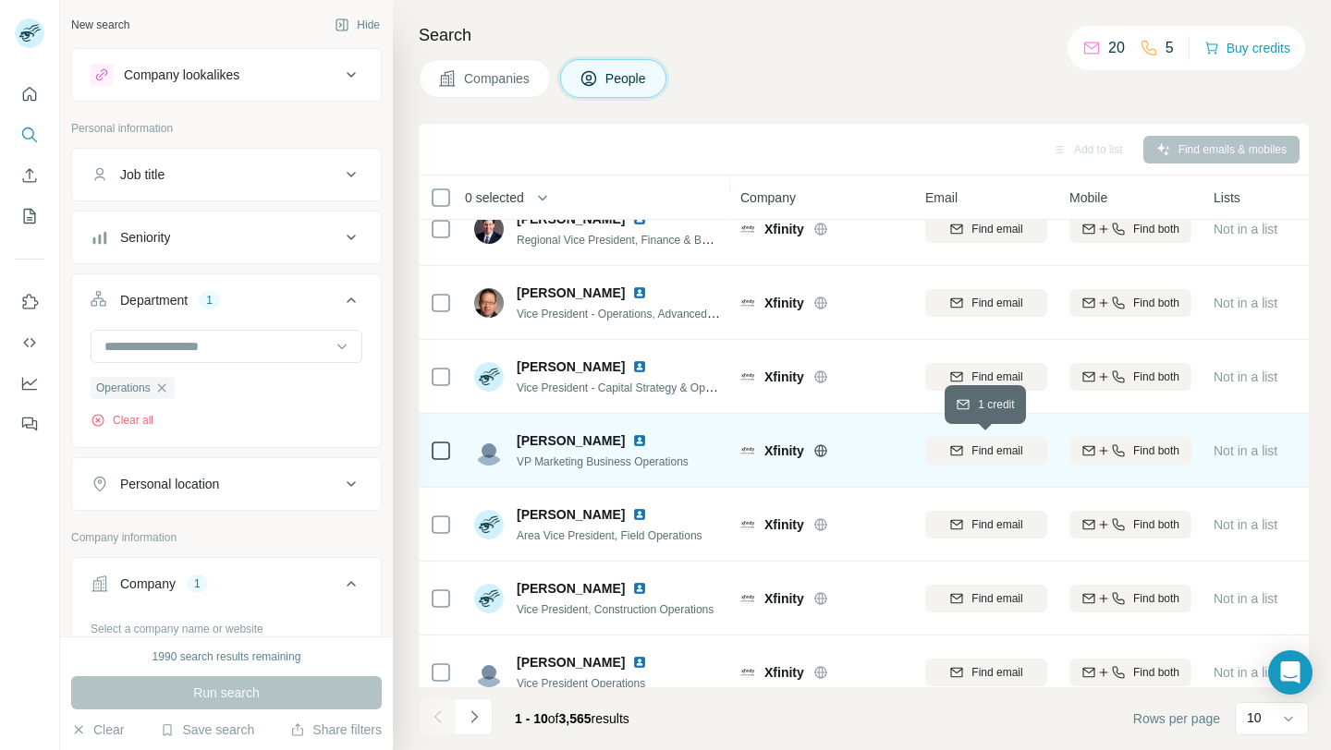
click at [971, 455] on span "Find email" at bounding box center [996, 451] width 51 height 17
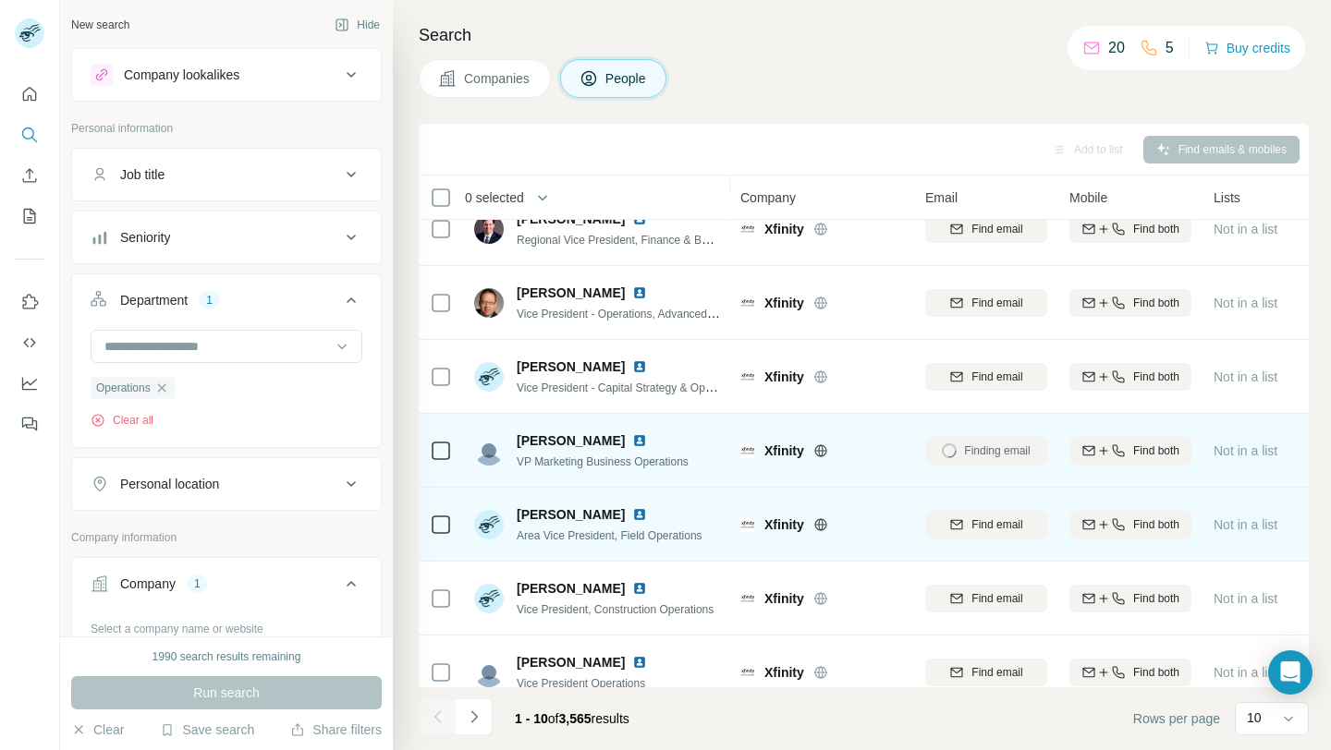
scroll to position [188, 0]
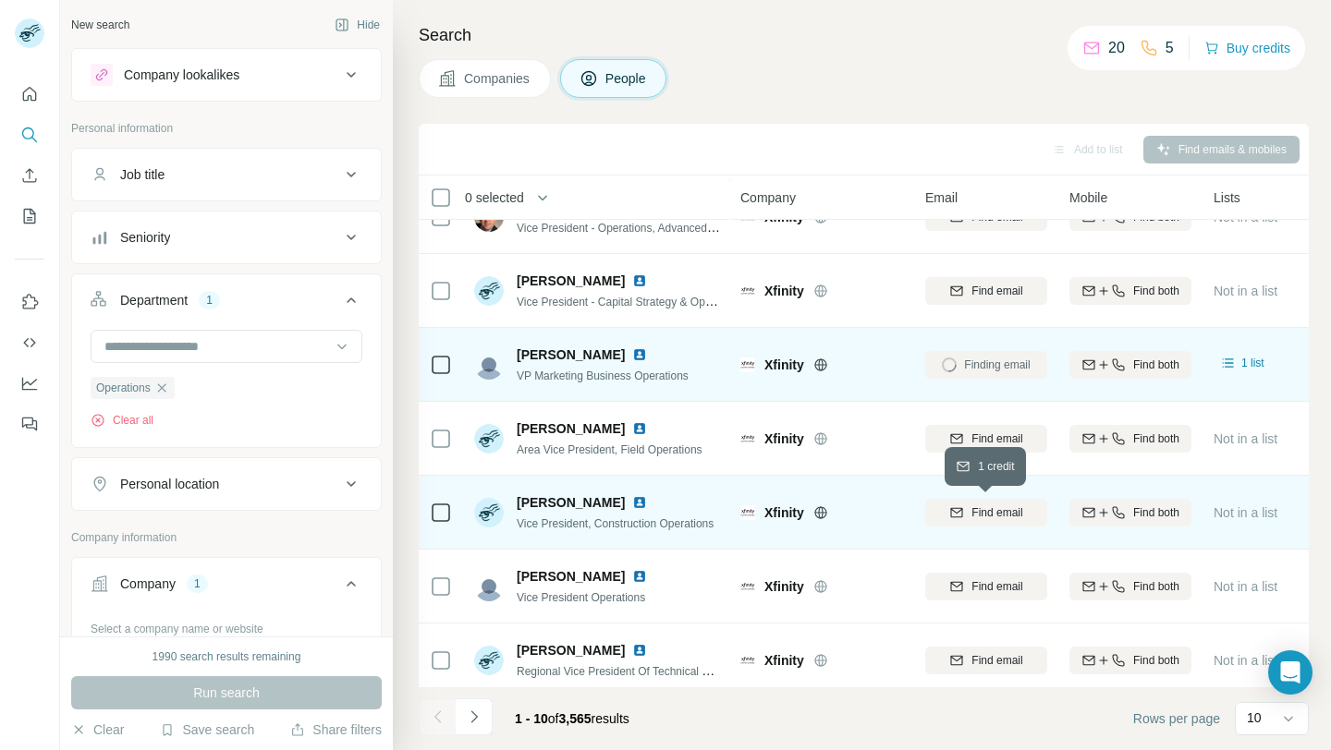
click at [961, 505] on div "Find email" at bounding box center [986, 513] width 122 height 17
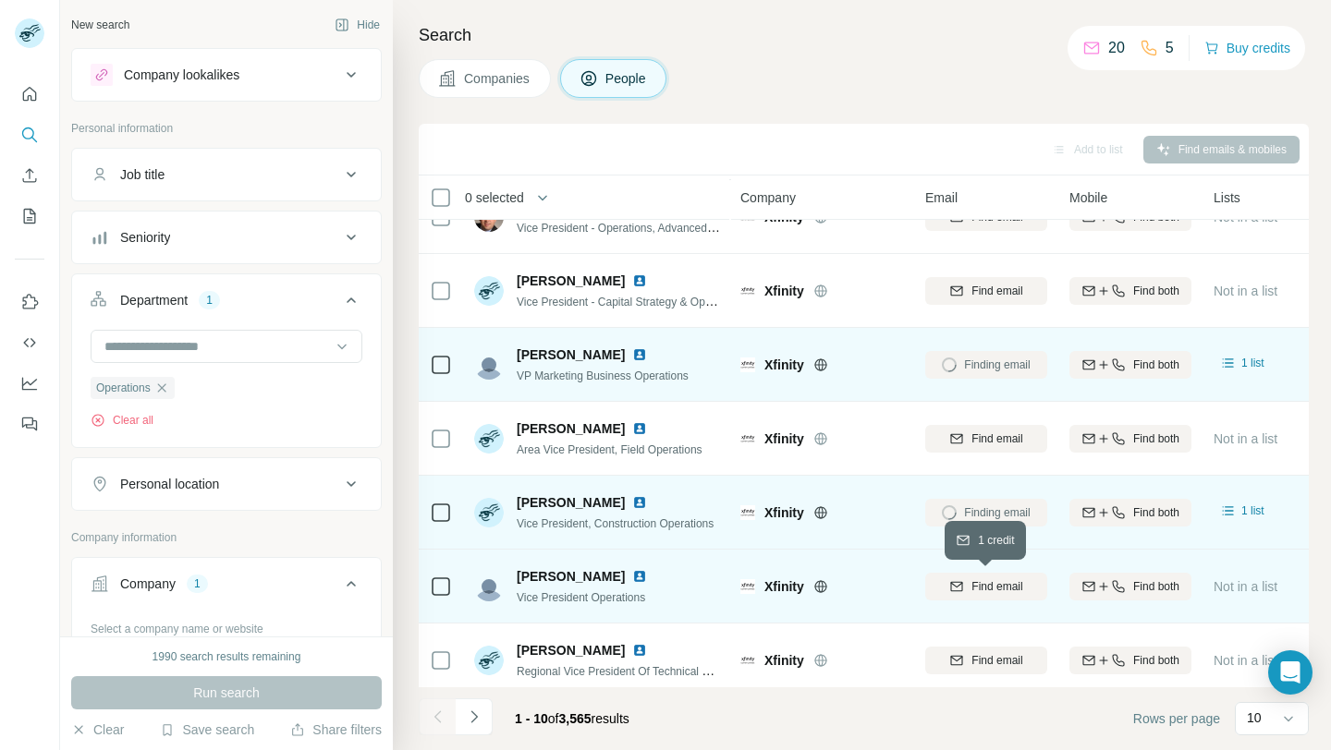
click at [992, 593] on span "Find email" at bounding box center [996, 587] width 51 height 17
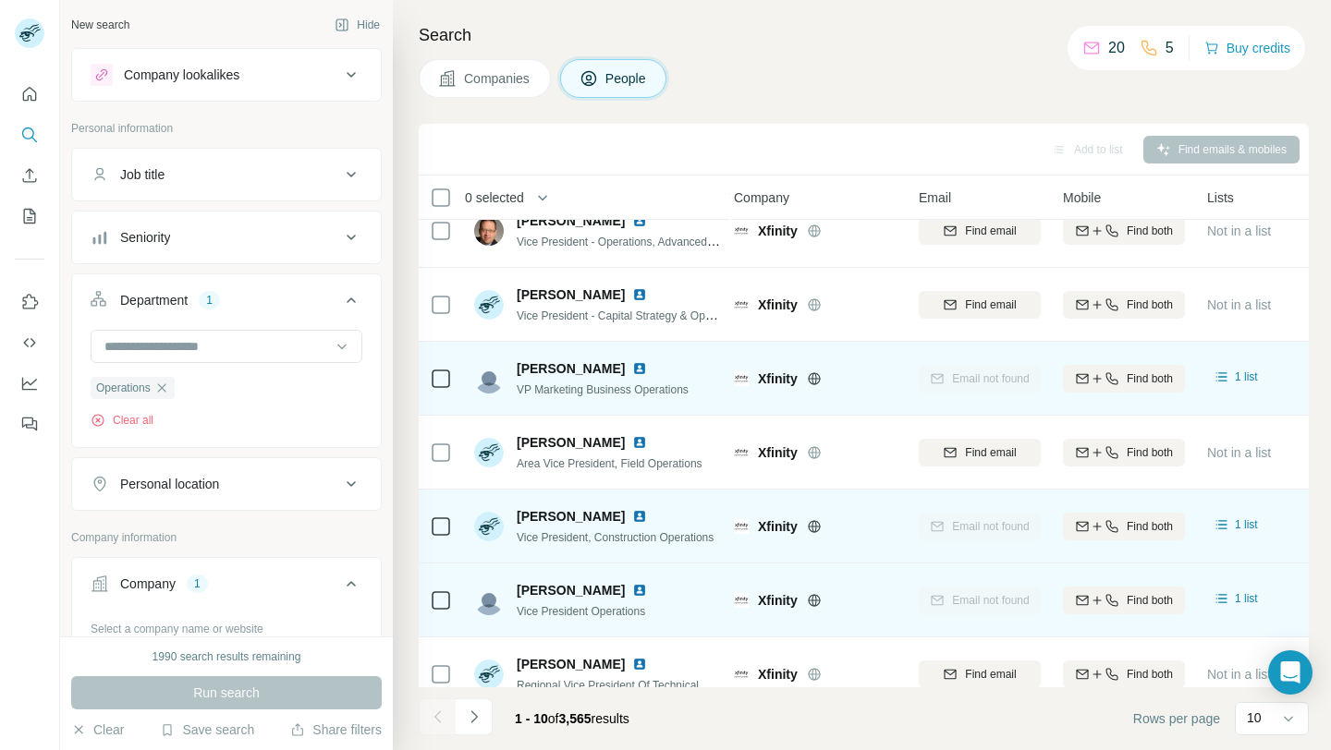
scroll to position [272, 6]
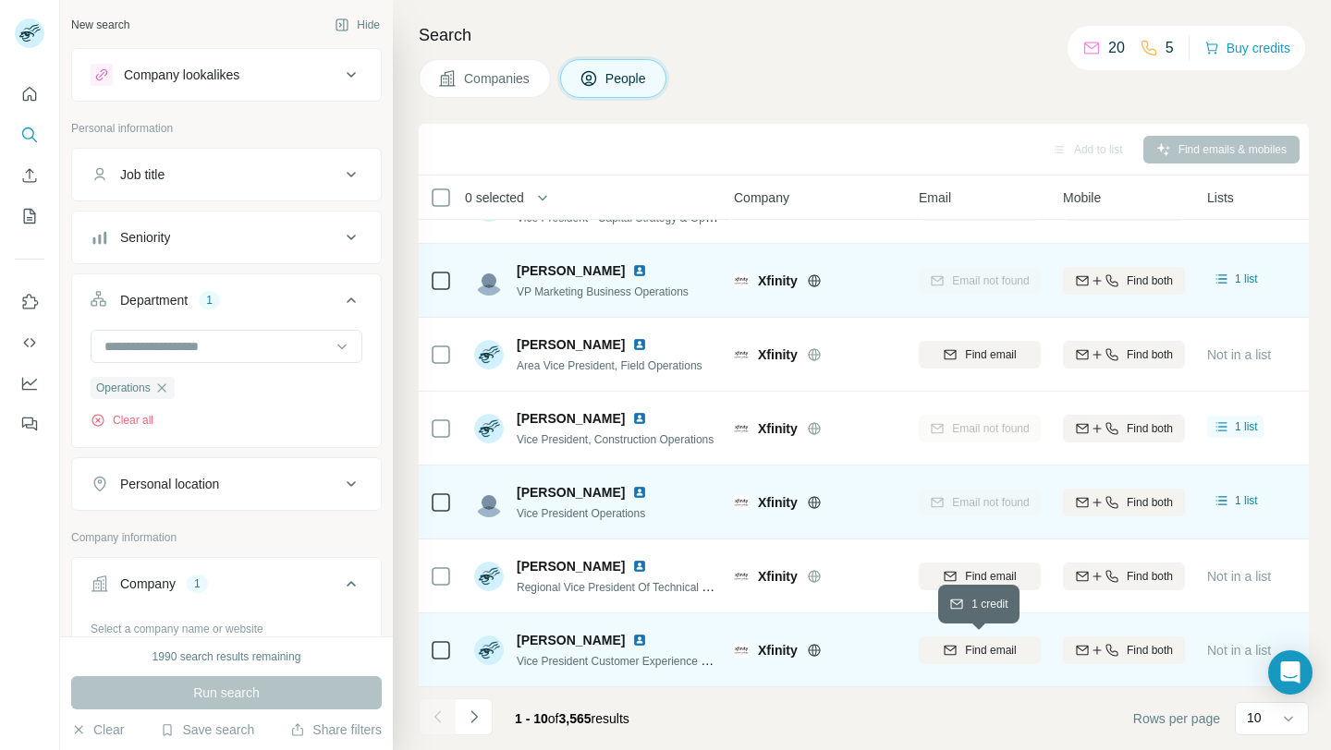
click at [974, 650] on span "Find email" at bounding box center [990, 650] width 51 height 17
click at [472, 721] on icon "Navigate to next page" at bounding box center [473, 717] width 6 height 12
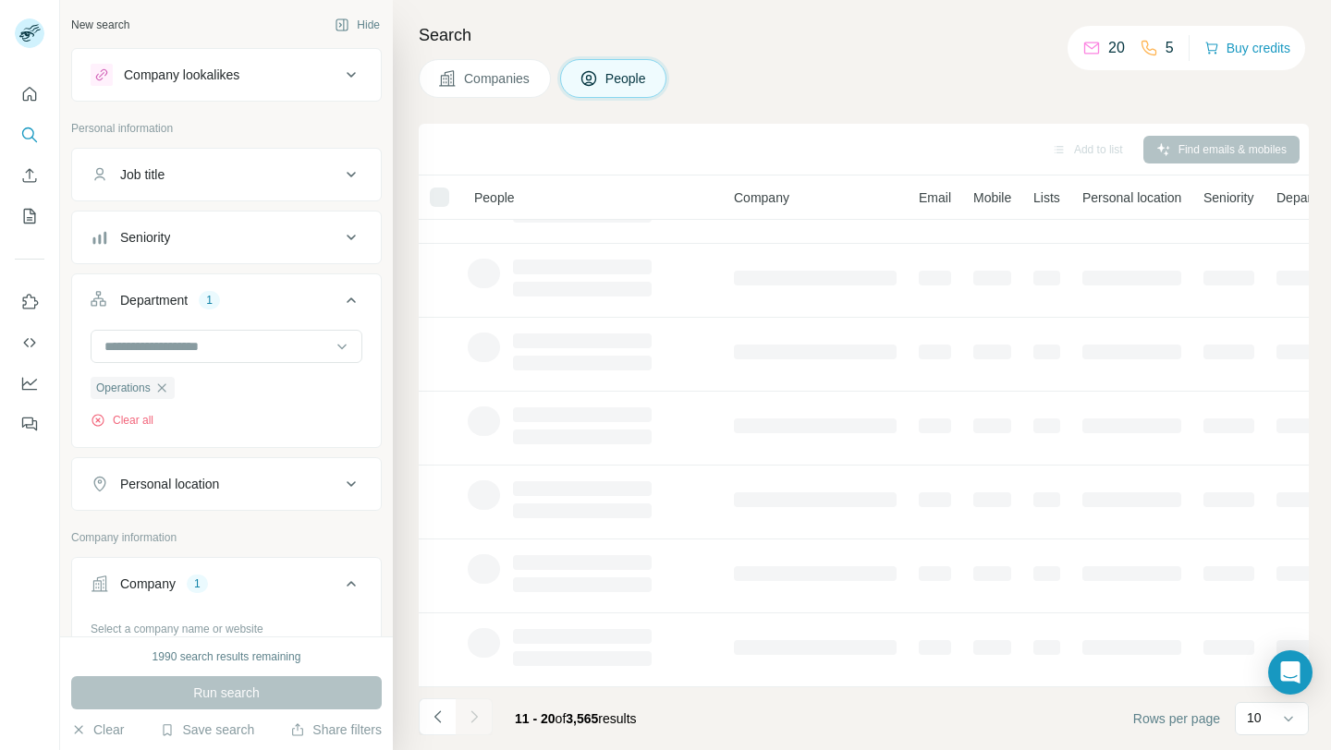
click at [472, 721] on div at bounding box center [474, 717] width 37 height 37
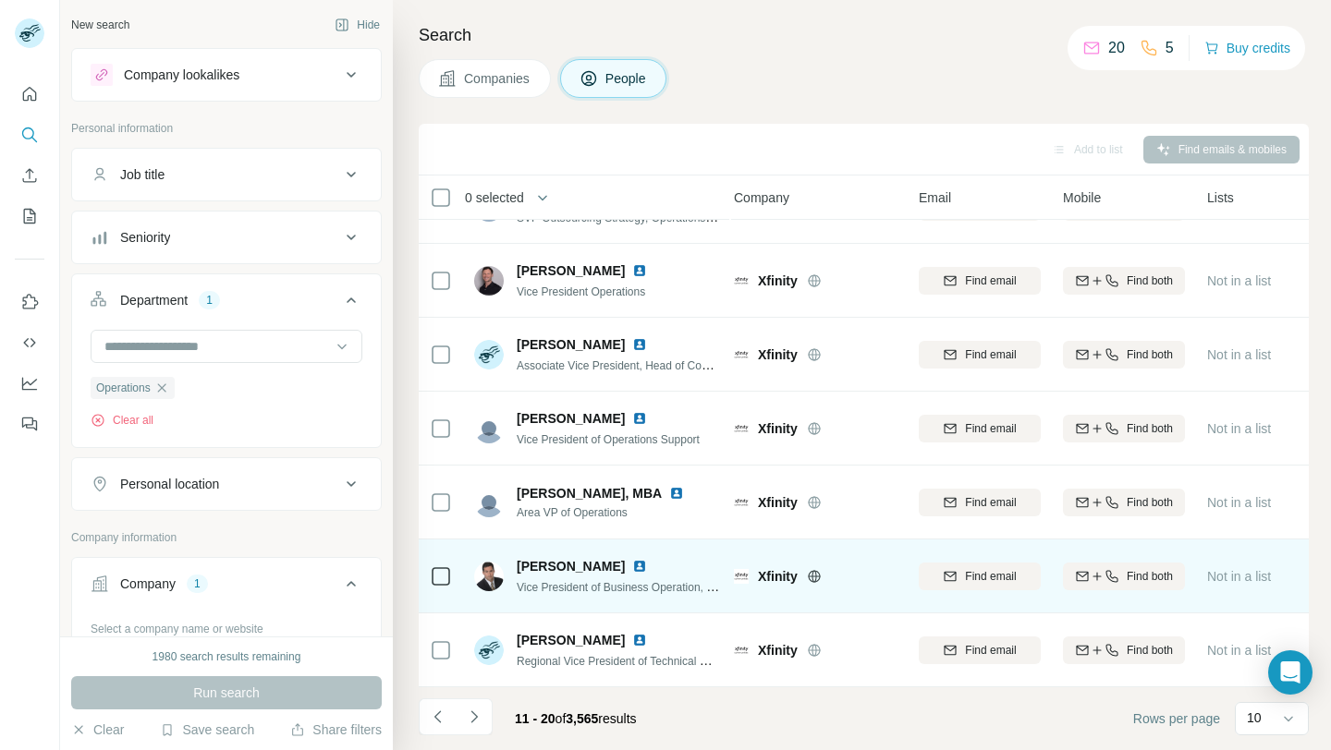
scroll to position [0, 6]
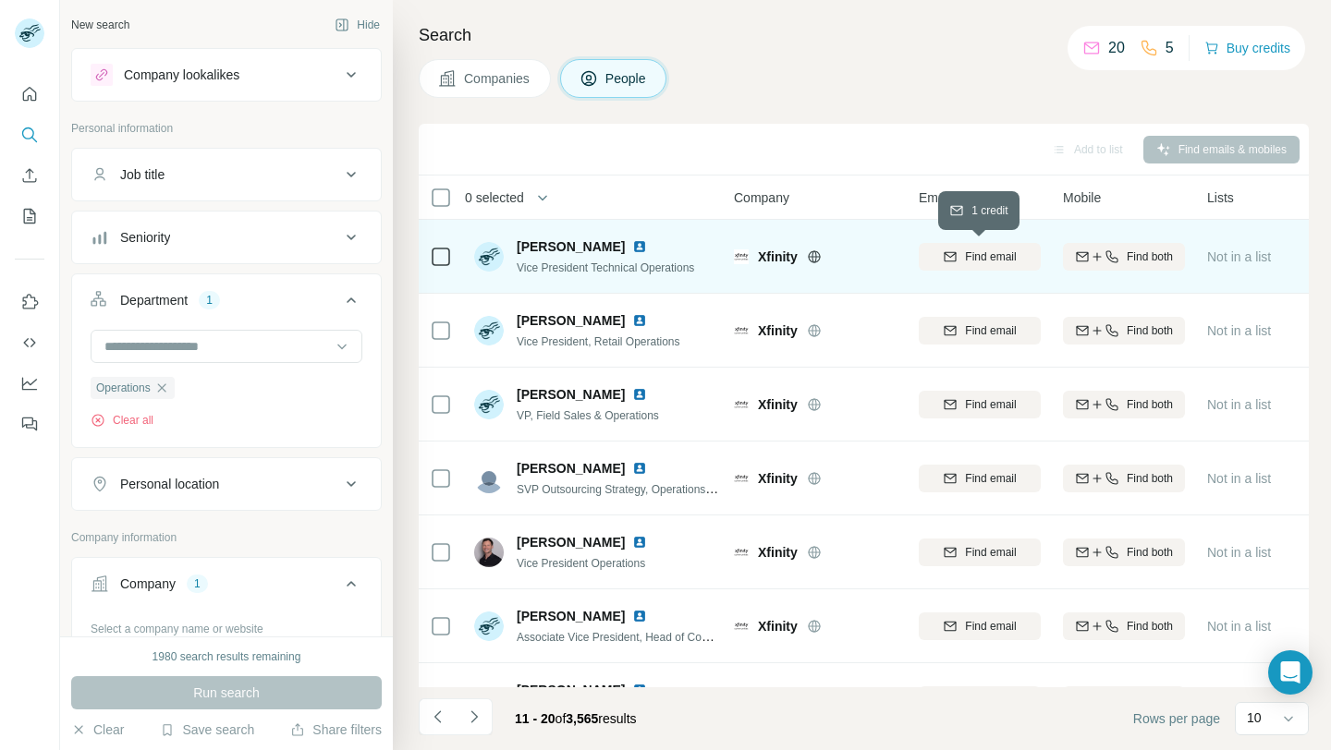
click at [988, 250] on span "Find email" at bounding box center [990, 257] width 51 height 17
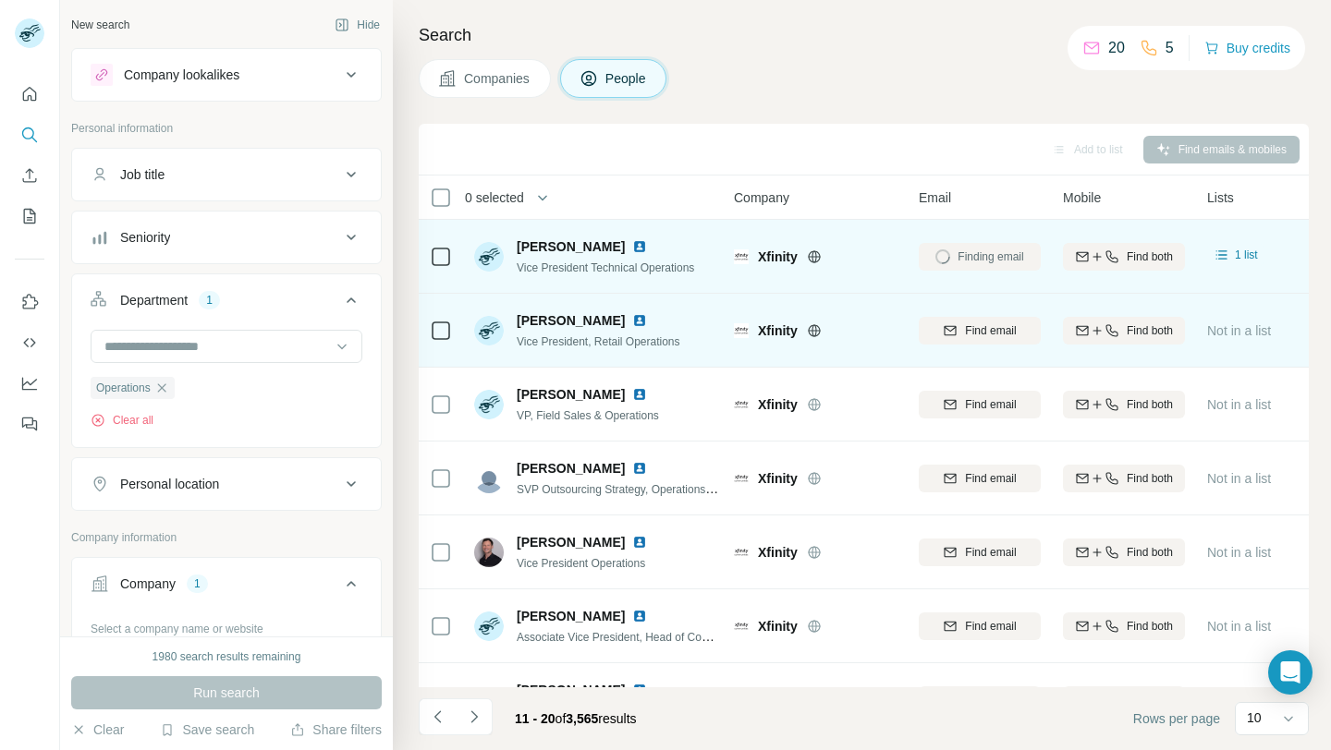
click at [956, 336] on icon "button" at bounding box center [950, 330] width 15 height 15
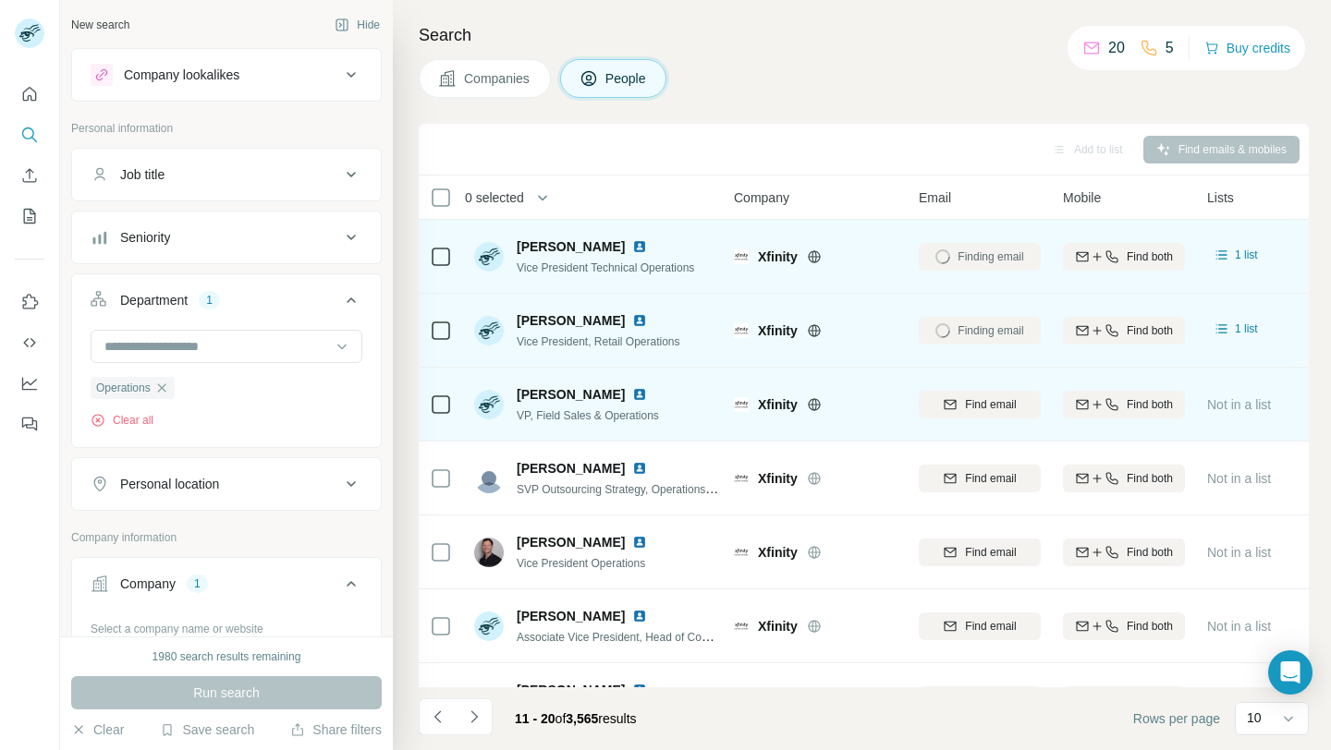
click at [956, 402] on icon "button" at bounding box center [950, 404] width 15 height 15
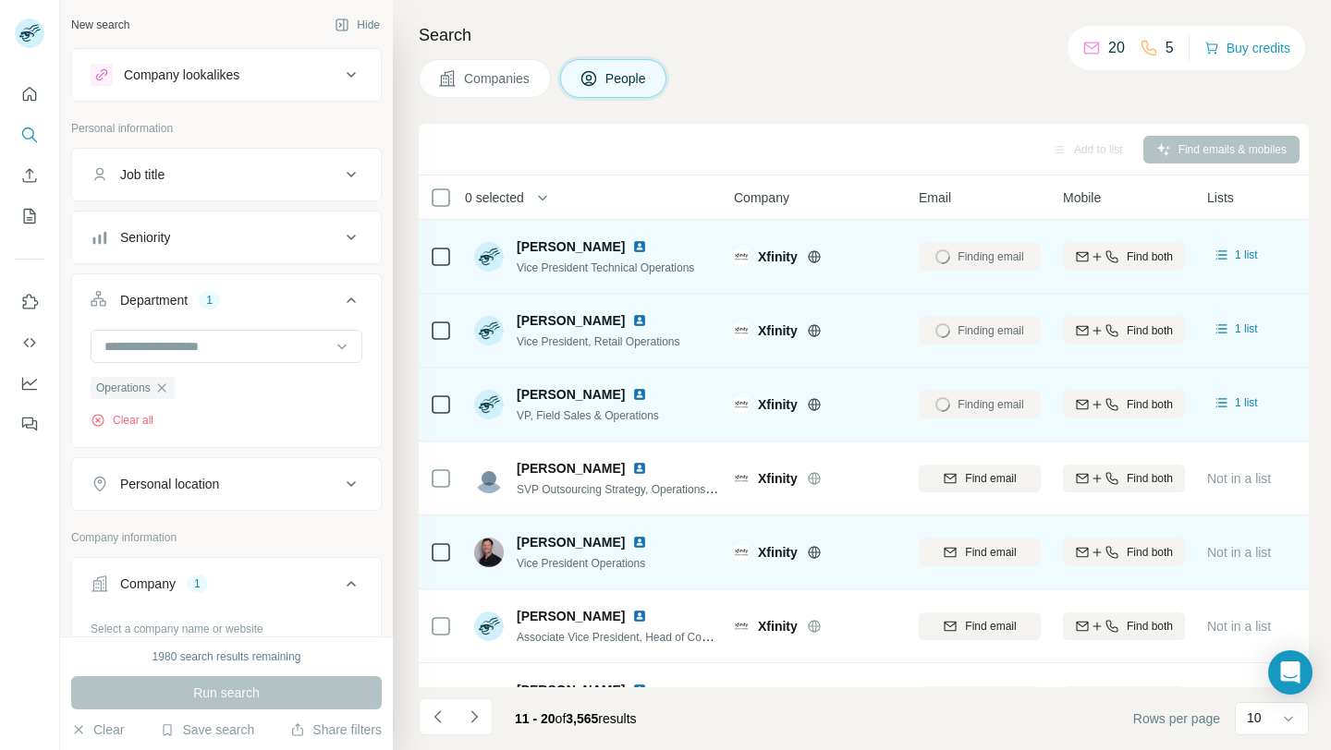
scroll to position [74, 6]
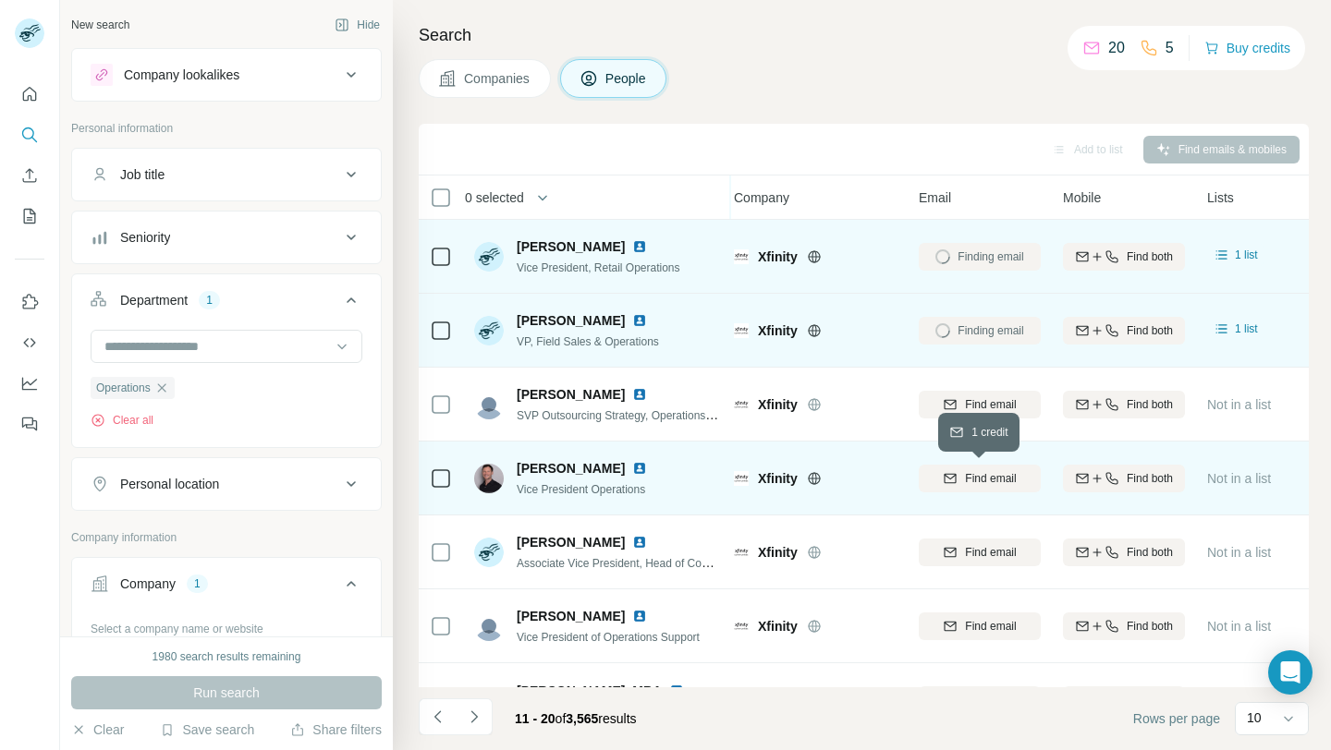
click at [975, 478] on span "Find email" at bounding box center [990, 478] width 51 height 17
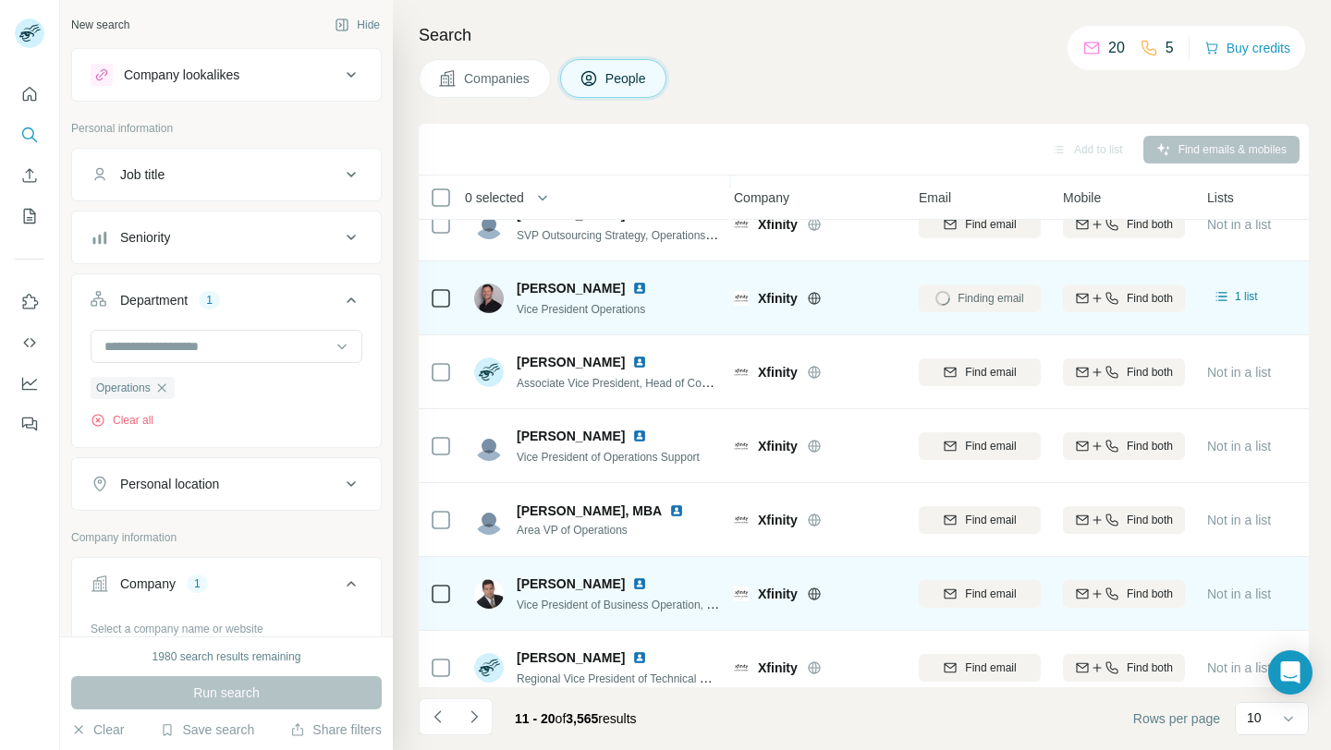
scroll to position [254, 4]
click at [969, 594] on span "Find email" at bounding box center [993, 594] width 51 height 17
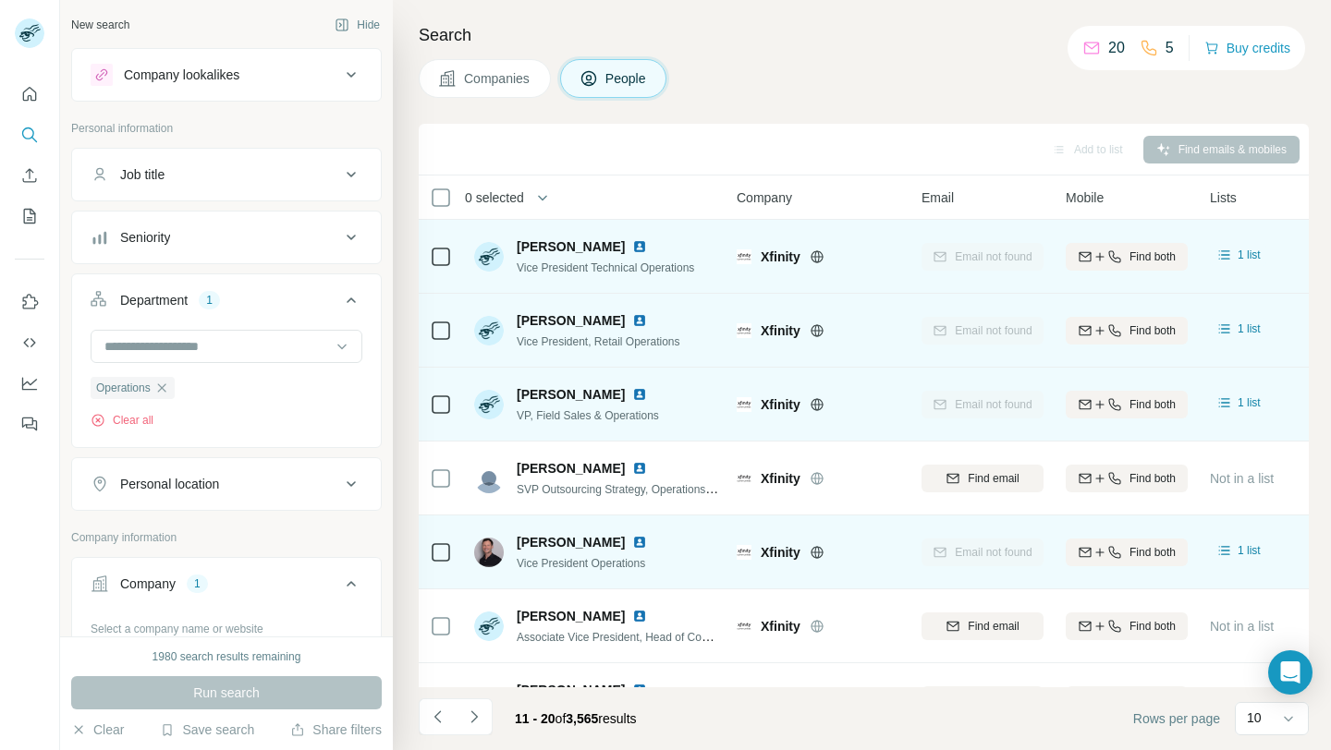
scroll to position [272, 4]
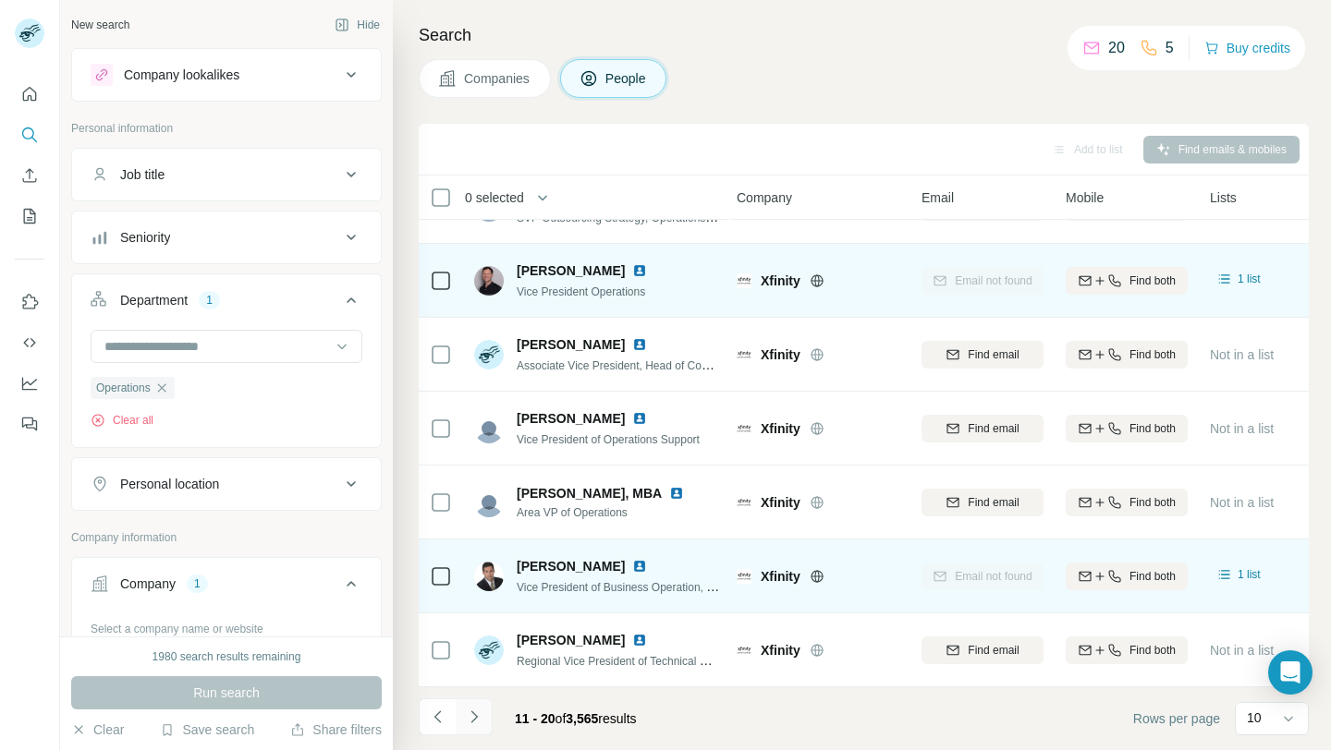
click at [479, 722] on icon "Navigate to next page" at bounding box center [474, 717] width 18 height 18
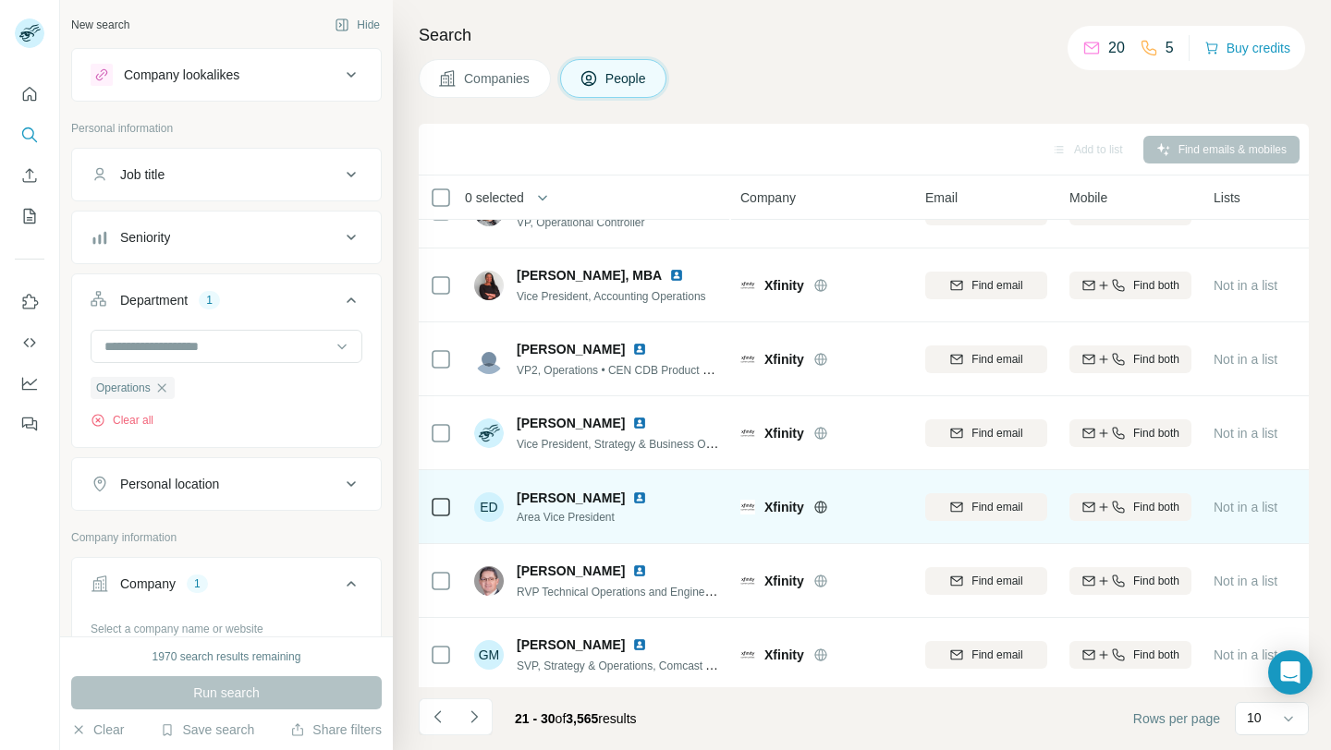
scroll to position [272, 0]
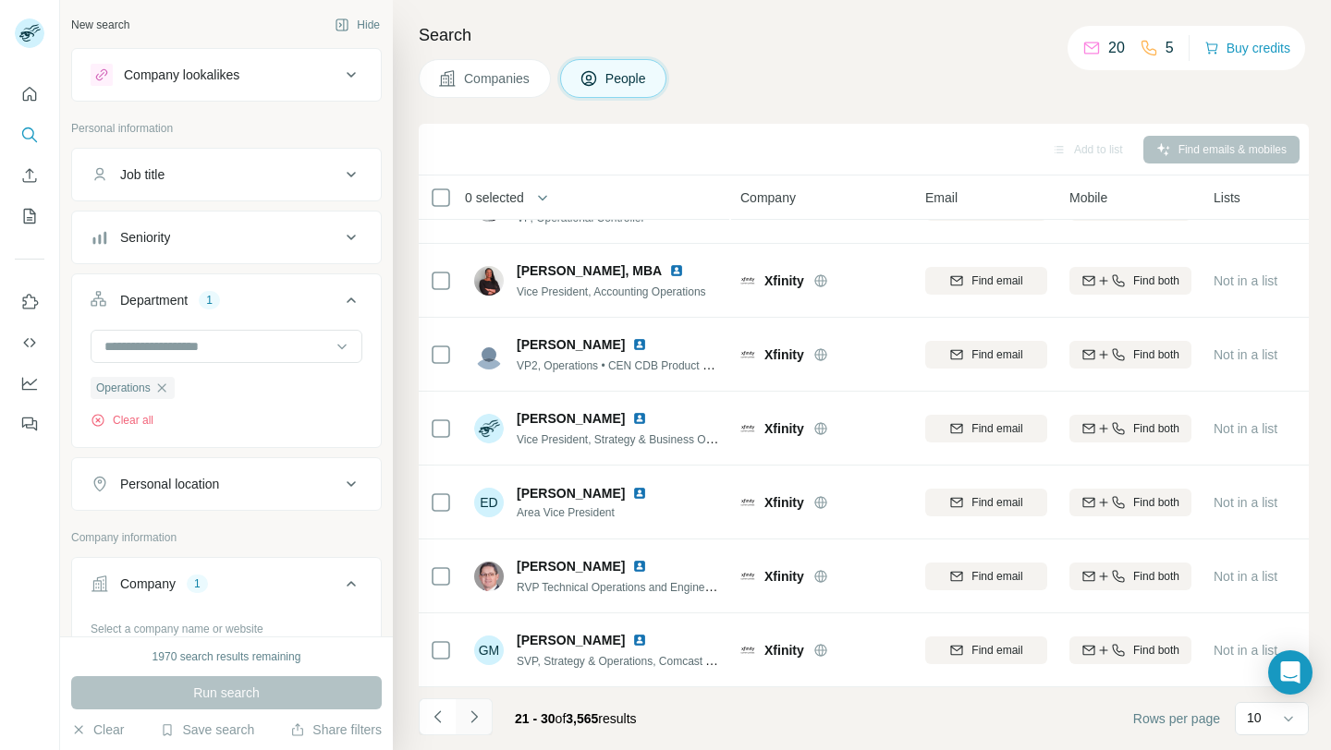
click at [471, 728] on button "Navigate to next page" at bounding box center [474, 717] width 37 height 37
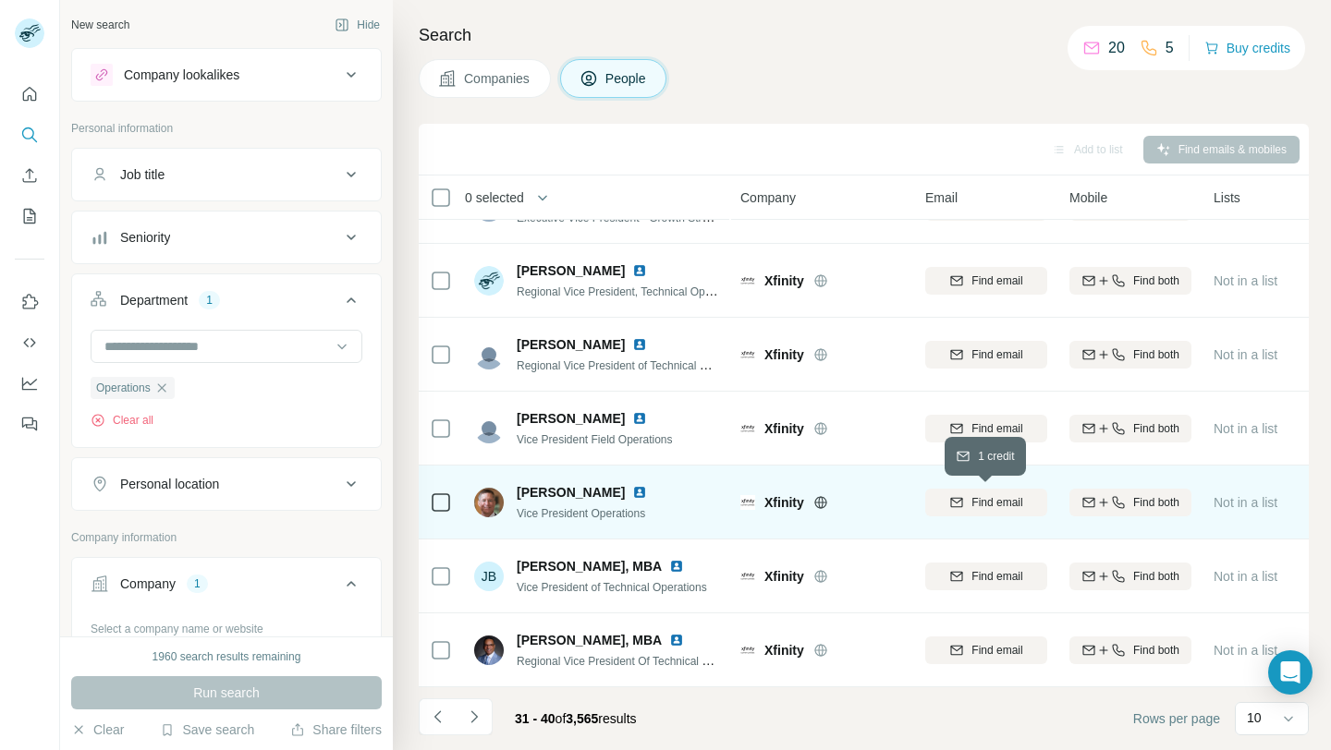
click at [981, 494] on span "Find email" at bounding box center [996, 502] width 51 height 17
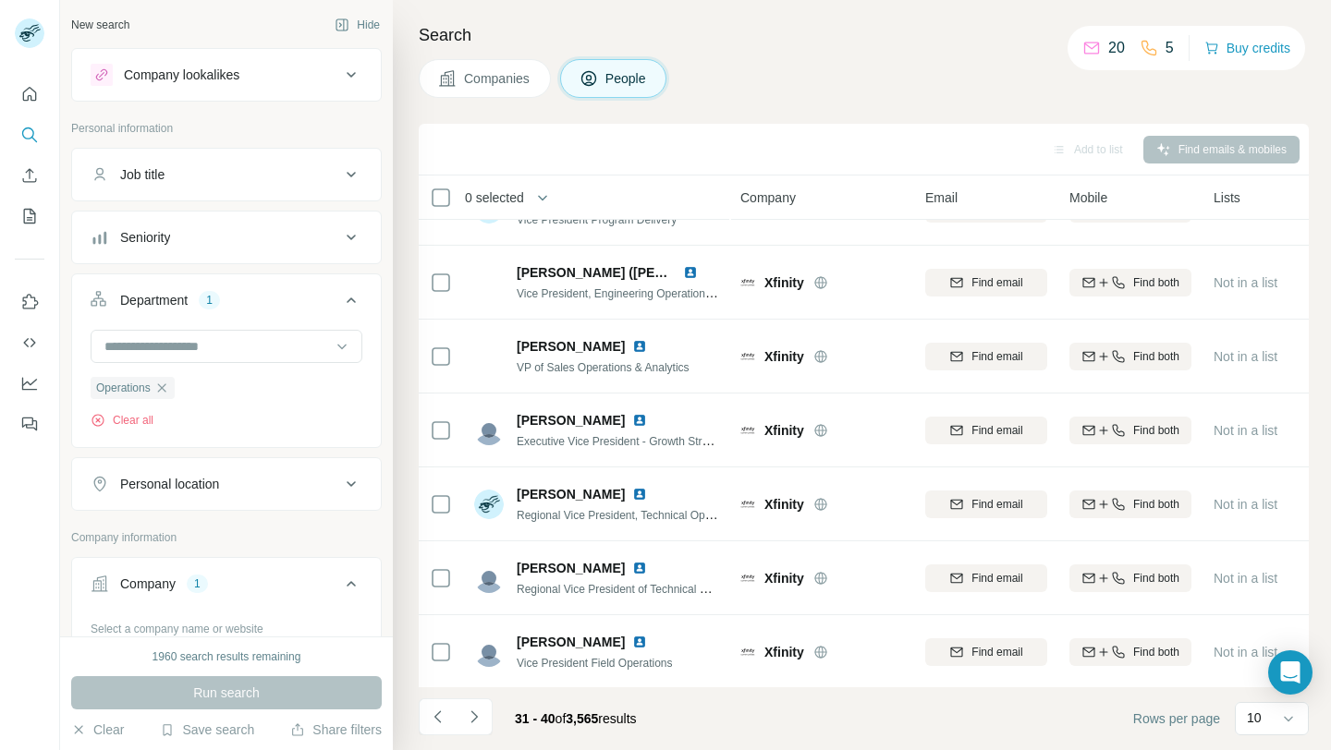
scroll to position [78, 0]
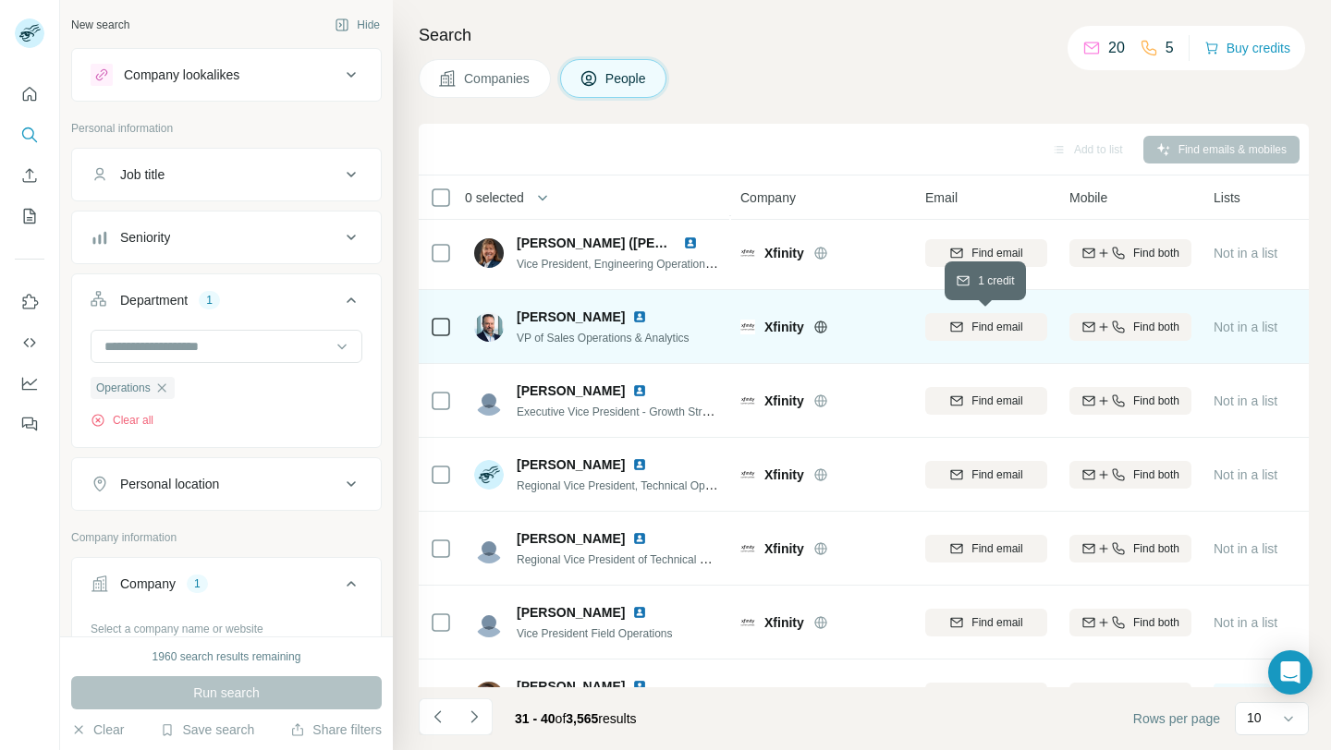
click at [982, 332] on span "Find email" at bounding box center [996, 327] width 51 height 17
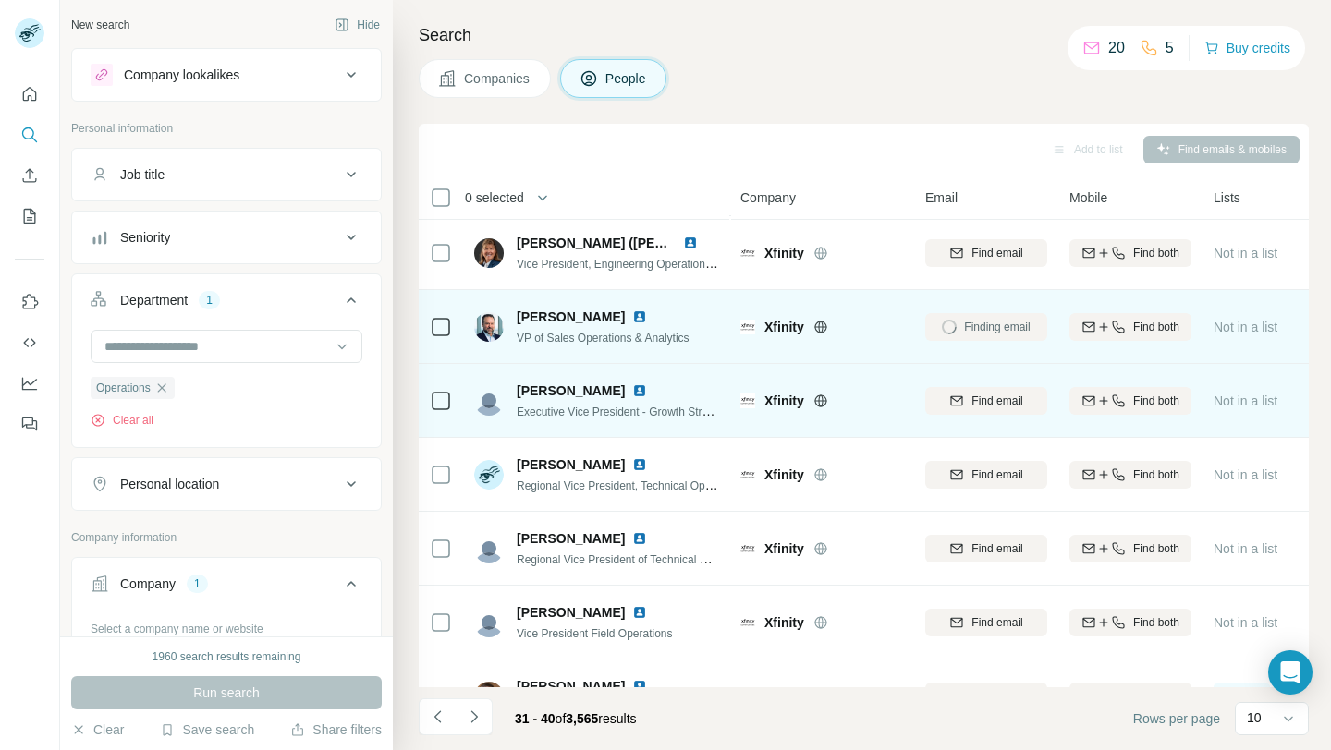
scroll to position [93, 0]
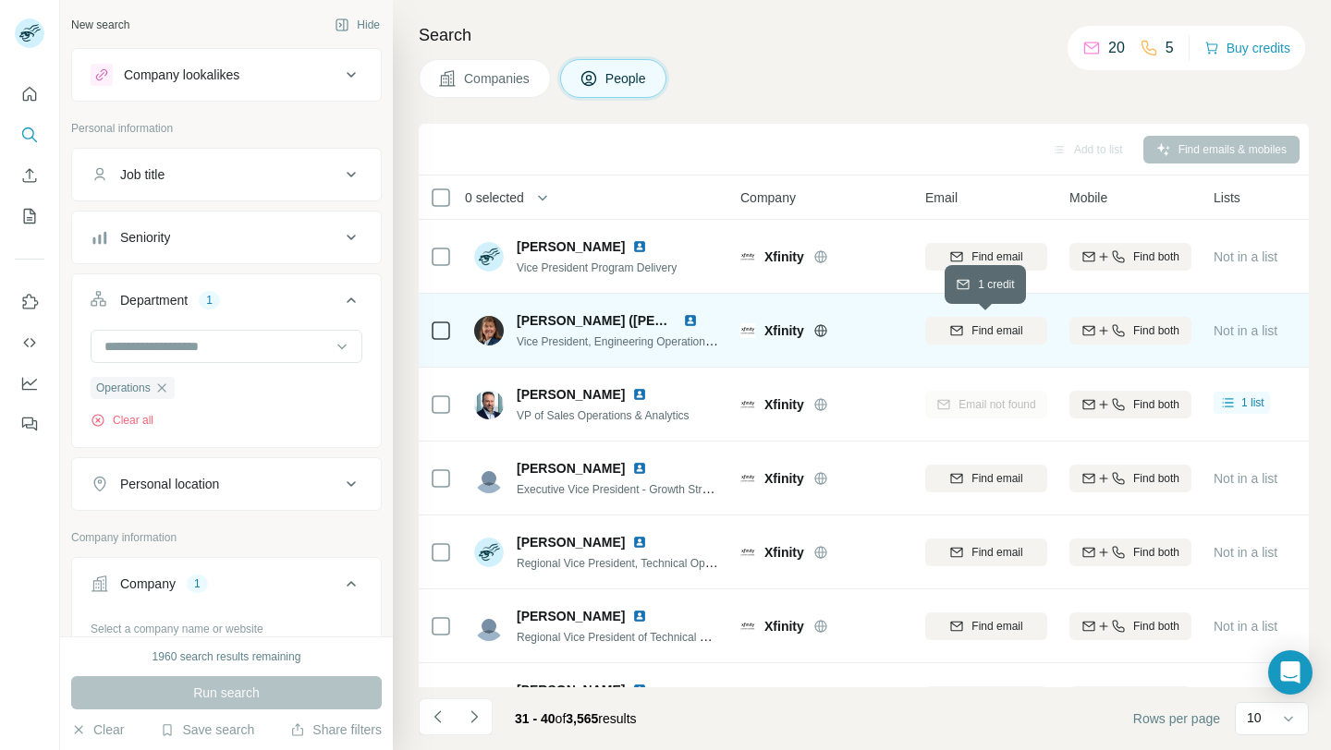
click at [975, 333] on span "Find email" at bounding box center [996, 331] width 51 height 17
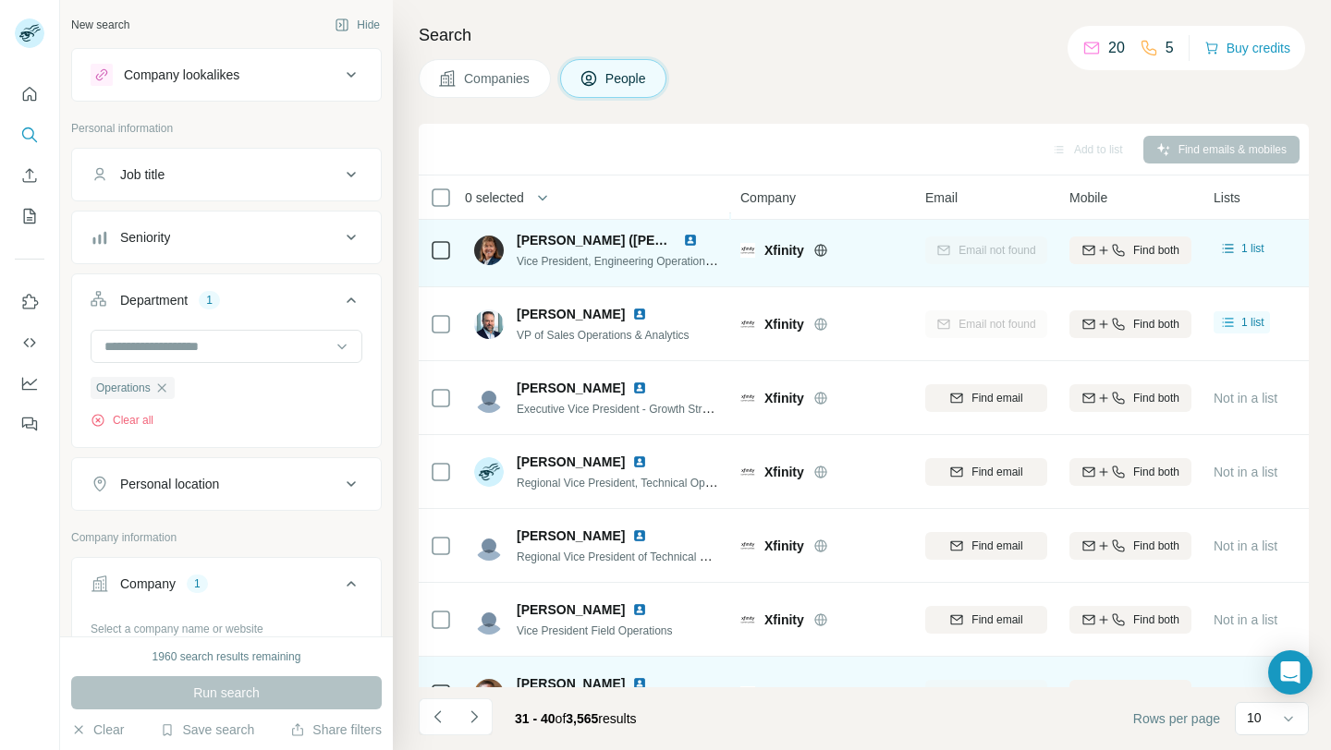
scroll to position [272, 0]
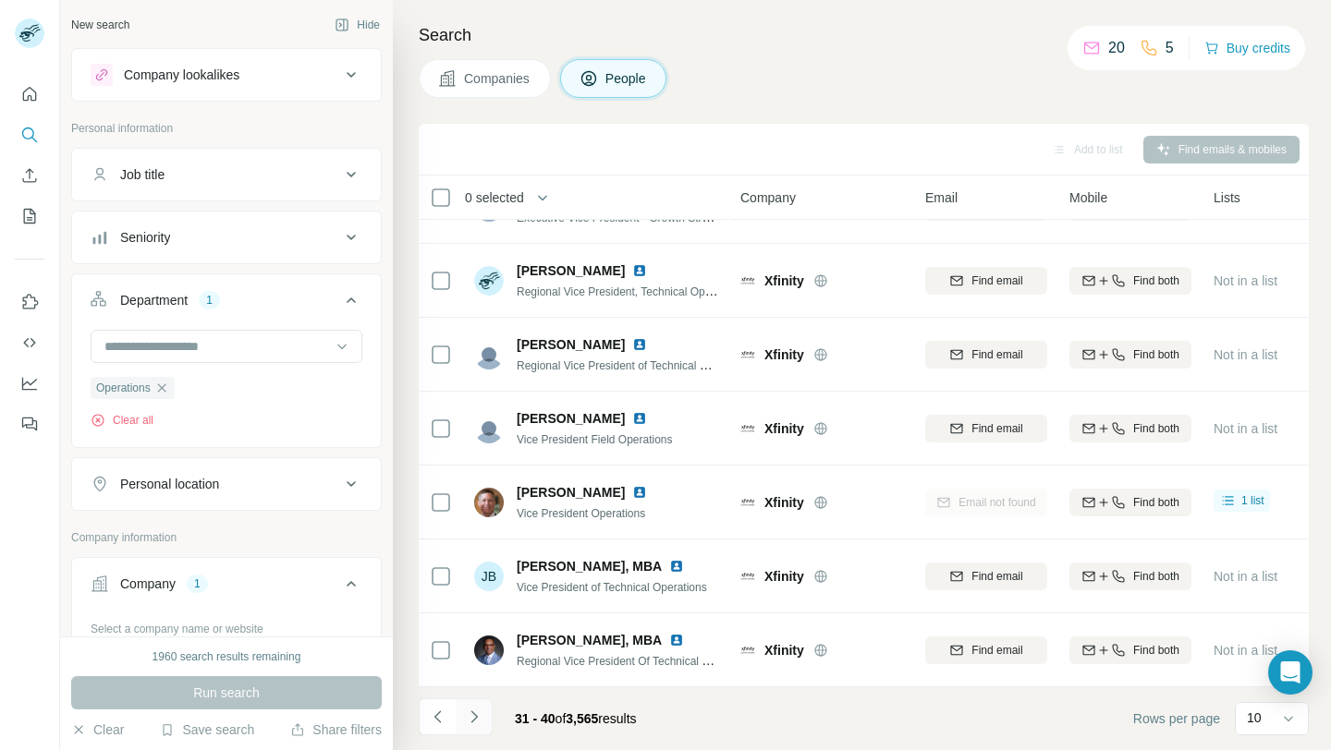
click at [475, 713] on icon "Navigate to next page" at bounding box center [474, 717] width 18 height 18
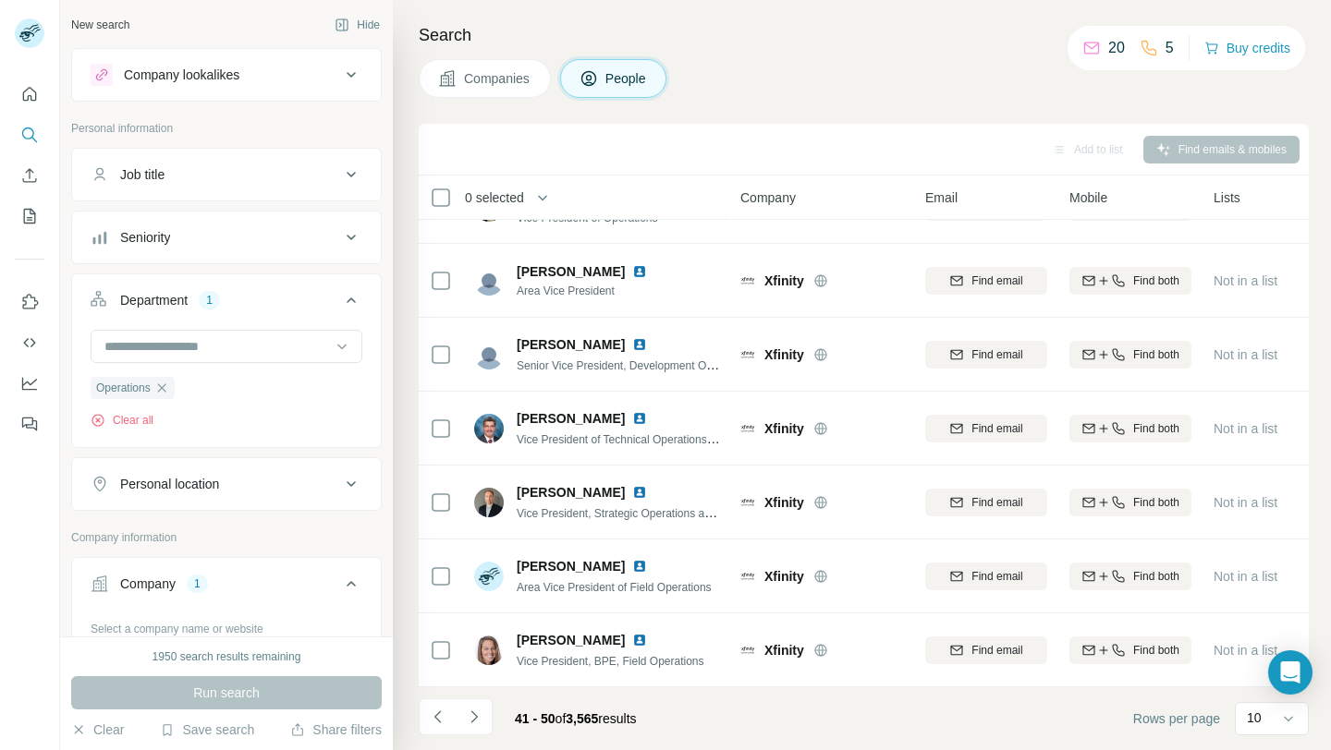
scroll to position [0, 0]
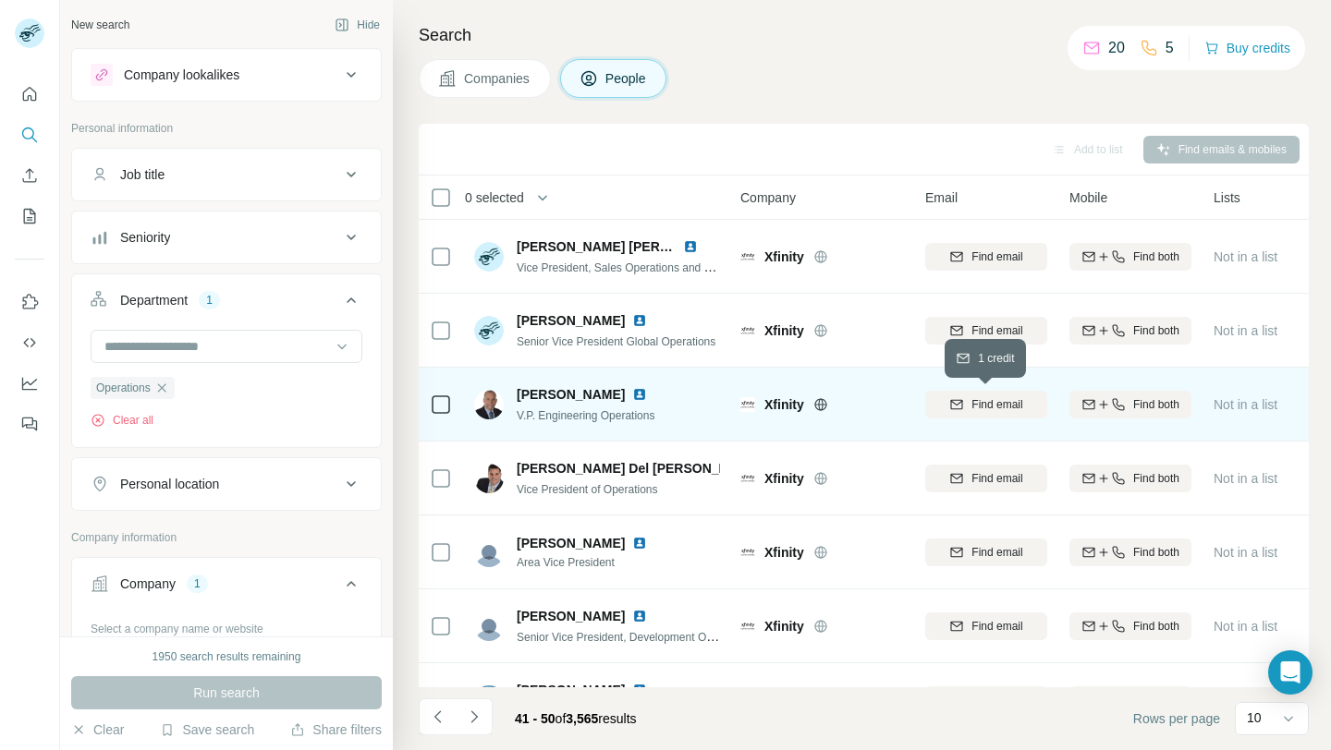
click at [1001, 403] on span "Find email" at bounding box center [996, 404] width 51 height 17
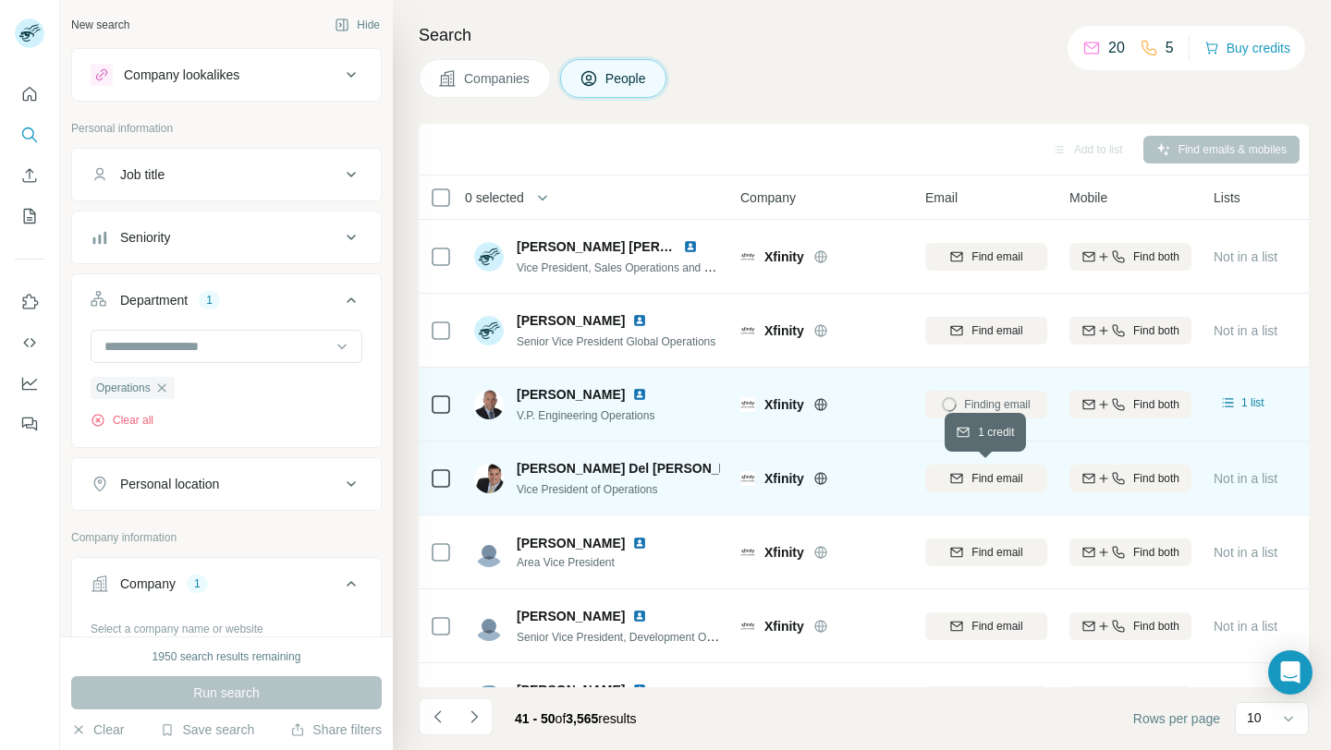
click at [975, 470] on span "Find email" at bounding box center [996, 478] width 51 height 17
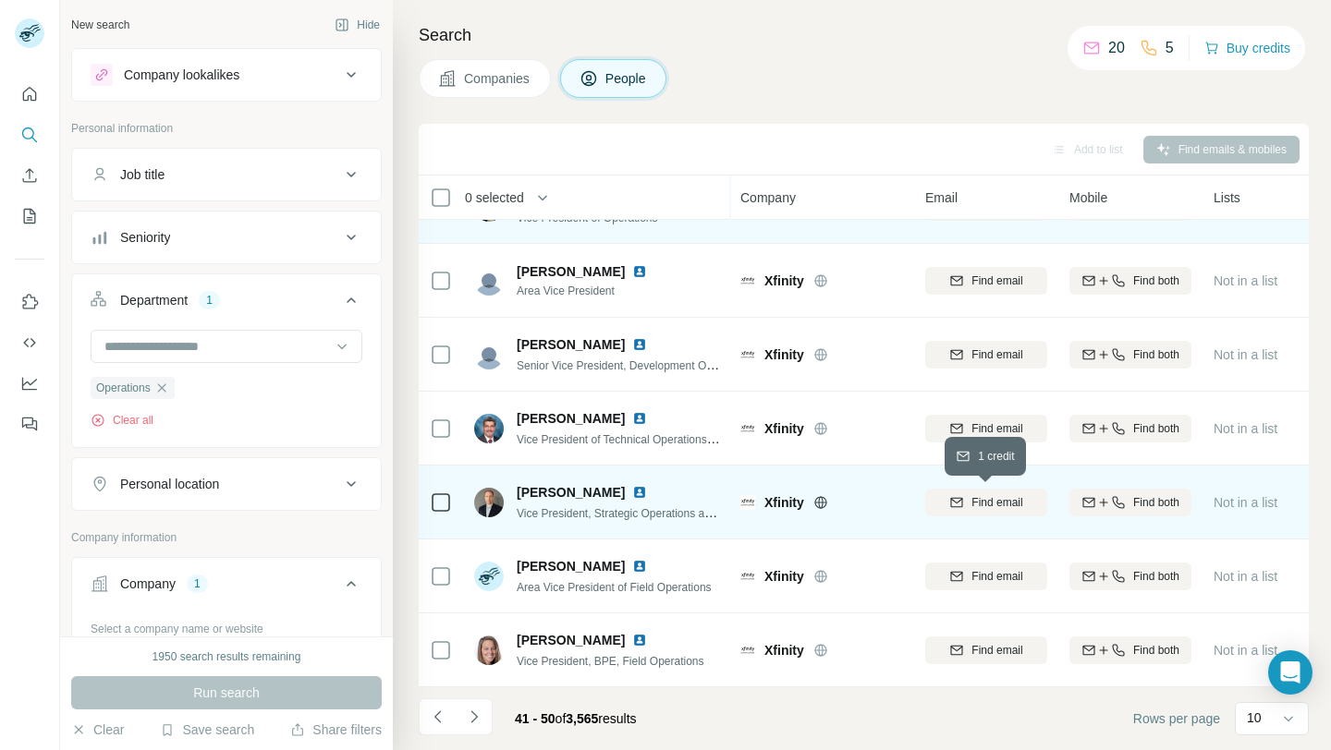
click at [991, 502] on span "Find email" at bounding box center [996, 502] width 51 height 17
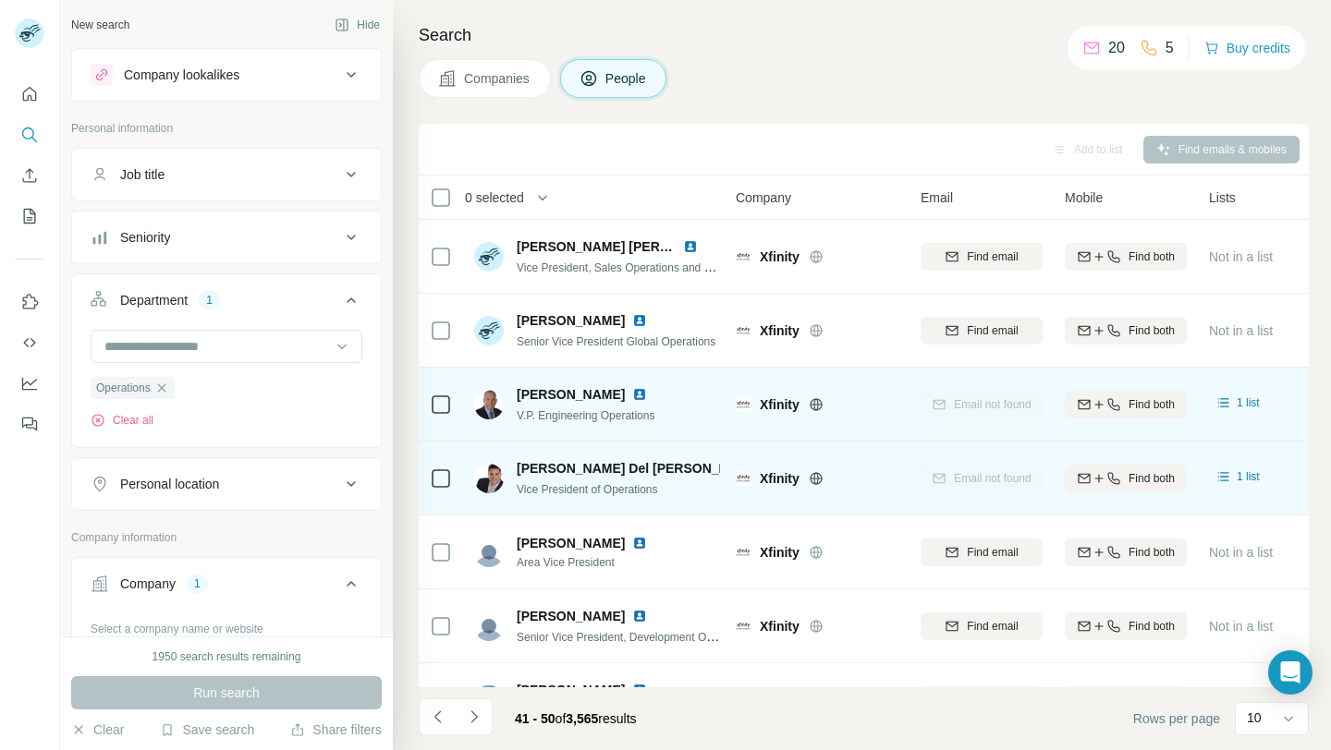
scroll to position [272, 5]
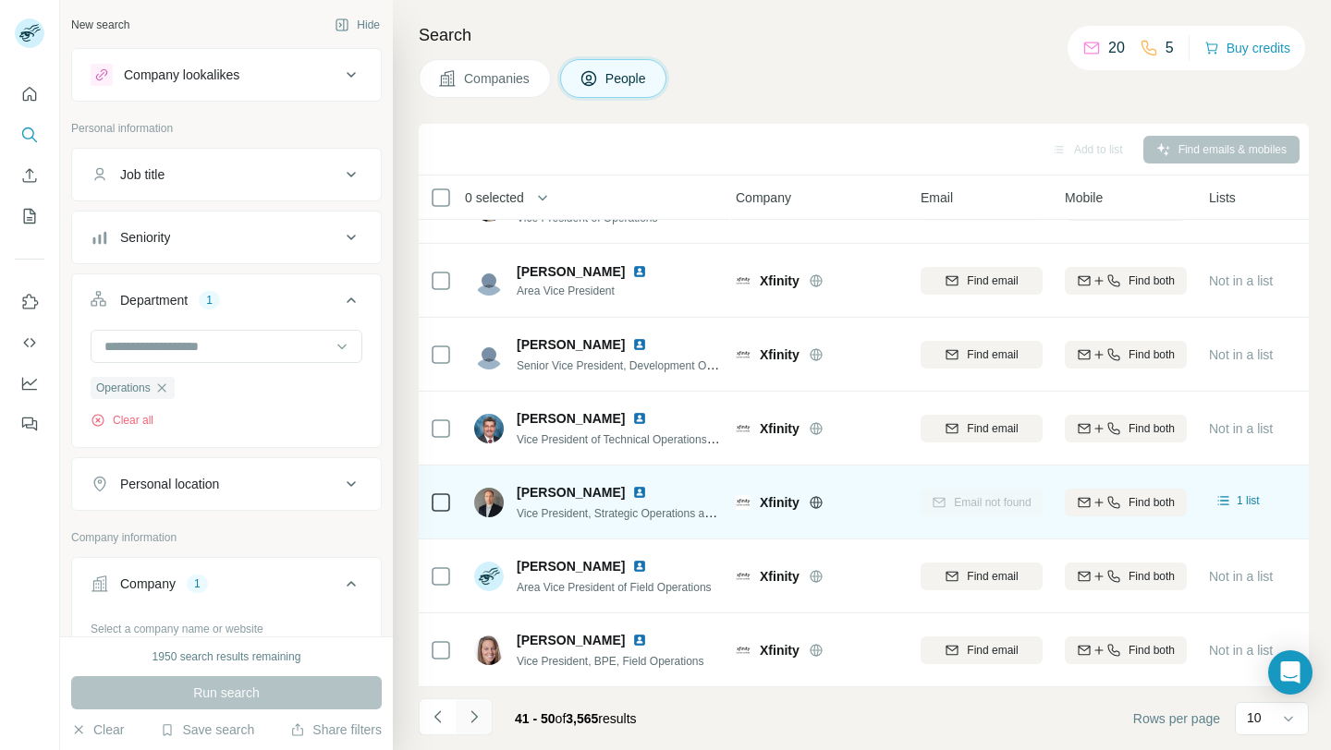
click at [479, 705] on button "Navigate to next page" at bounding box center [474, 717] width 37 height 37
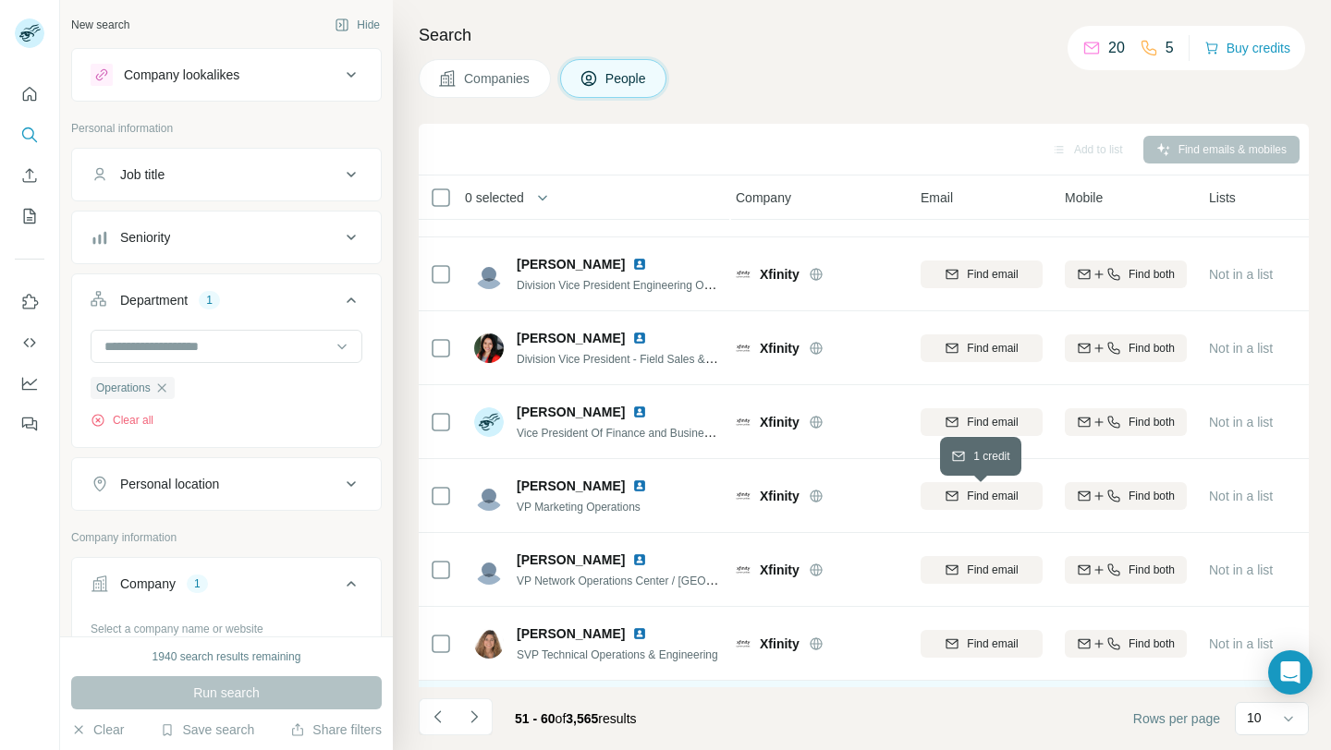
scroll to position [0, 5]
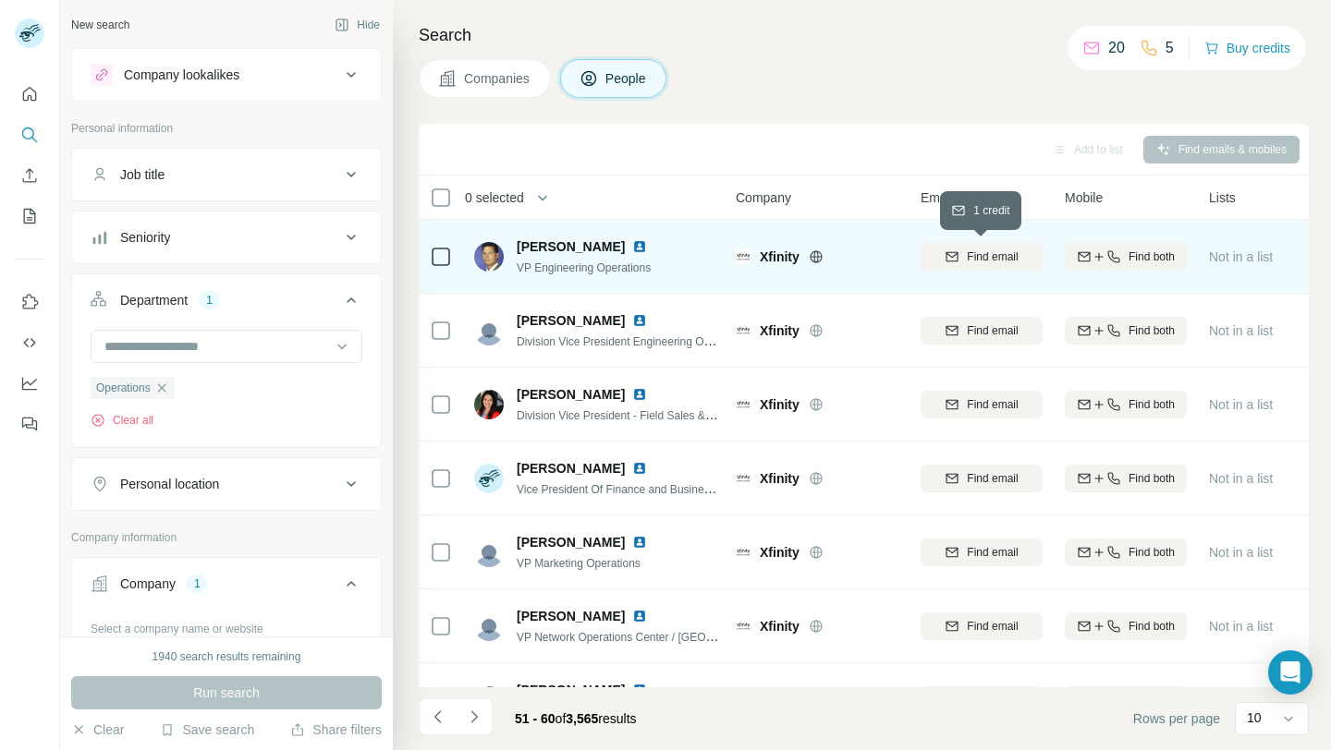
click at [963, 262] on div "Find email" at bounding box center [981, 257] width 122 height 17
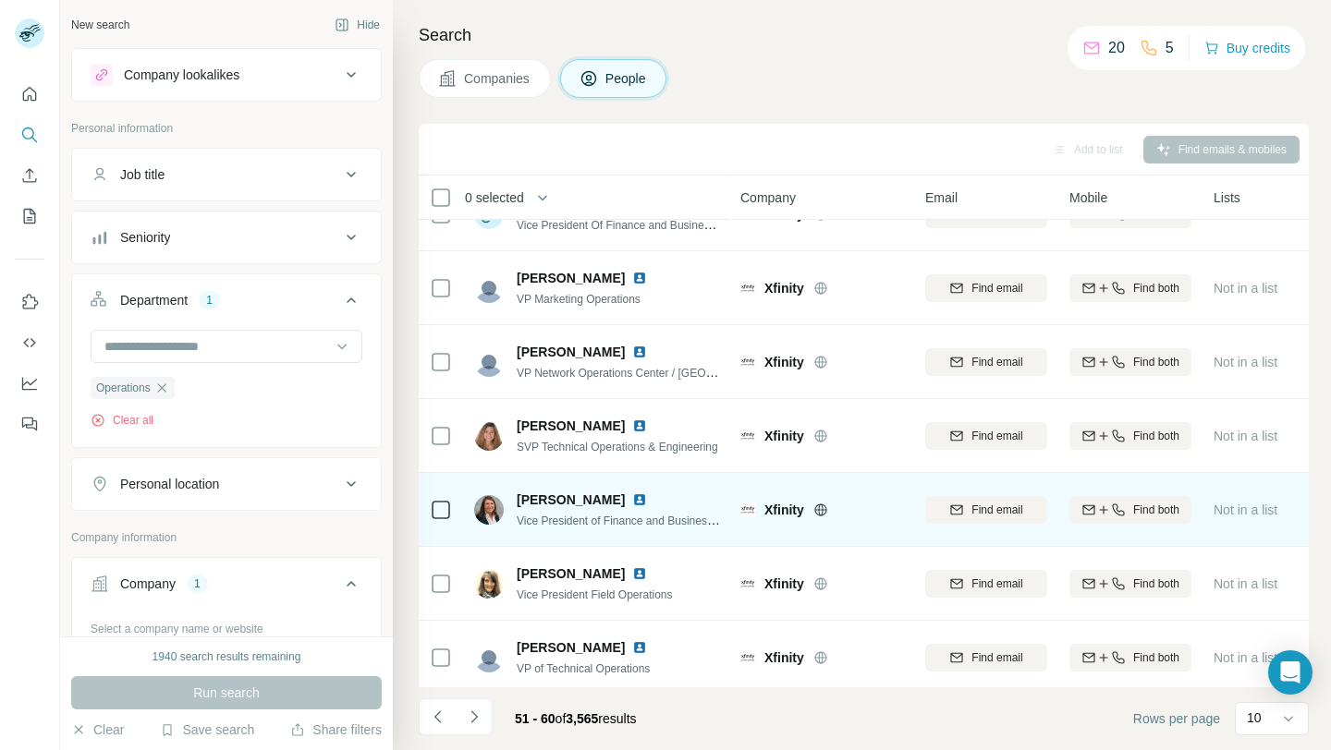
scroll to position [272, 0]
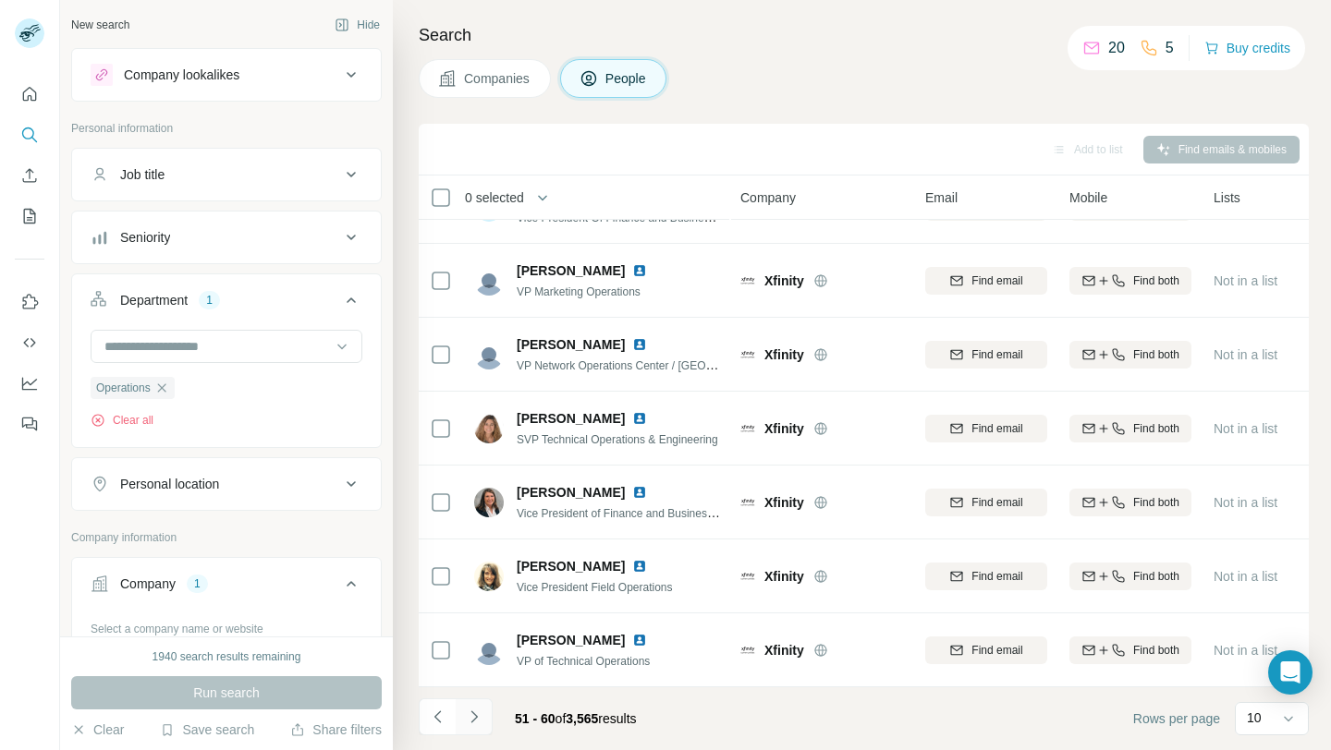
click at [475, 730] on button "Navigate to next page" at bounding box center [474, 717] width 37 height 37
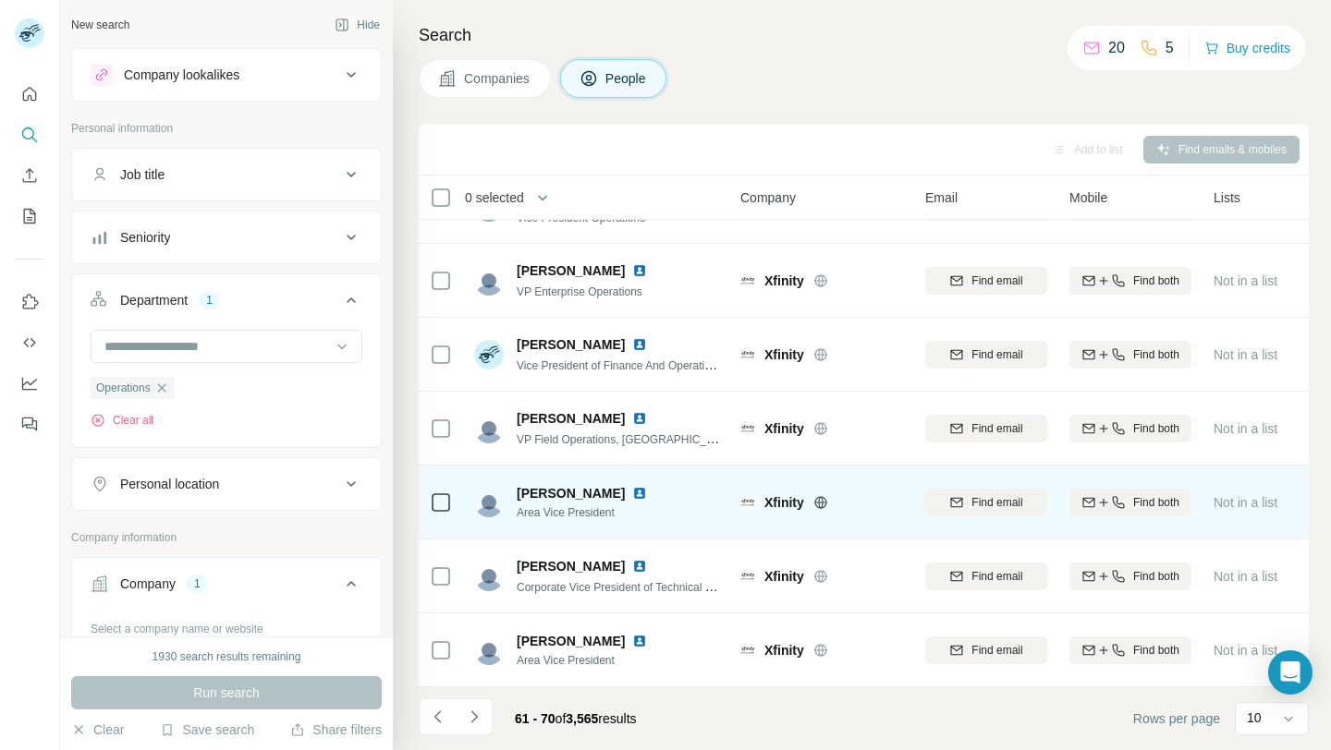
scroll to position [0, 0]
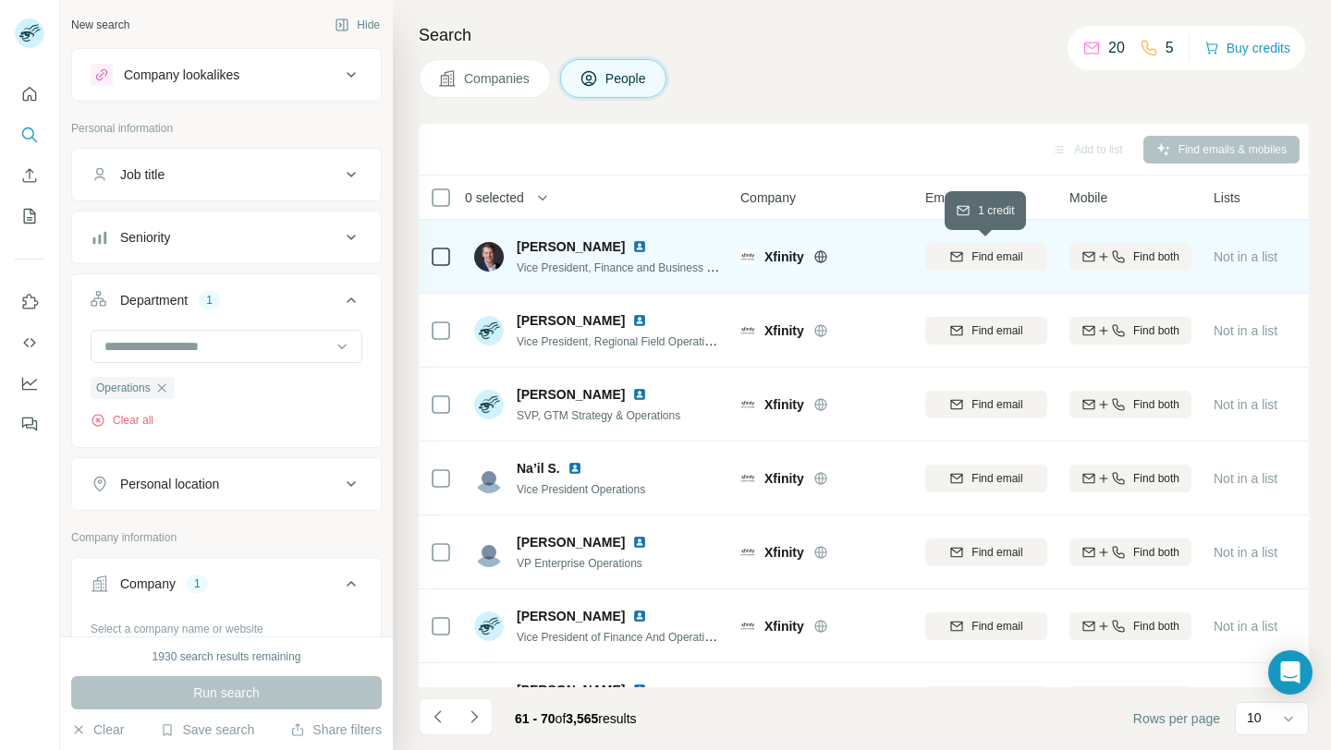
click at [944, 255] on div "Find email" at bounding box center [986, 257] width 122 height 17
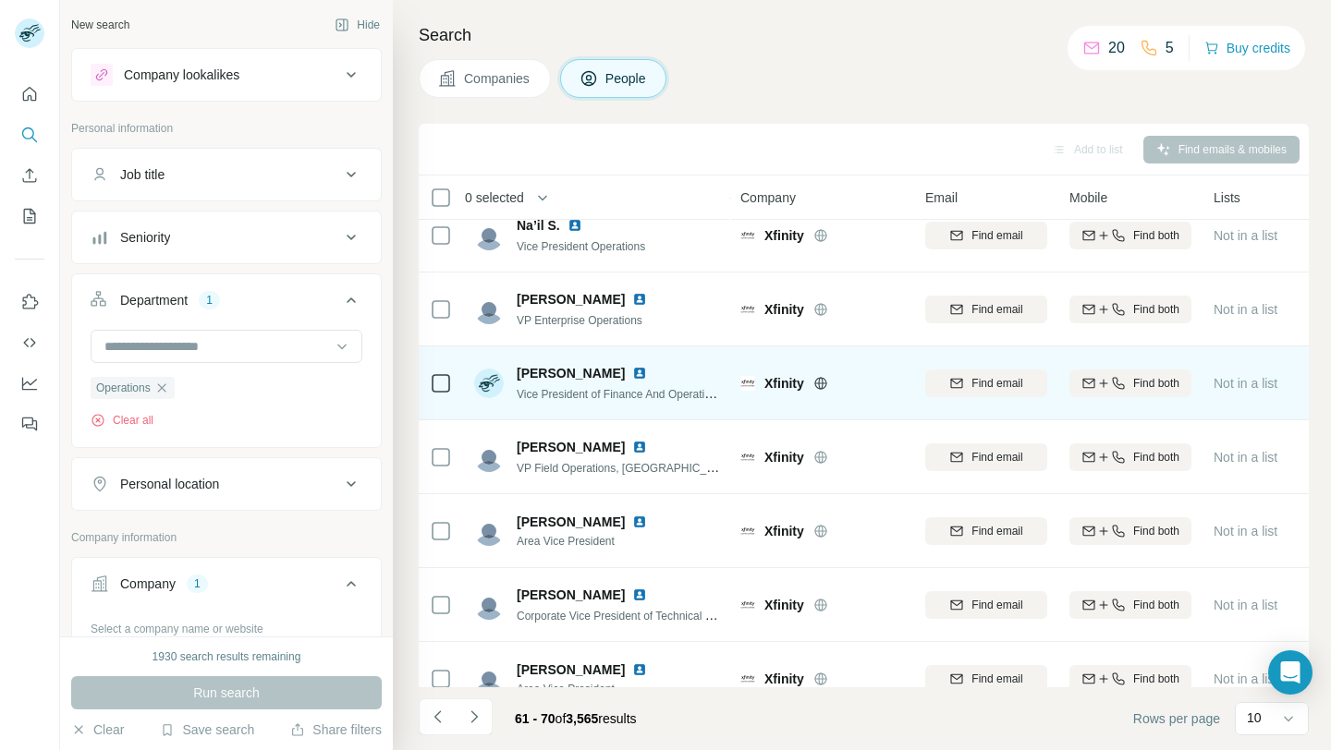
scroll to position [272, 0]
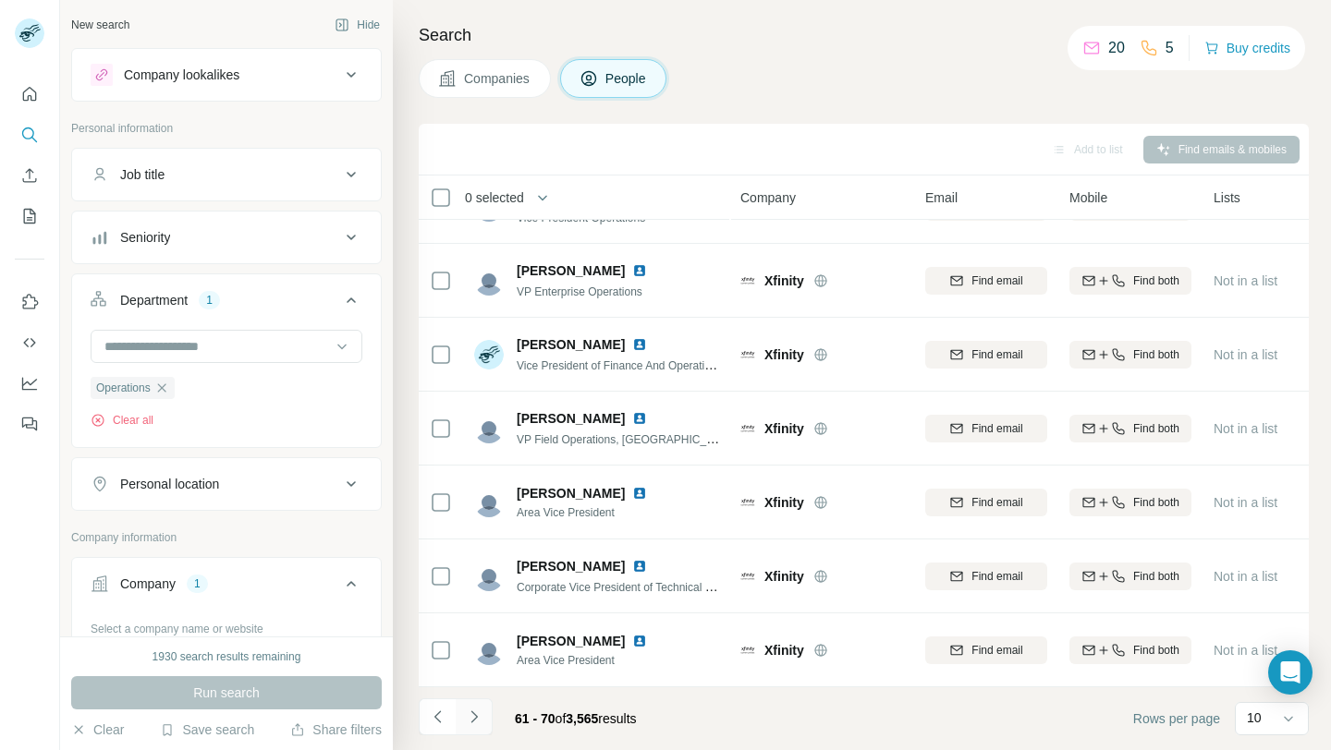
click at [470, 719] on icon "Navigate to next page" at bounding box center [474, 717] width 18 height 18
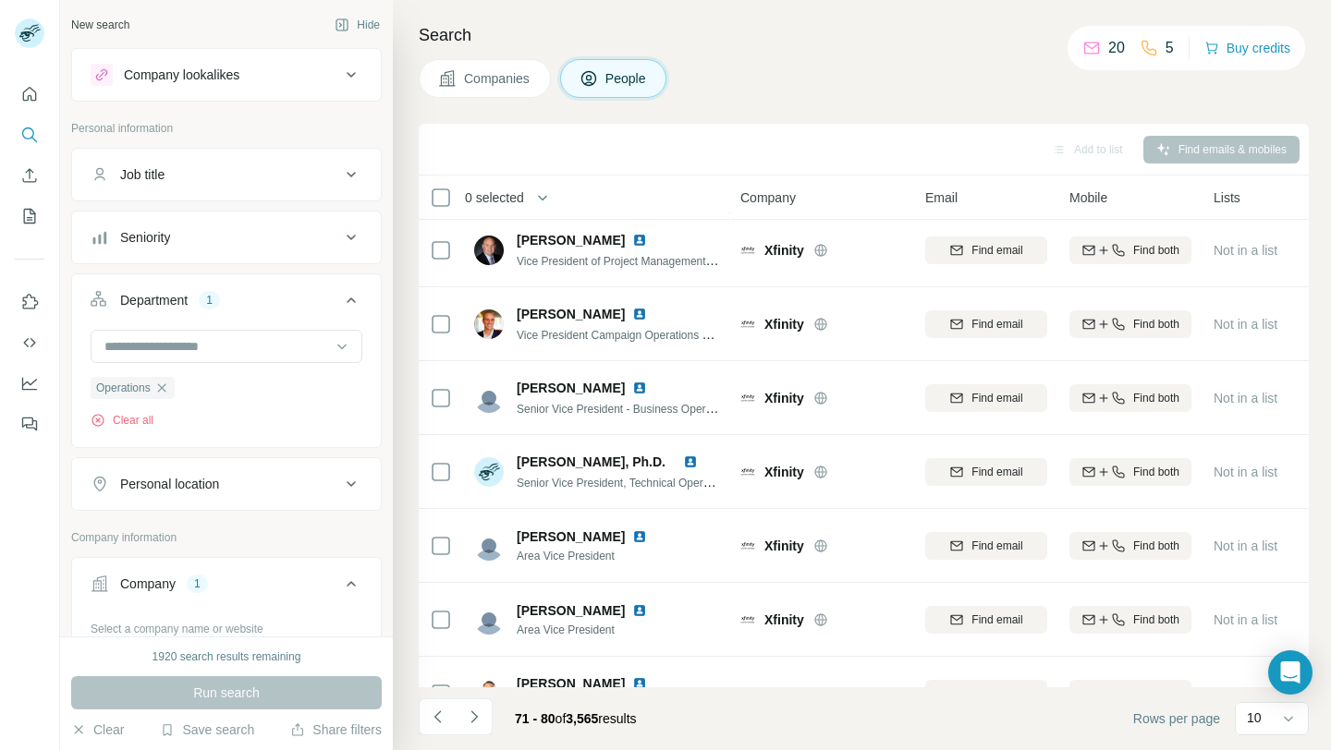
scroll to position [0, 0]
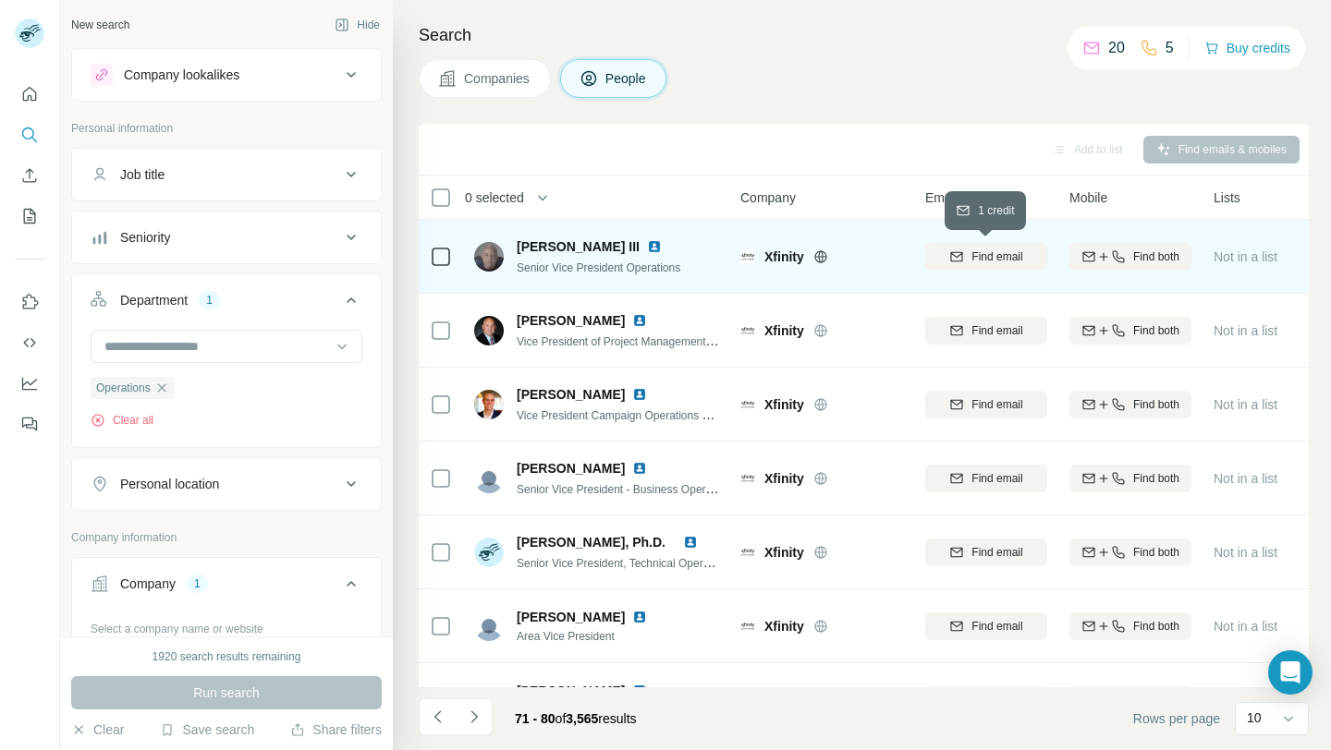
click at [978, 253] on span "Find email" at bounding box center [996, 257] width 51 height 17
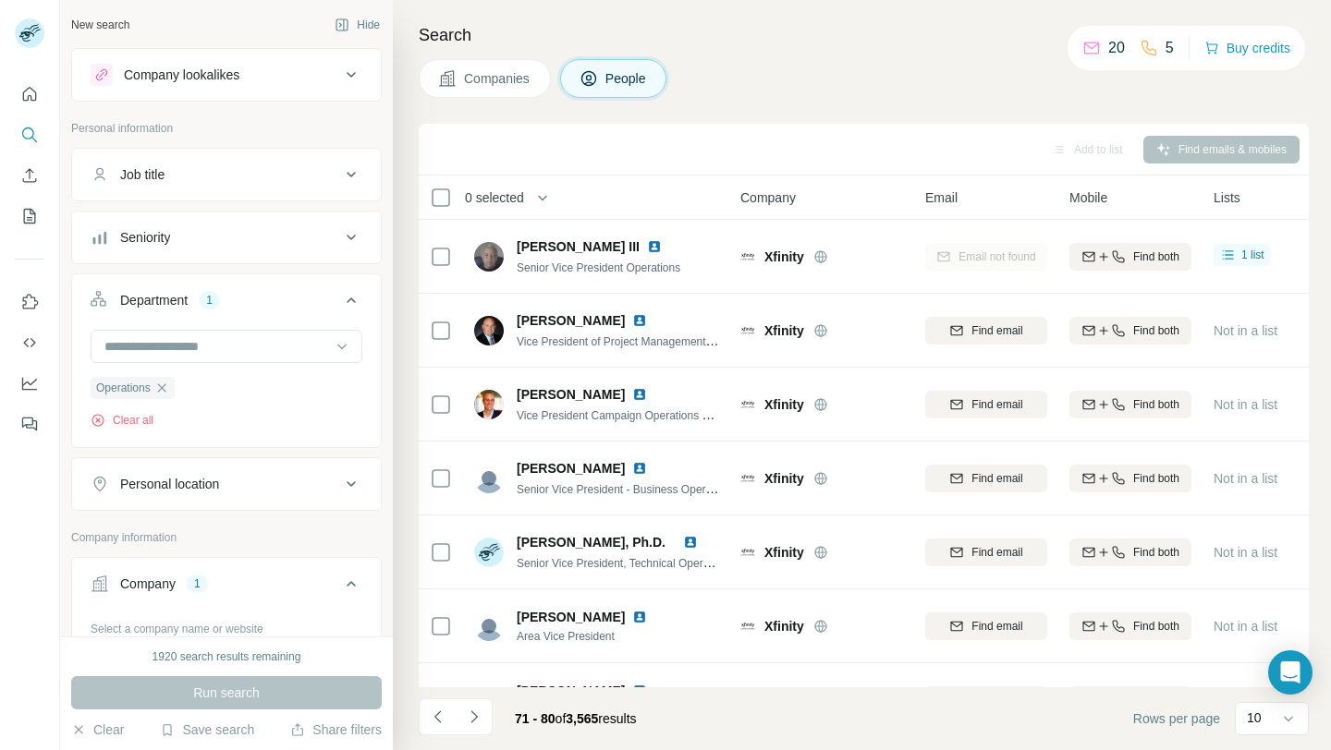
scroll to position [665, 0]
click at [911, 72] on div "Companies People" at bounding box center [864, 78] width 890 height 39
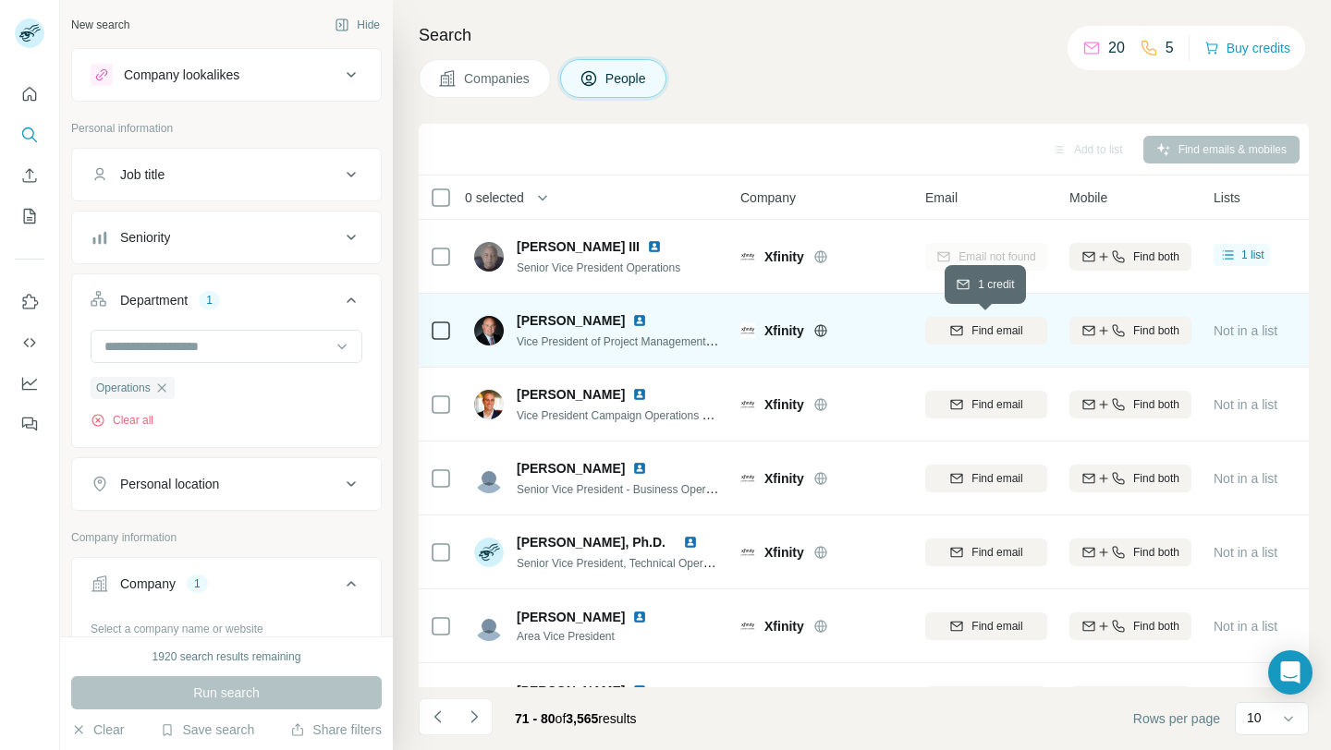
click at [961, 335] on icon "button" at bounding box center [956, 330] width 15 height 15
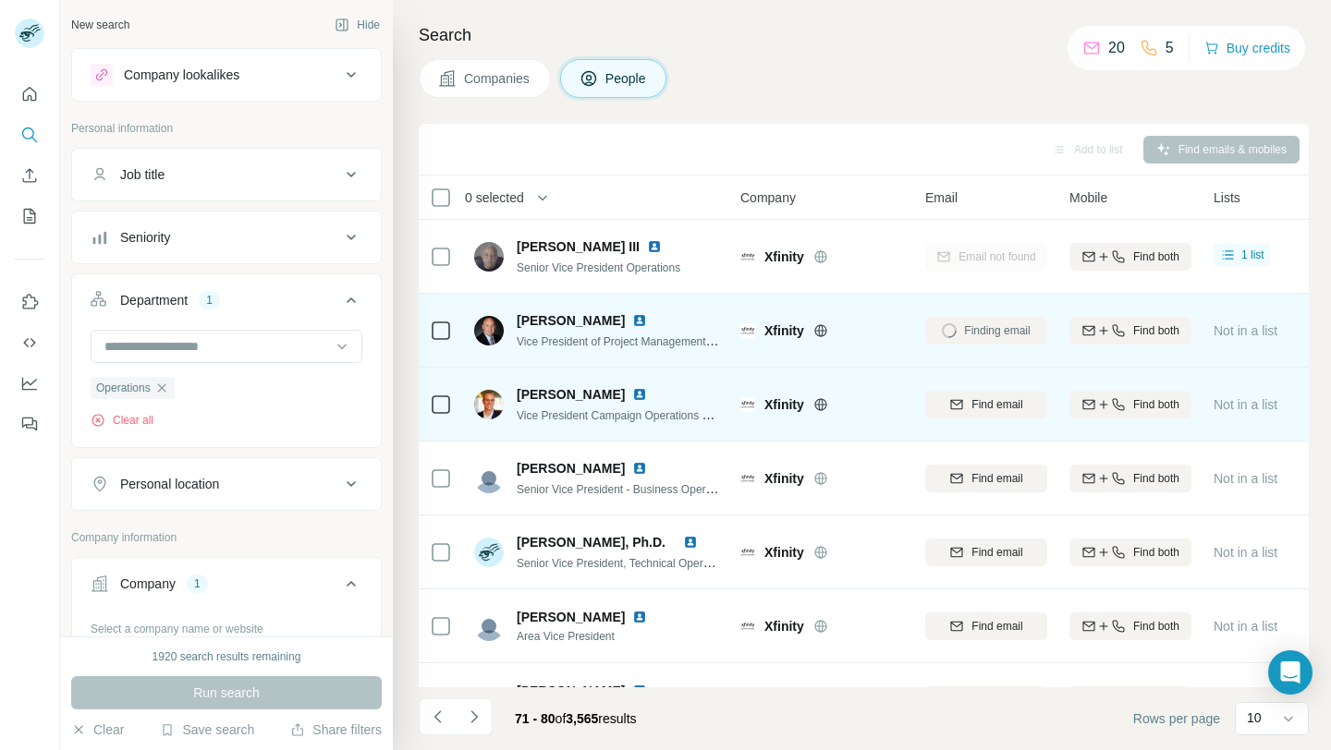
click at [966, 406] on div "Find email" at bounding box center [986, 404] width 122 height 17
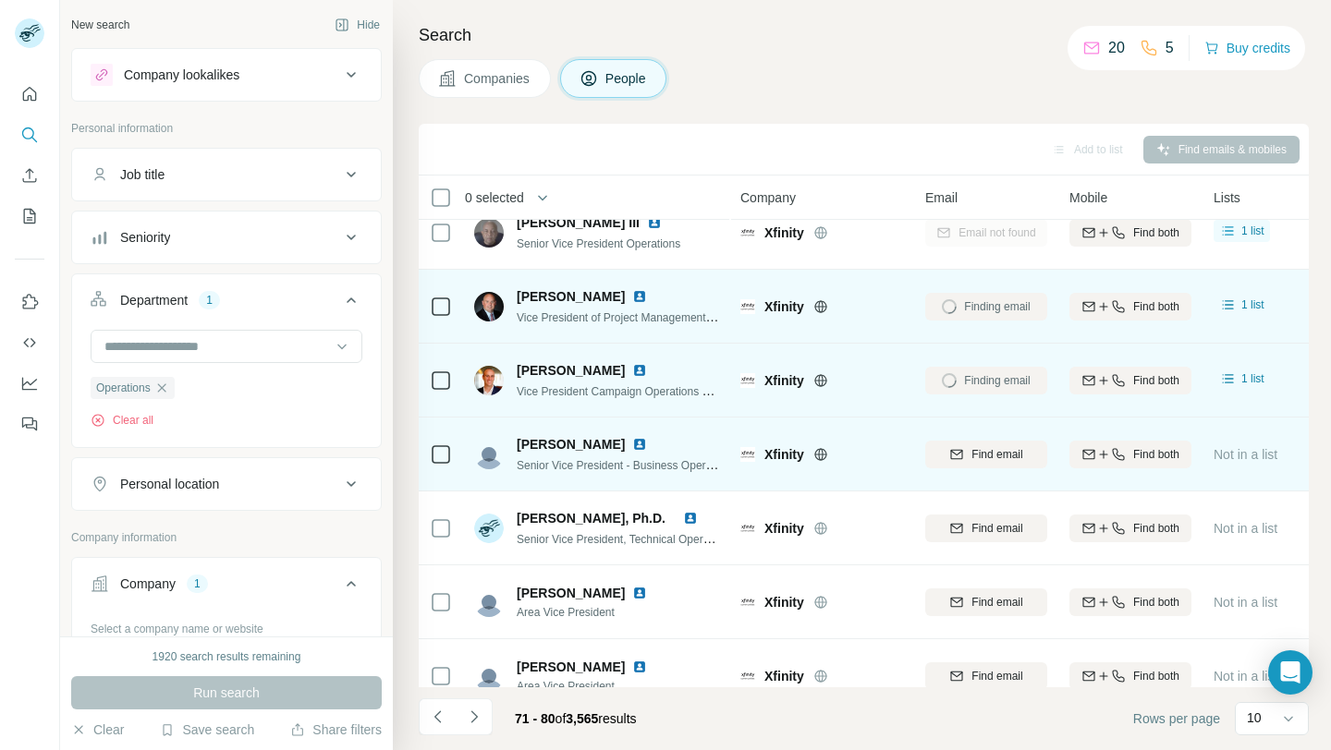
scroll to position [272, 0]
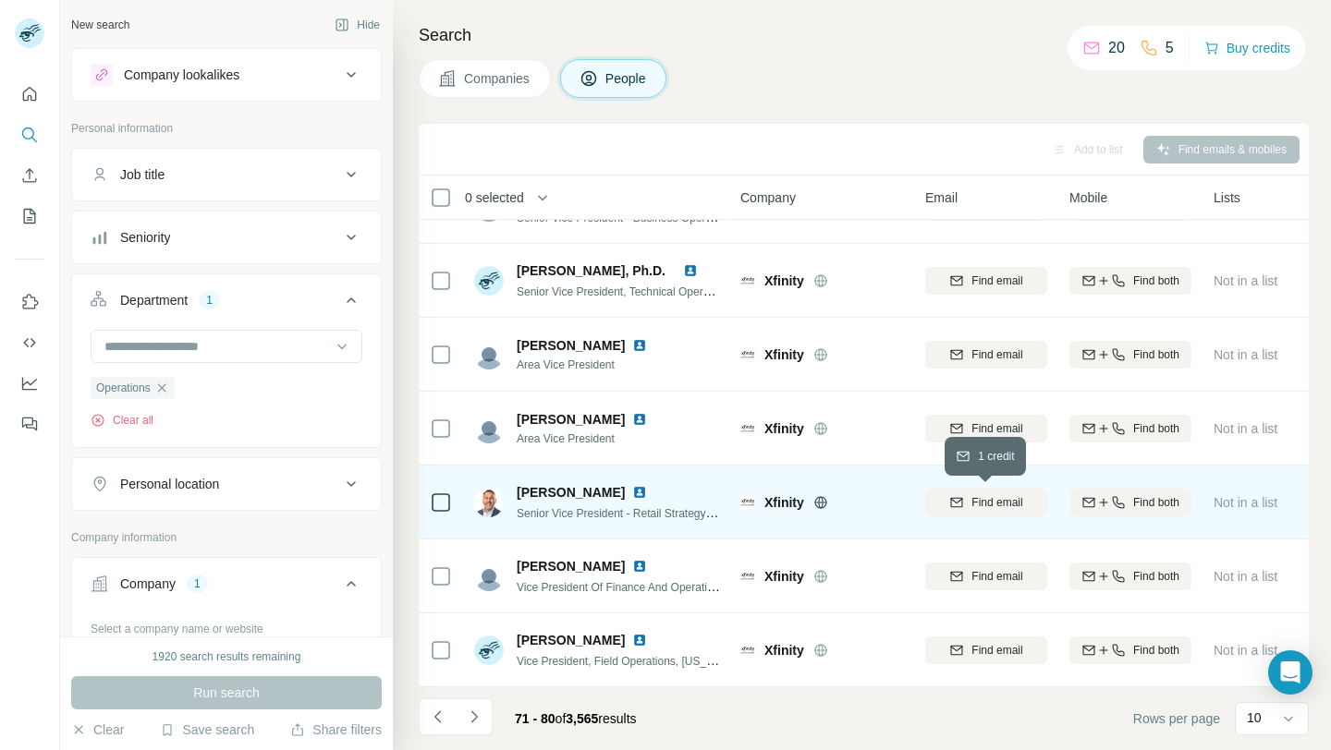
click at [960, 504] on icon "button" at bounding box center [957, 501] width 12 height 9
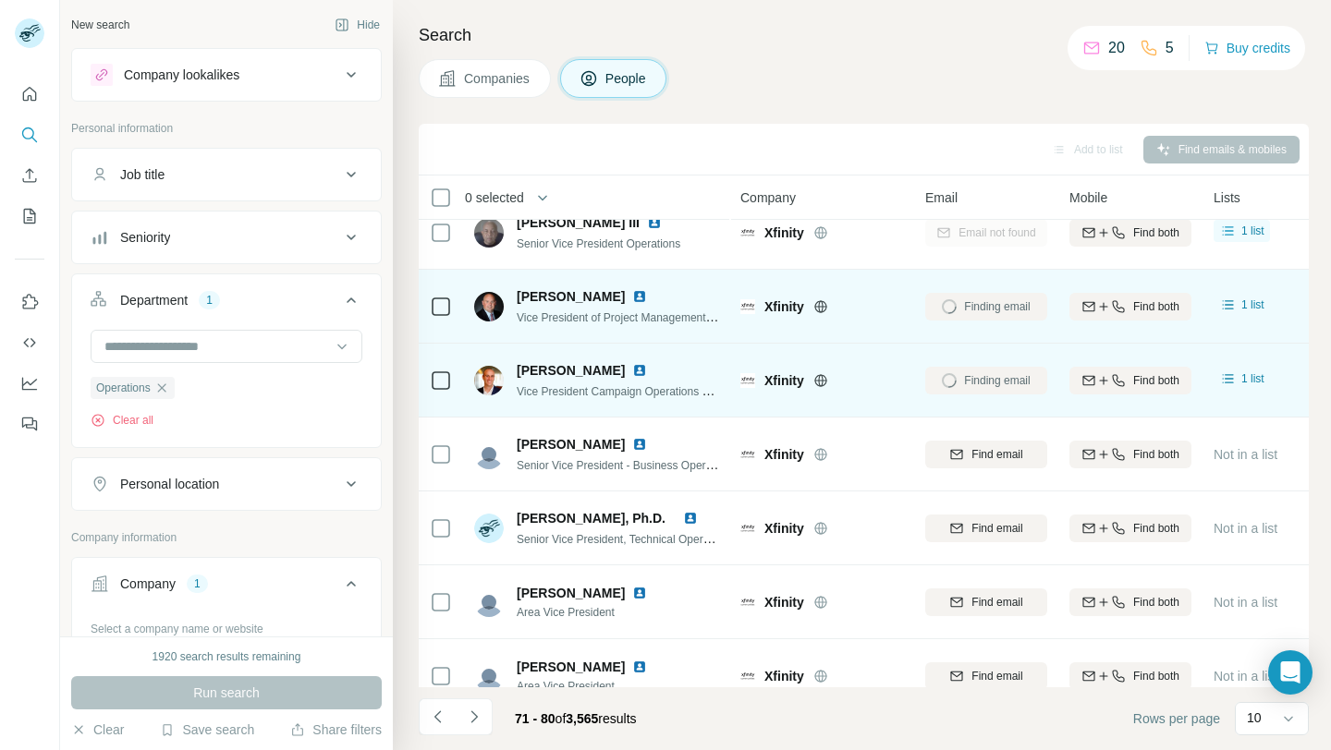
scroll to position [26, 0]
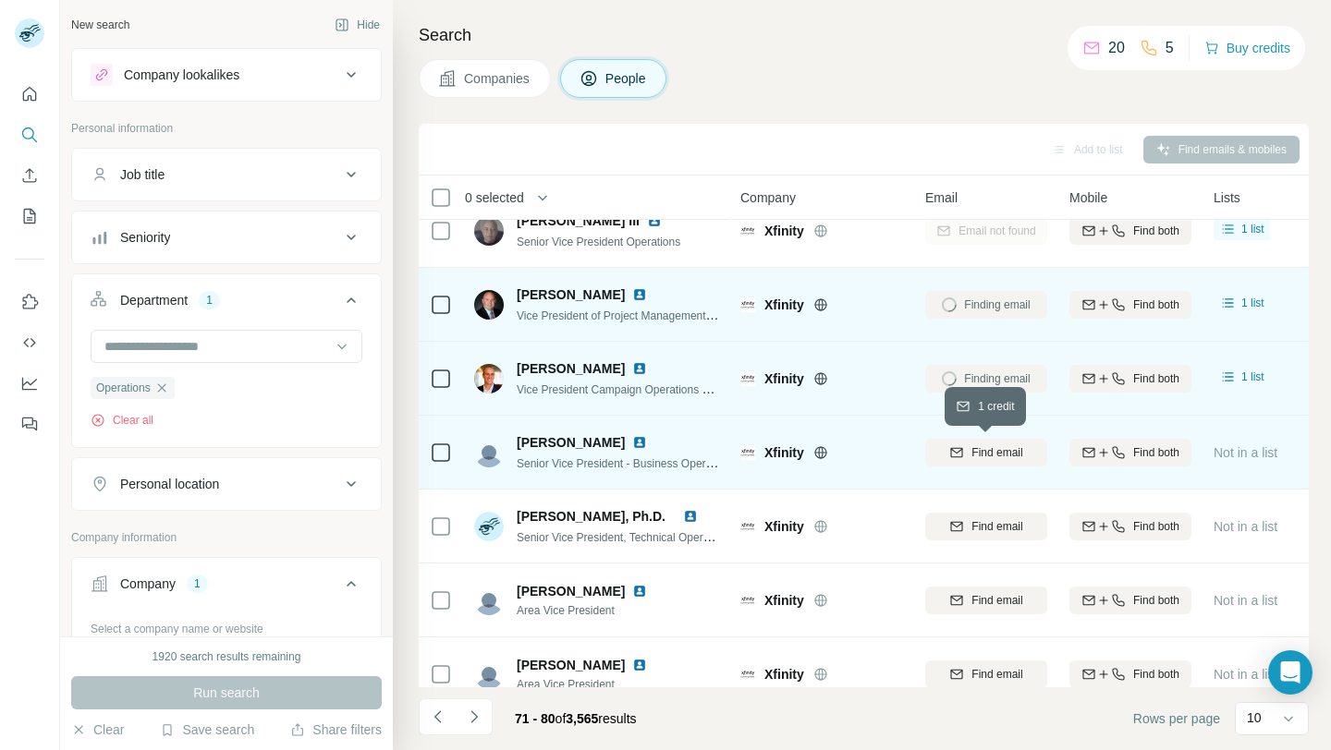
click at [981, 439] on button "Find email" at bounding box center [986, 453] width 122 height 28
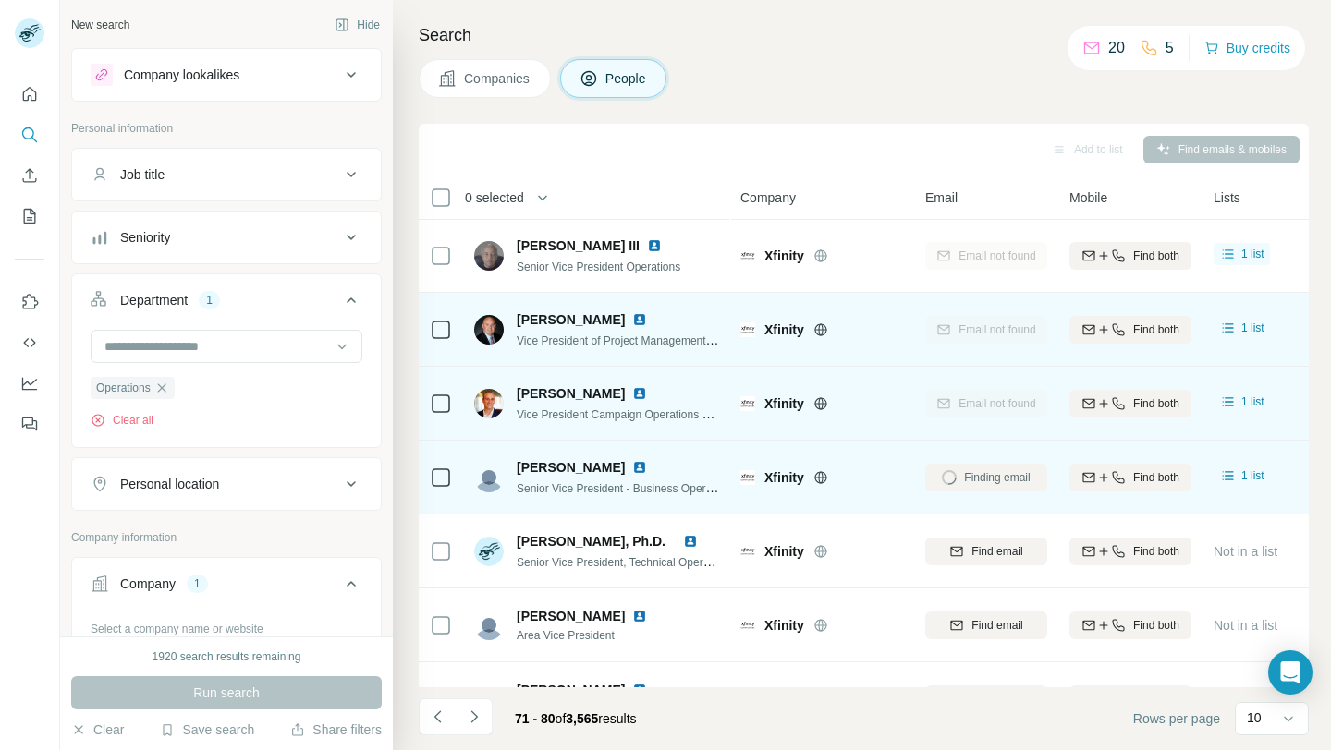
scroll to position [0, 0]
